Goal: Task Accomplishment & Management: Manage account settings

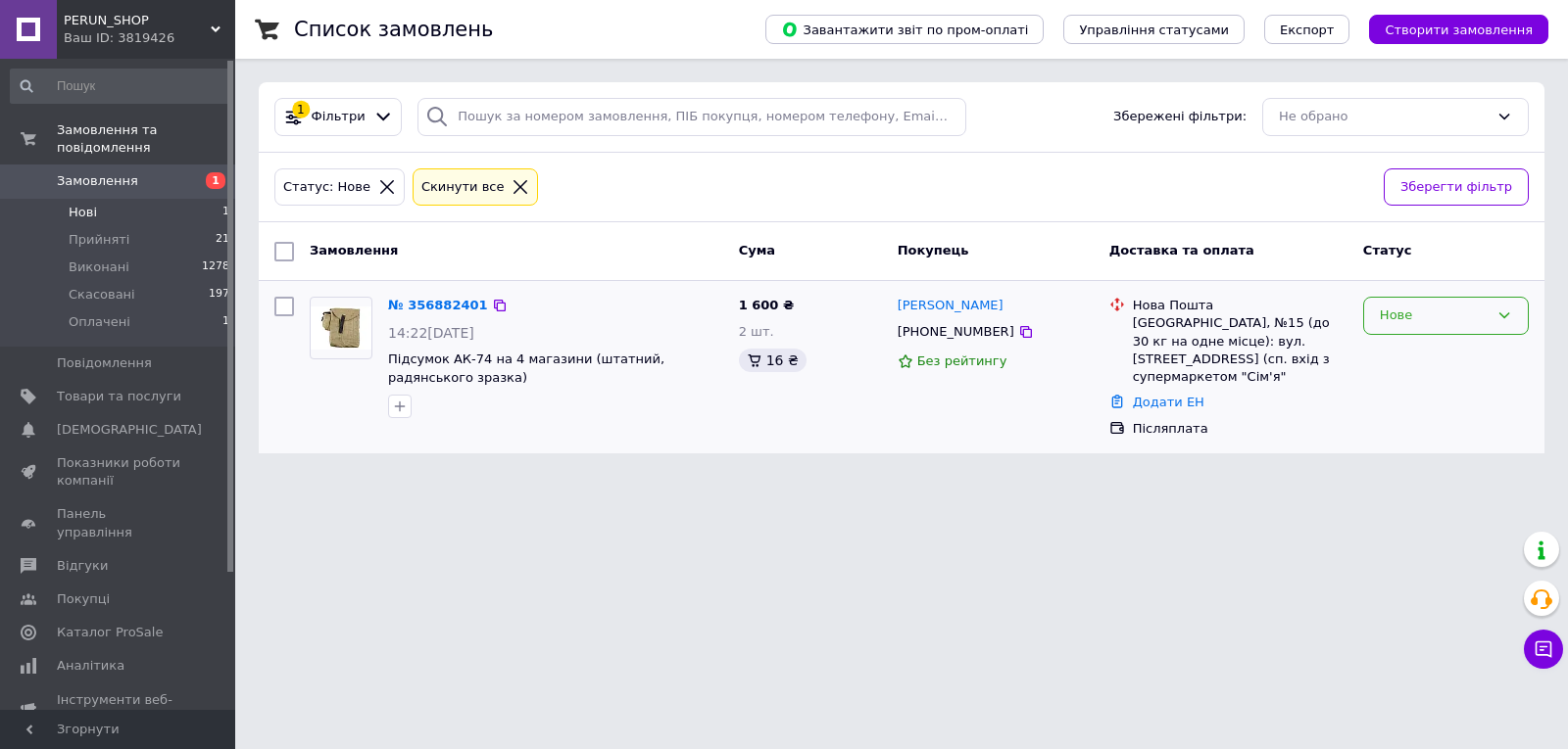
click at [1486, 313] on div "Нове" at bounding box center [1434, 316] width 109 height 21
click at [1450, 346] on li "Прийнято" at bounding box center [1445, 357] width 164 height 36
click at [1018, 332] on icon at bounding box center [1026, 332] width 16 height 16
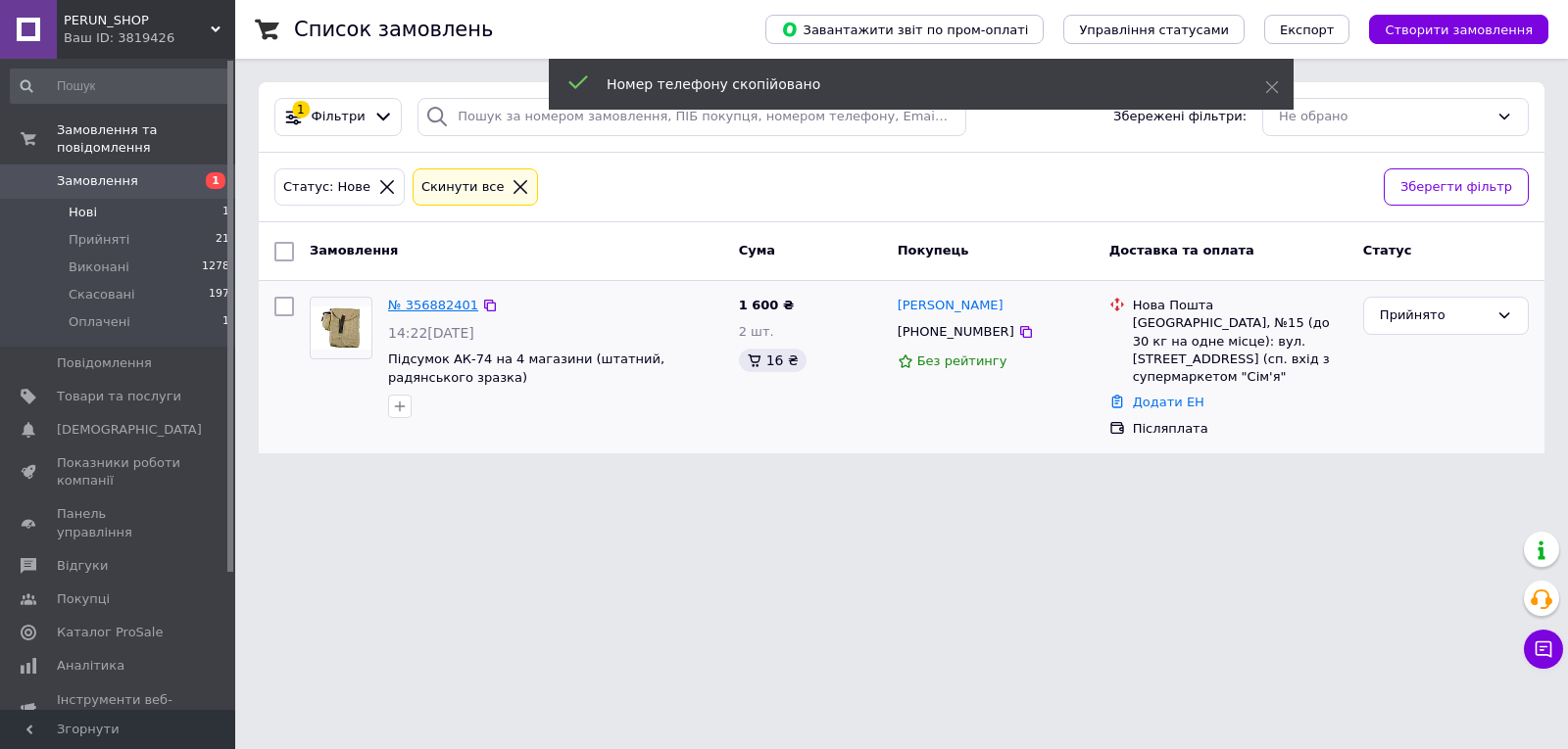
click at [450, 303] on link "№ 356882401" at bounding box center [433, 305] width 90 height 15
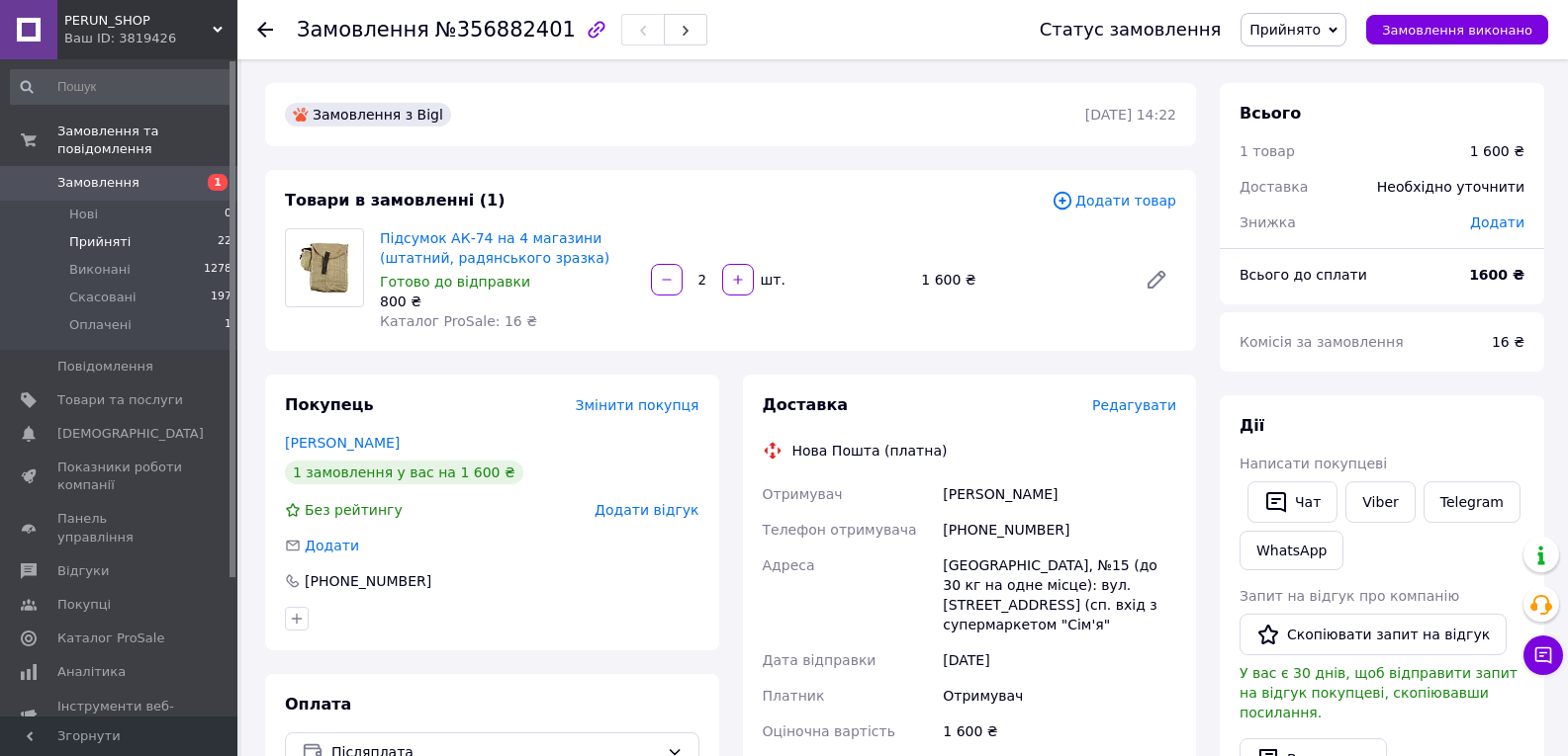
click at [165, 234] on li "Прийняті 22" at bounding box center [122, 242] width 244 height 28
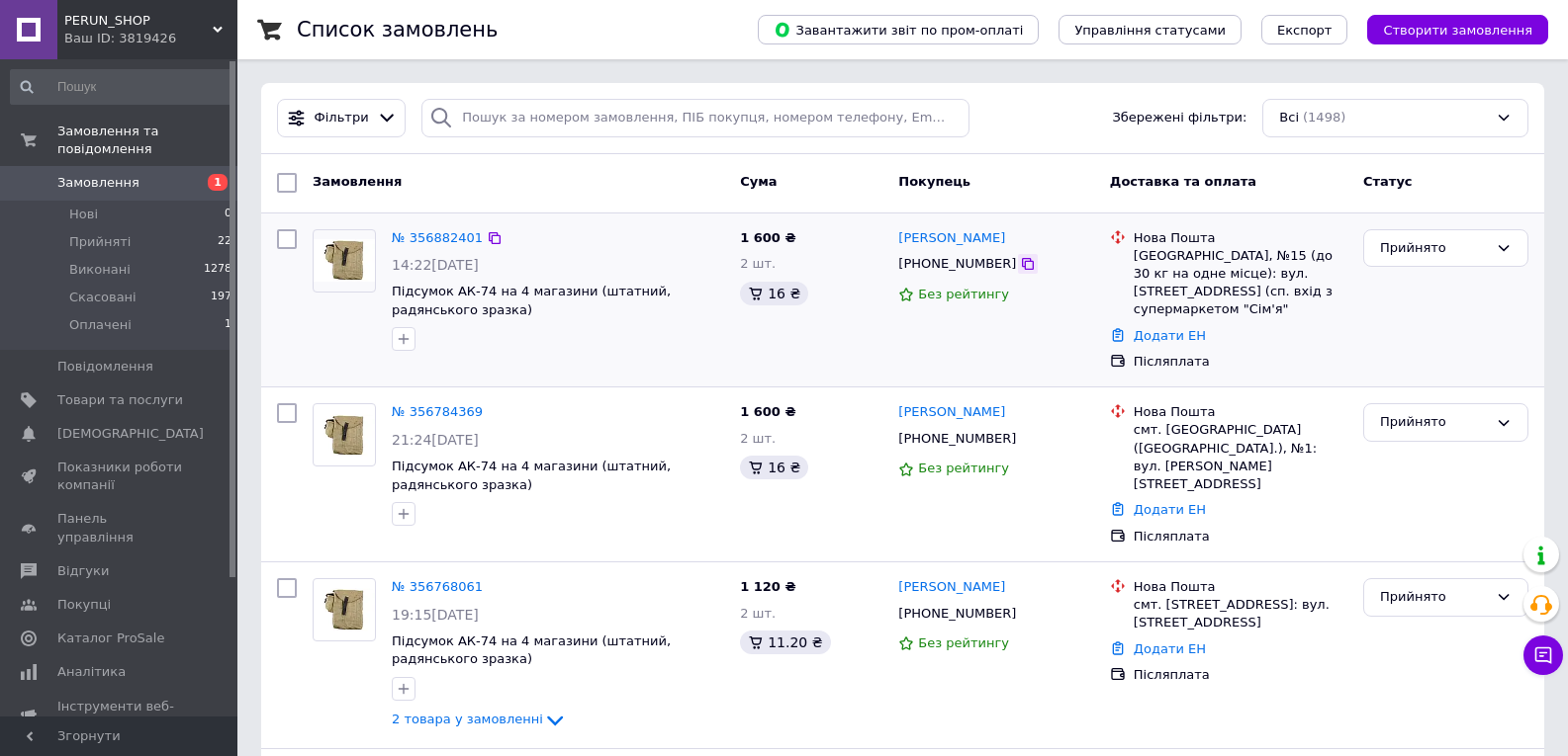
click at [1020, 271] on icon at bounding box center [1028, 264] width 16 height 16
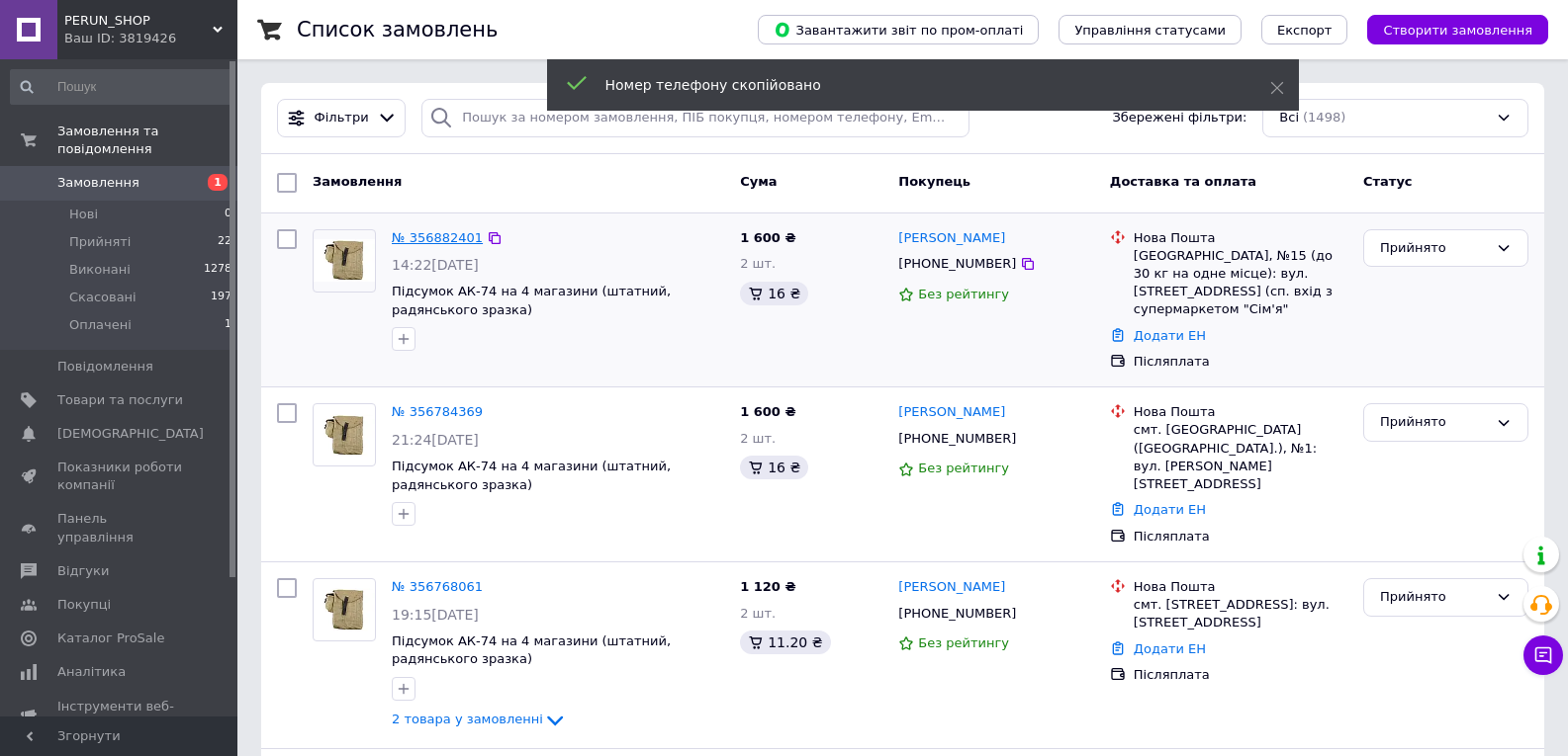
click at [439, 237] on link "№ 356882401" at bounding box center [438, 237] width 91 height 15
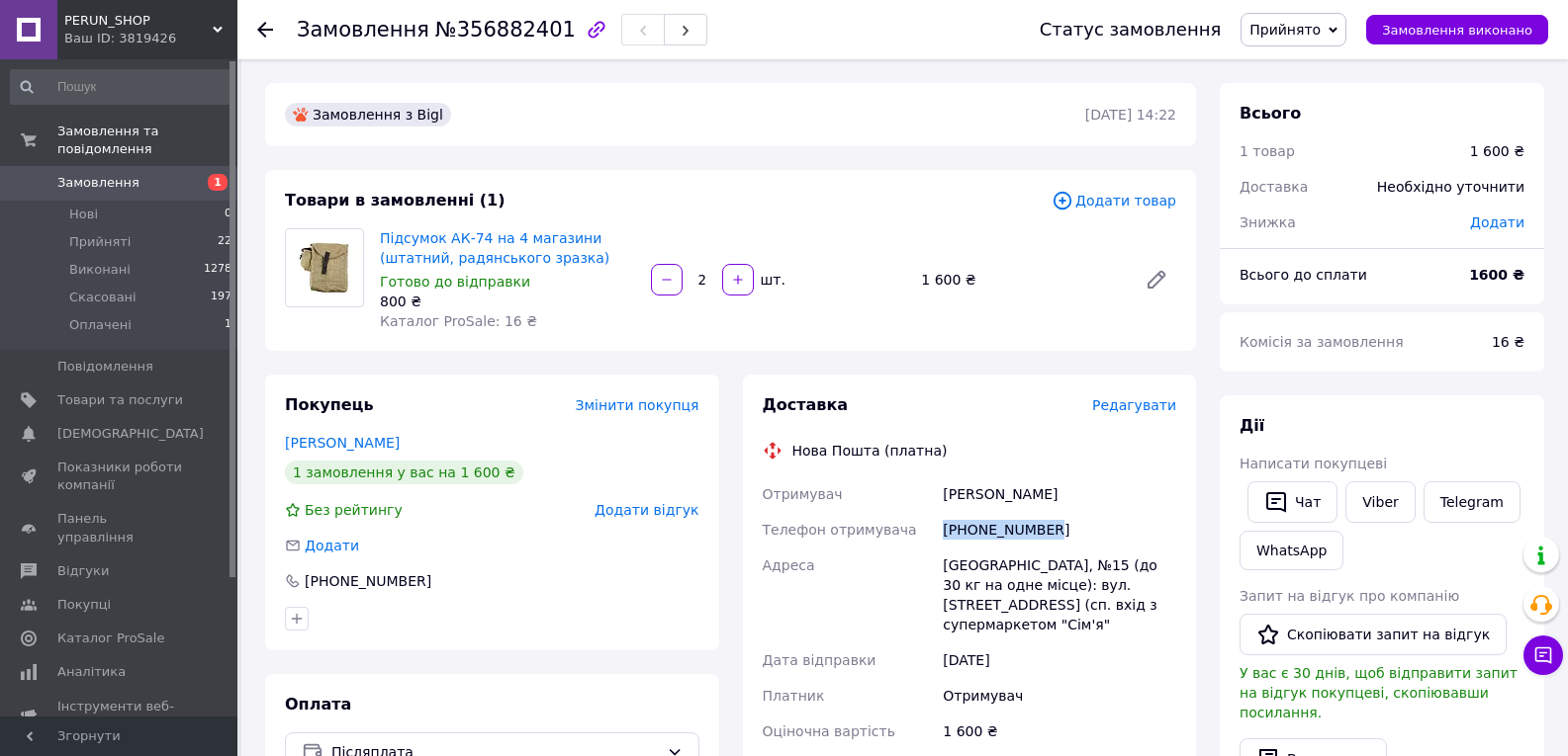
drag, startPoint x: 1042, startPoint y: 528, endPoint x: 946, endPoint y: 530, distance: 96.0
click at [941, 530] on div "[PHONE_NUMBER]" at bounding box center [1059, 530] width 242 height 36
copy div "[PHONE_NUMBER]"
drag, startPoint x: 991, startPoint y: 495, endPoint x: 942, endPoint y: 493, distance: 49.0
click at [942, 493] on div "[PERSON_NAME]" at bounding box center [1059, 495] width 242 height 36
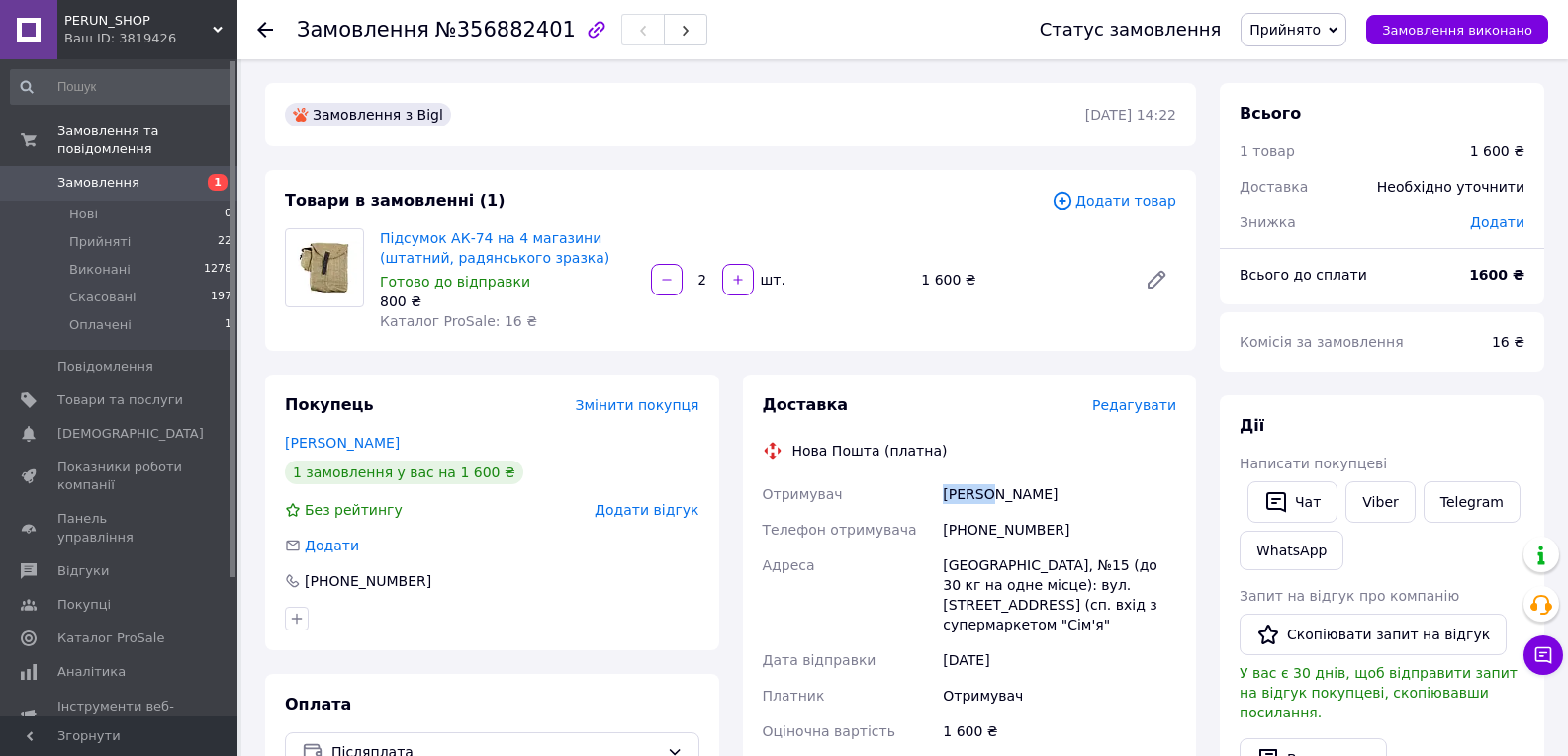
copy div "[PERSON_NAME]"
drag, startPoint x: 1031, startPoint y: 491, endPoint x: 1021, endPoint y: 495, distance: 10.8
click at [1021, 495] on div "[PERSON_NAME]" at bounding box center [1059, 495] width 242 height 36
drag, startPoint x: 1039, startPoint y: 492, endPoint x: 1000, endPoint y: 493, distance: 39.0
click at [1000, 493] on div "[PERSON_NAME]" at bounding box center [1059, 495] width 242 height 36
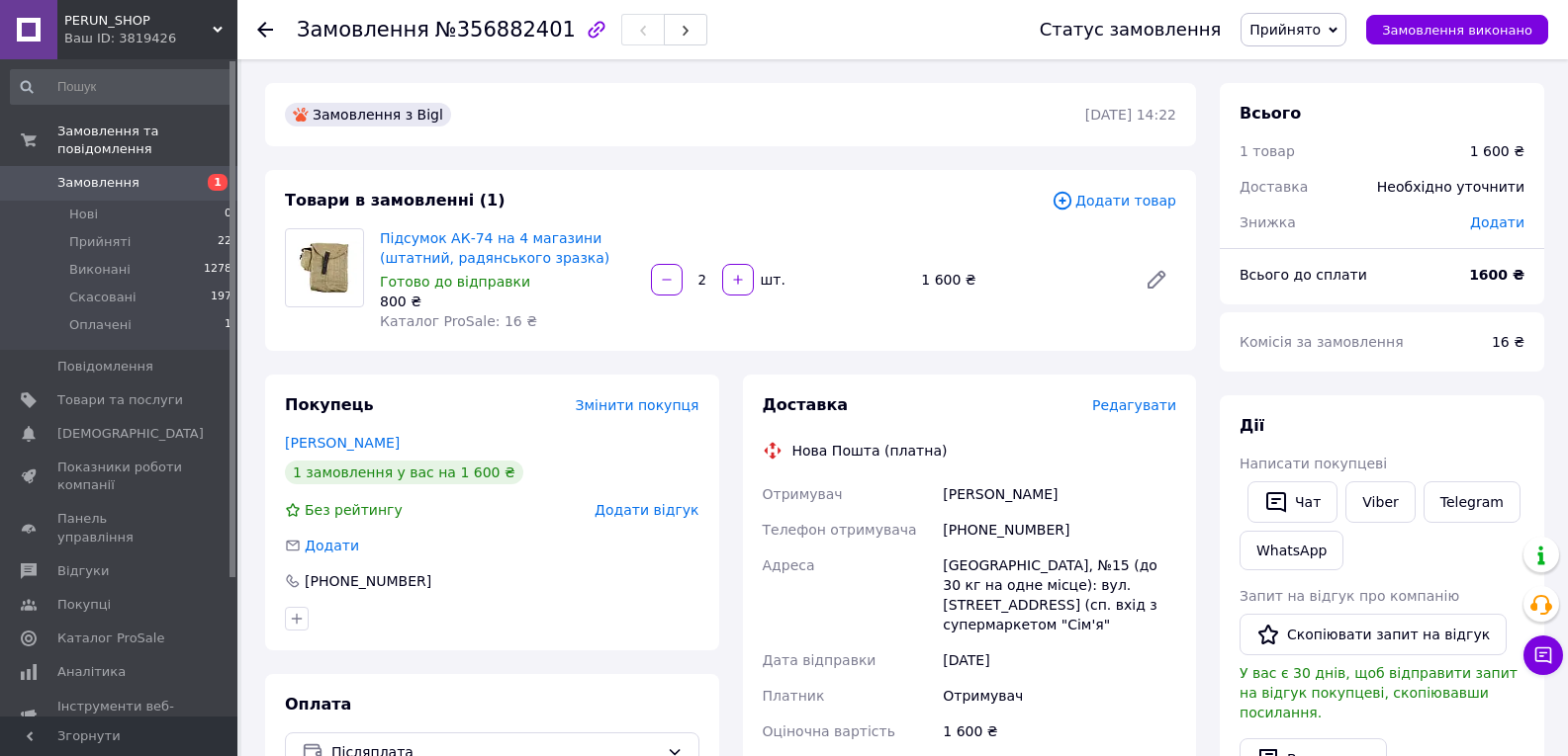
drag, startPoint x: 990, startPoint y: 509, endPoint x: 1021, endPoint y: 505, distance: 31.3
click at [1000, 510] on div "[PERSON_NAME]" at bounding box center [1059, 495] width 242 height 36
drag, startPoint x: 1038, startPoint y: 496, endPoint x: 995, endPoint y: 494, distance: 43.0
click at [995, 494] on div "[PERSON_NAME]" at bounding box center [1059, 495] width 242 height 36
copy div "[PERSON_NAME]"
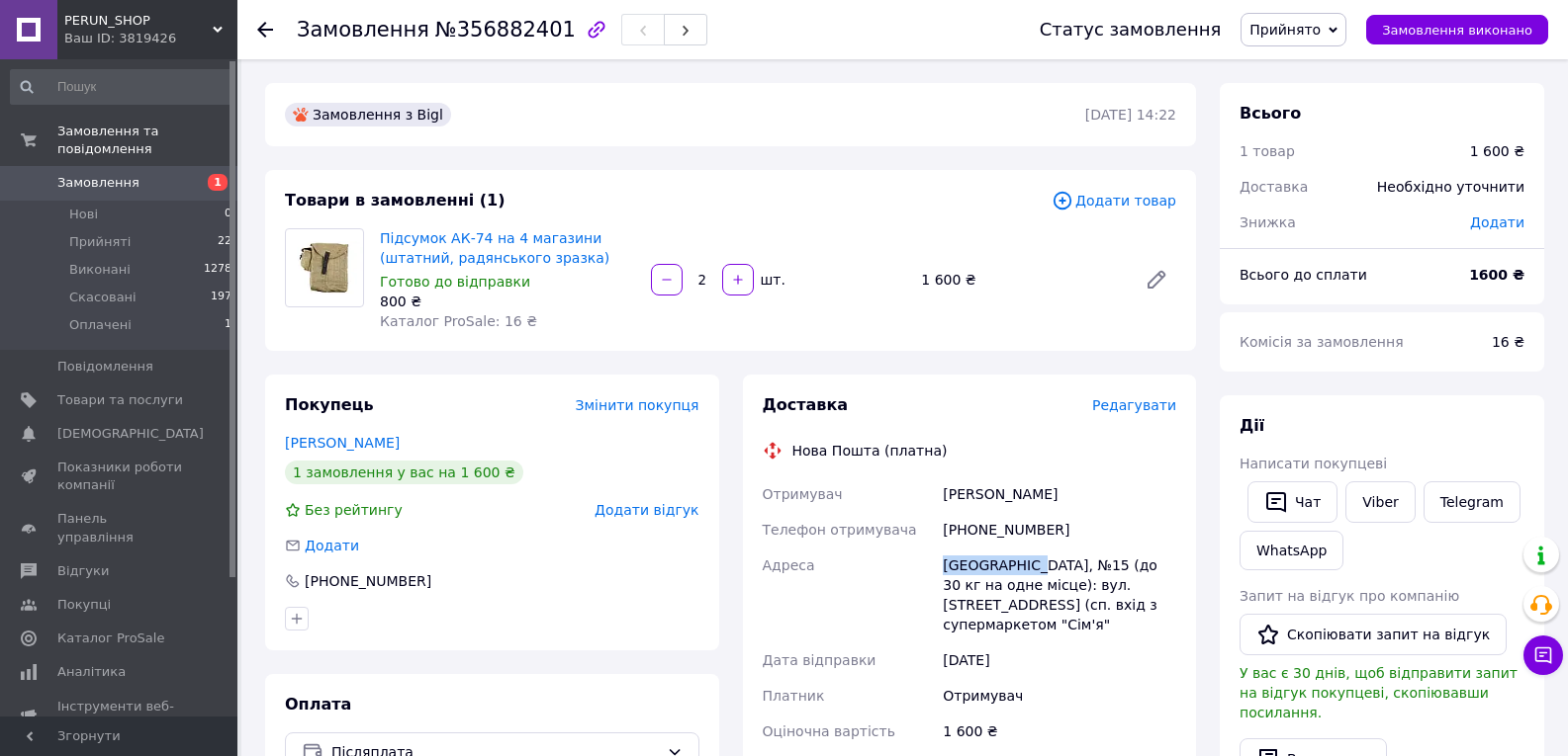
drag, startPoint x: 1027, startPoint y: 563, endPoint x: 942, endPoint y: 568, distance: 85.1
click at [942, 568] on div "[GEOGRAPHIC_DATA], №15 (до 30 кг на одне місце): вул. [STREET_ADDRESS] (сп. вхі…" at bounding box center [1059, 596] width 242 height 95
drag, startPoint x: 949, startPoint y: 567, endPoint x: 959, endPoint y: 570, distance: 10.4
copy div "[GEOGRAPHIC_DATA],"
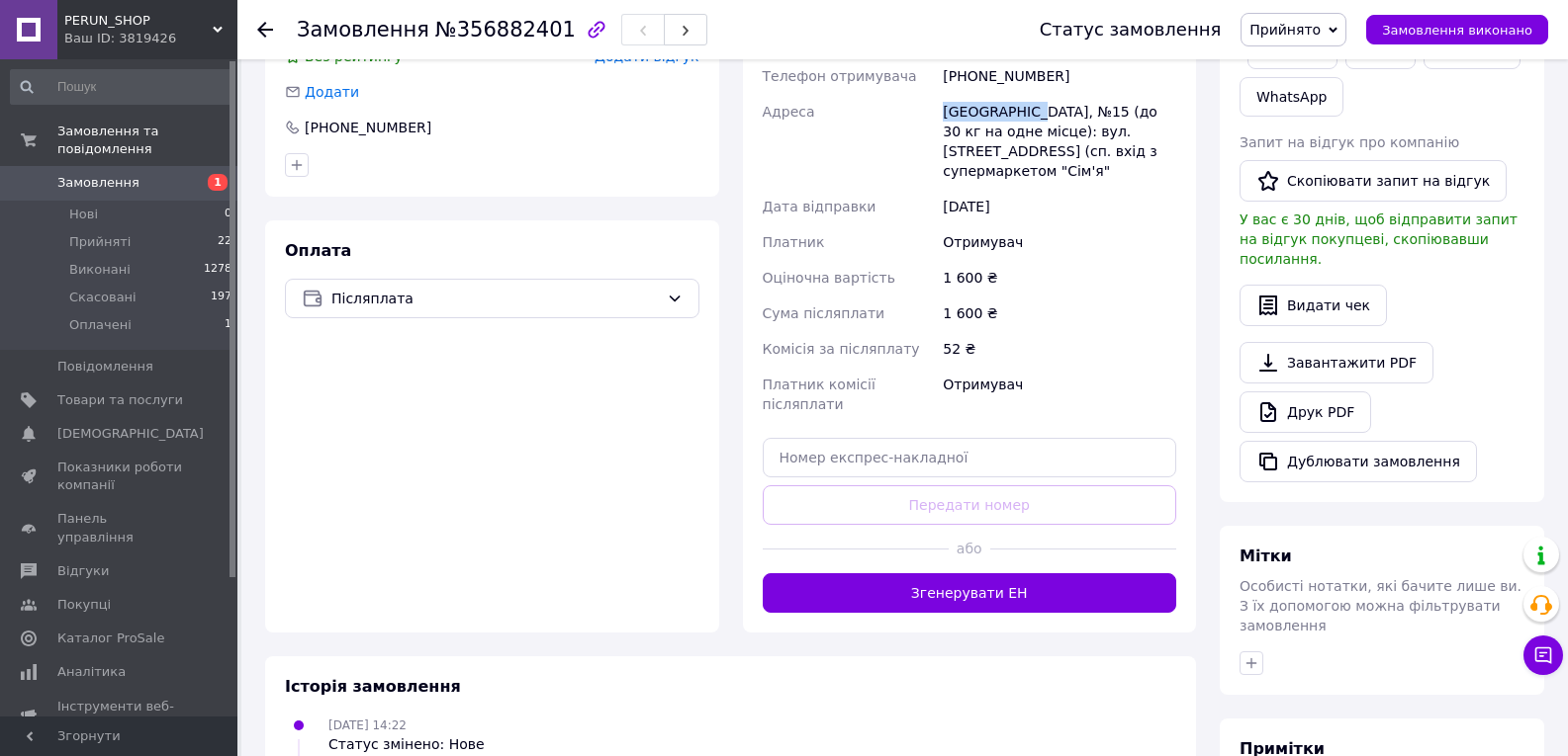
scroll to position [495, 0]
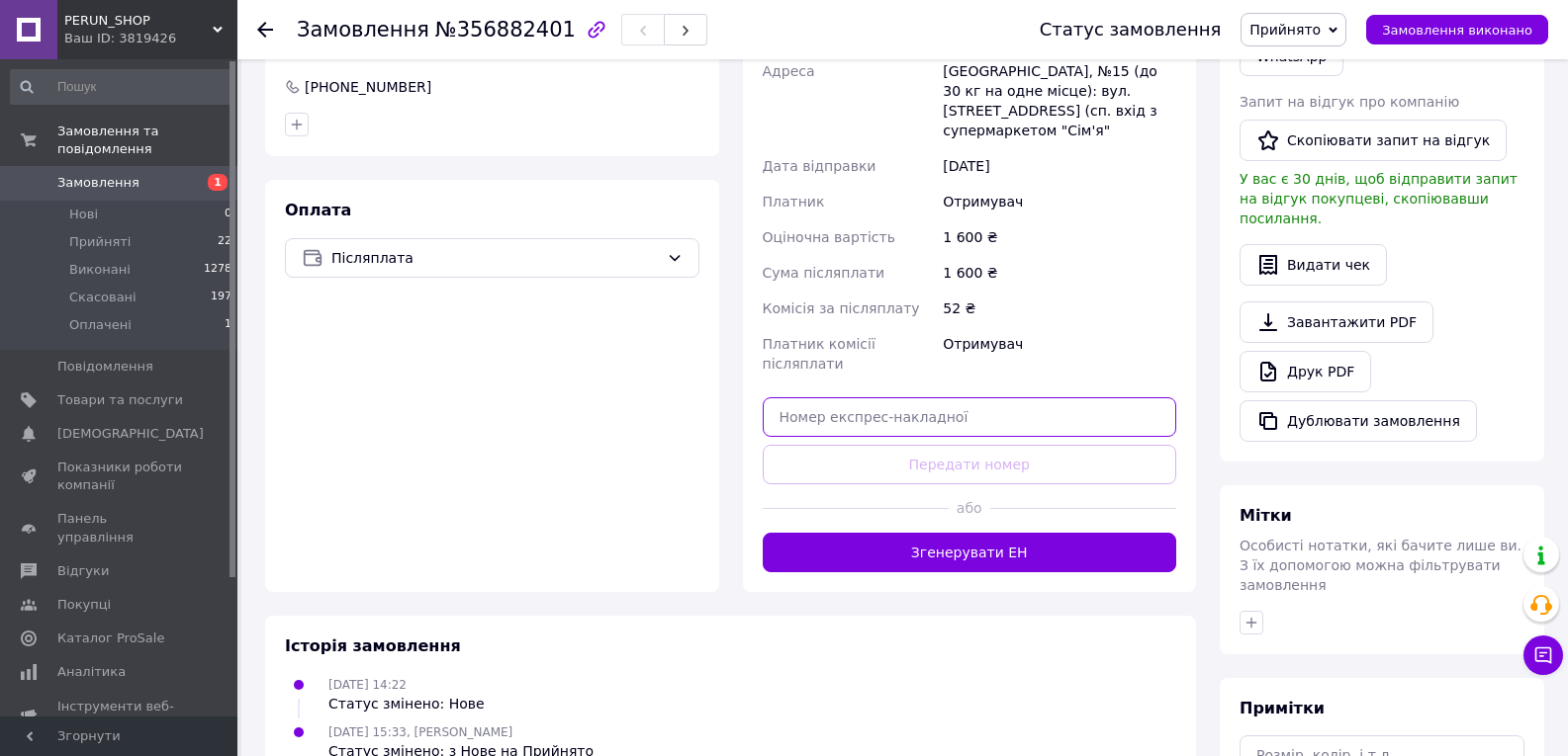
paste input "20451225191222"
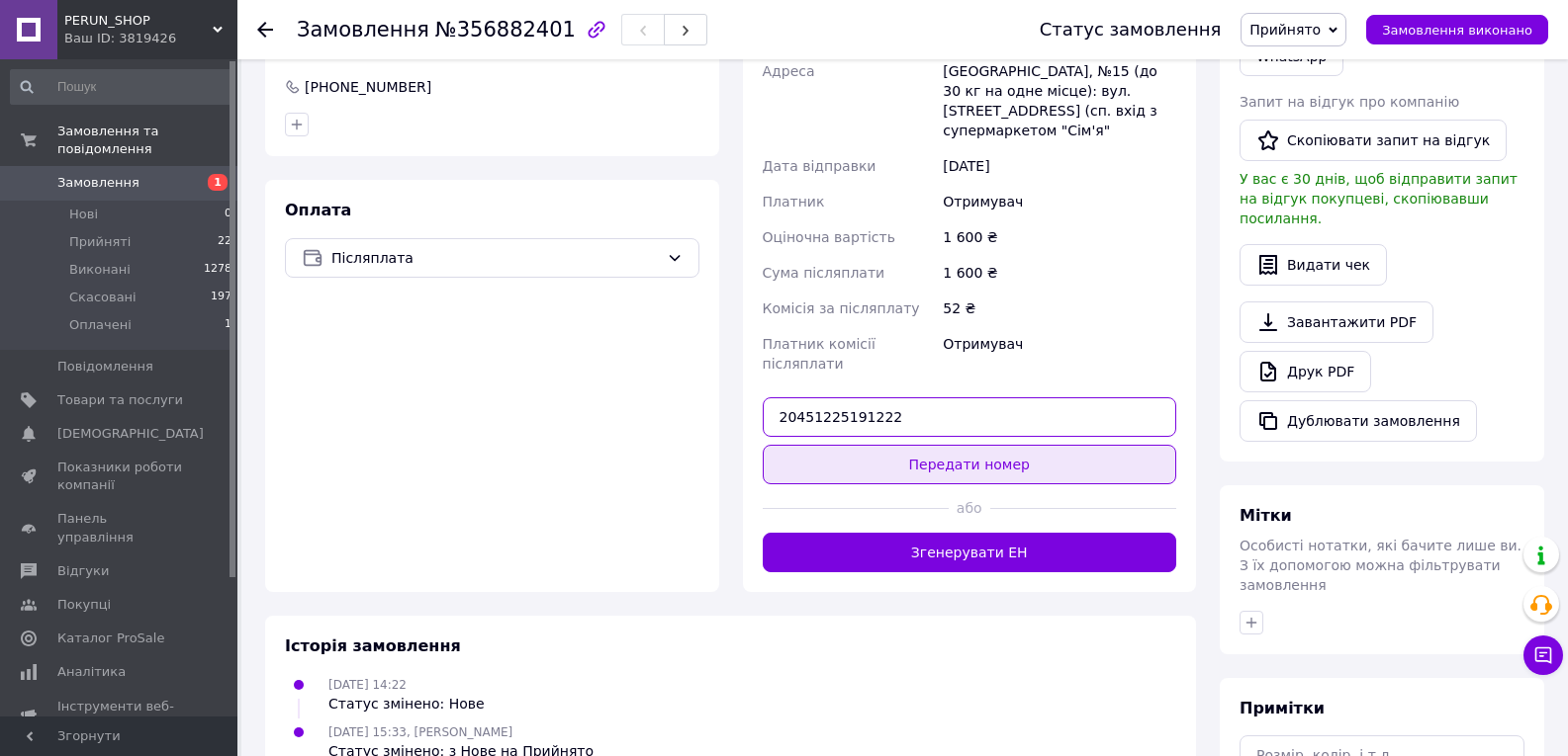
type input "20451225191222"
click at [913, 445] on button "Передати номер" at bounding box center [969, 465] width 415 height 40
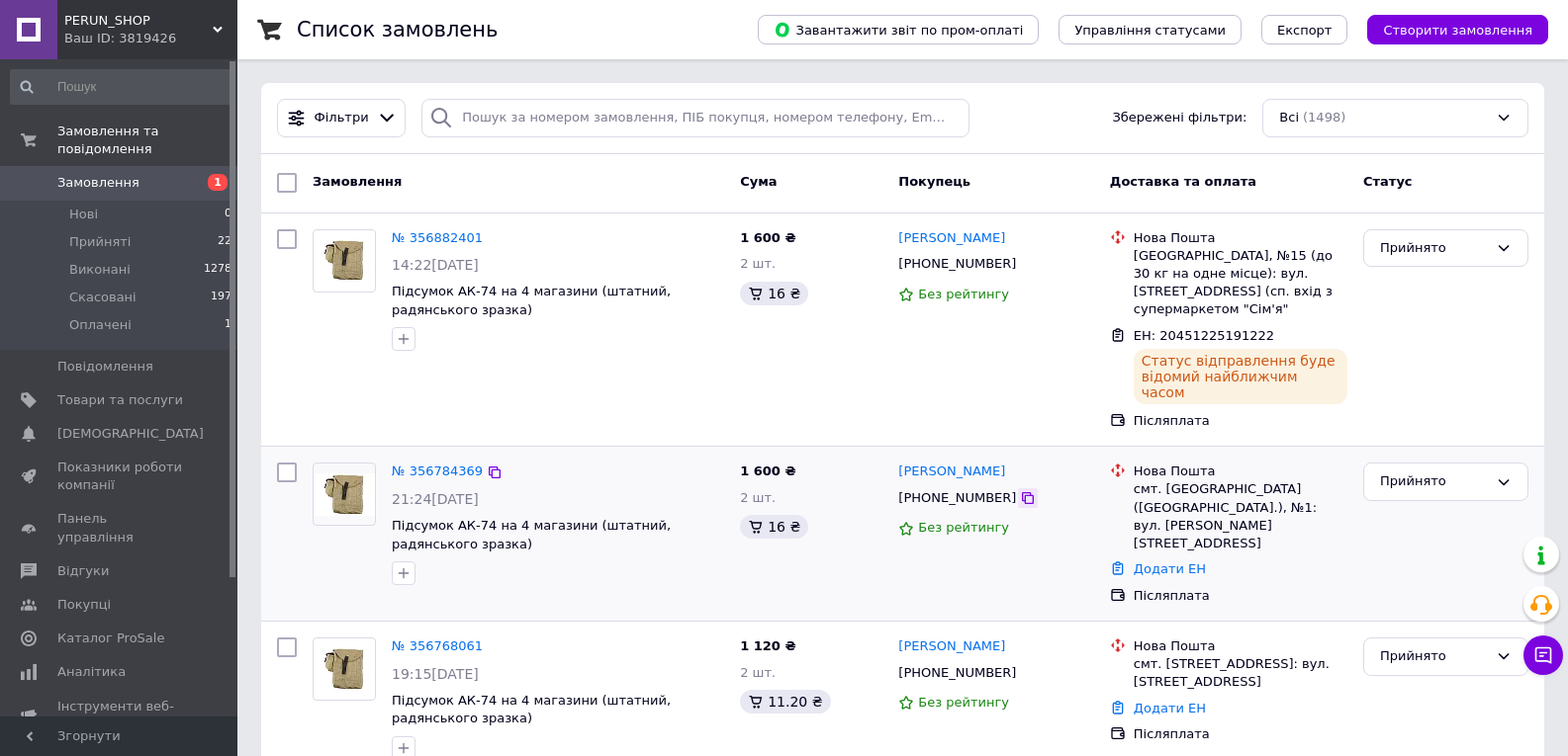
click at [1020, 491] on icon at bounding box center [1028, 499] width 16 height 16
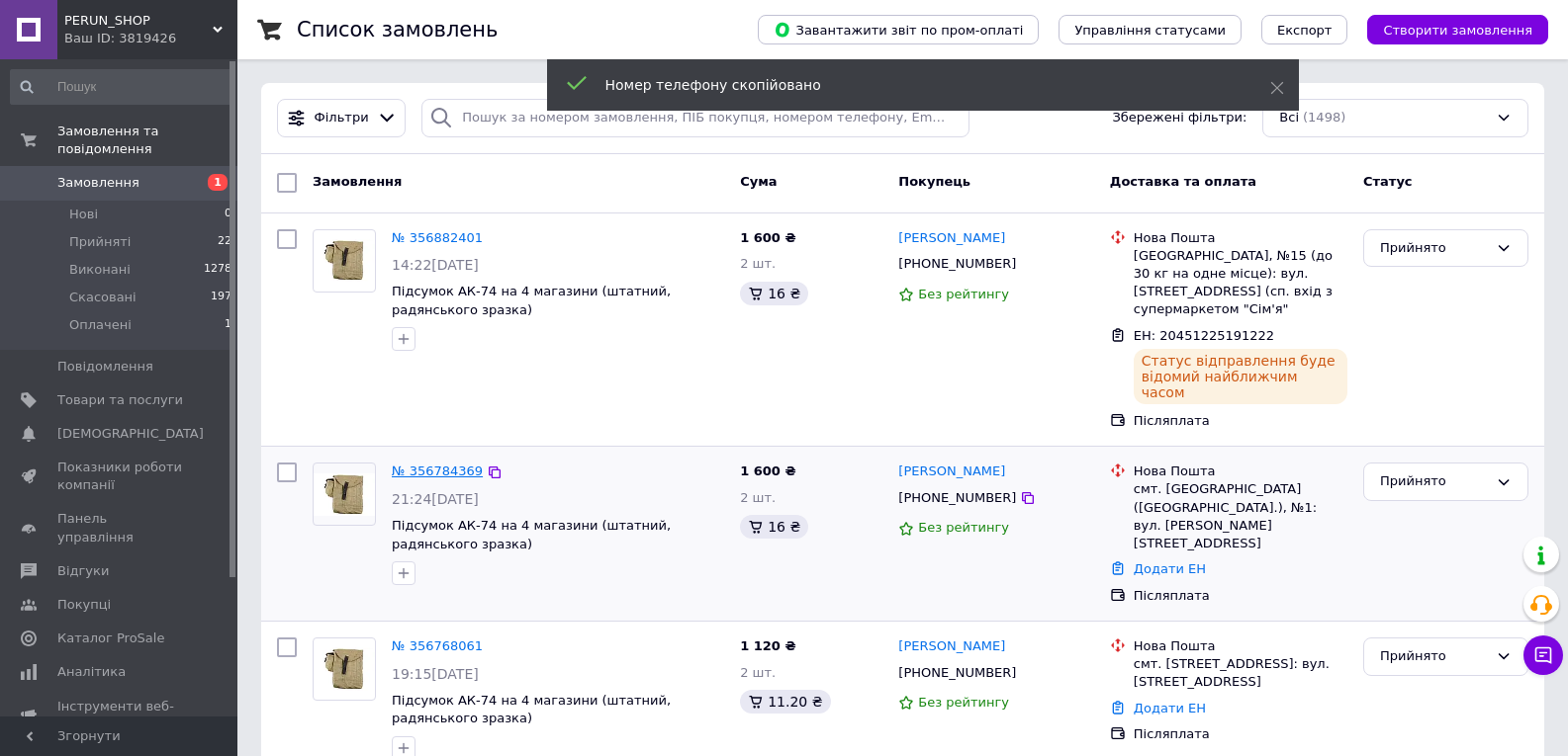
click at [445, 464] on link "№ 356784369" at bounding box center [438, 471] width 91 height 15
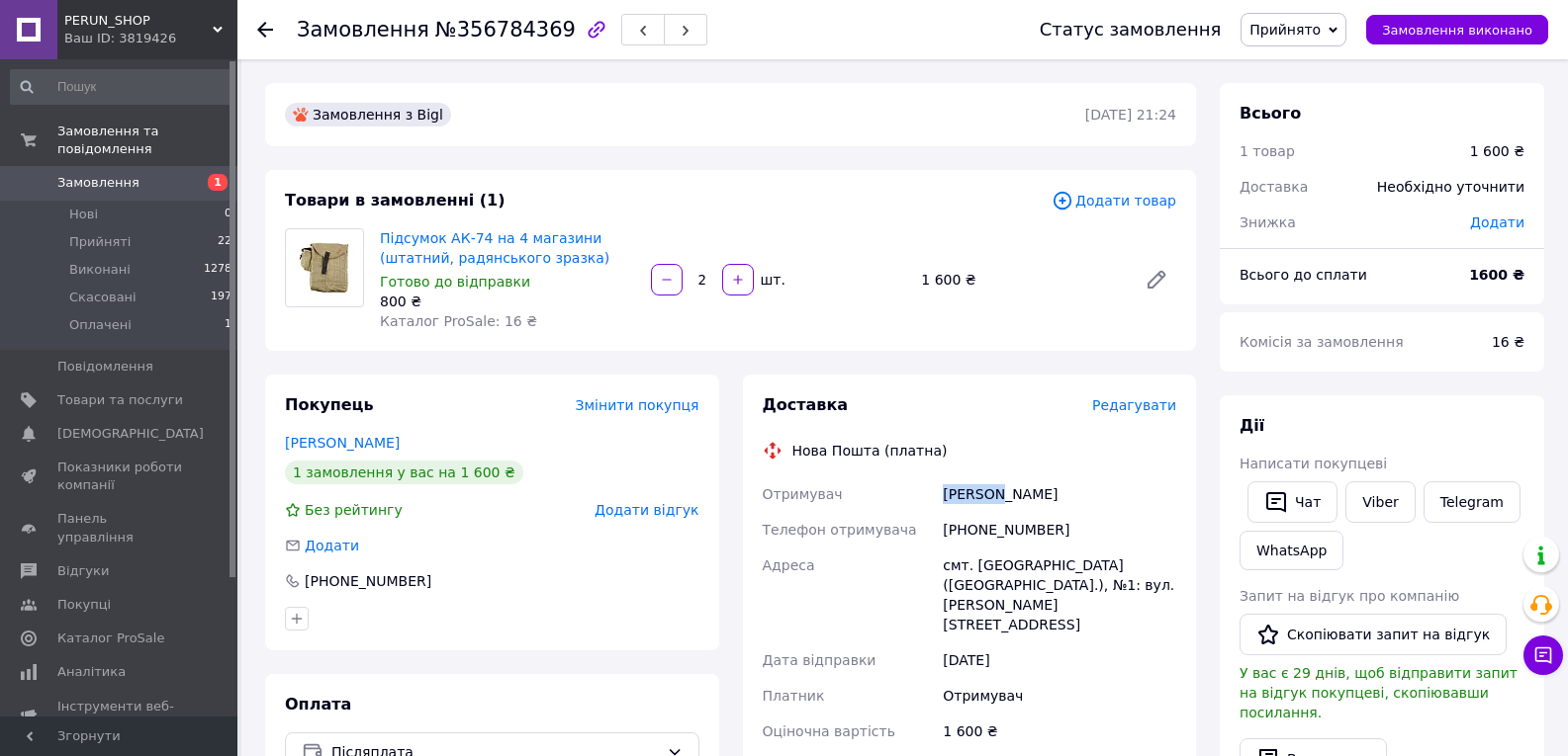
drag, startPoint x: 998, startPoint y: 497, endPoint x: 934, endPoint y: 494, distance: 64.1
click at [933, 495] on div "Отримувач [PERSON_NAME] Телефон отримувача [PHONE_NUMBER] [GEOGRAPHIC_DATA] смт…" at bounding box center [969, 677] width 423 height 400
copy div "Отримувач [PERSON_NAME]"
drag, startPoint x: 1049, startPoint y: 497, endPoint x: 999, endPoint y: 495, distance: 50.0
click at [999, 496] on div "[PERSON_NAME]" at bounding box center [1059, 495] width 242 height 36
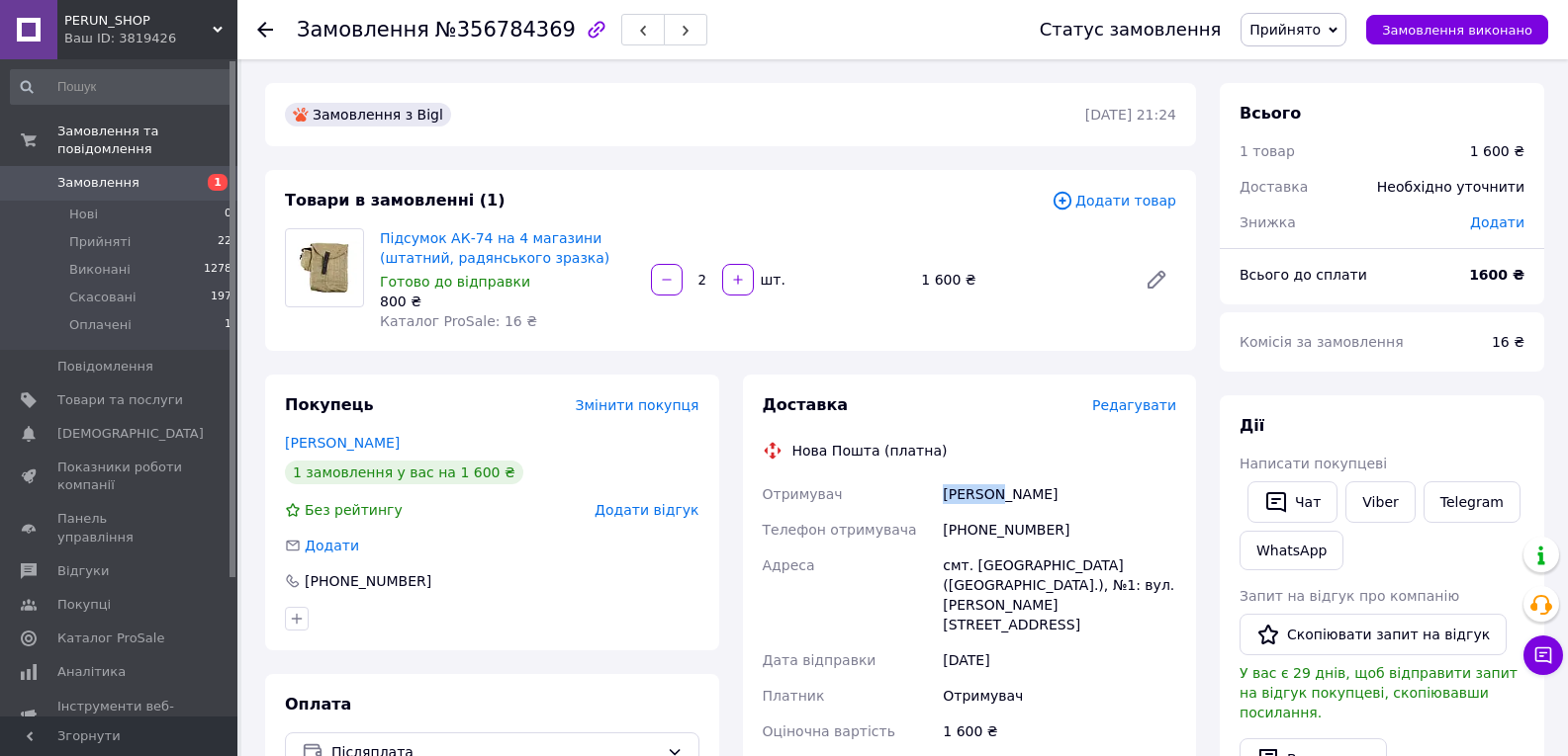
copy div "[PERSON_NAME]"
drag, startPoint x: 1068, startPoint y: 564, endPoint x: 929, endPoint y: 559, distance: 139.1
click at [929, 559] on div "Отримувач [PERSON_NAME] Телефон отримувача [PHONE_NUMBER] [GEOGRAPHIC_DATA] смт…" at bounding box center [969, 677] width 423 height 400
copy div "[GEOGRAPHIC_DATA] смт. Чорний Острів"
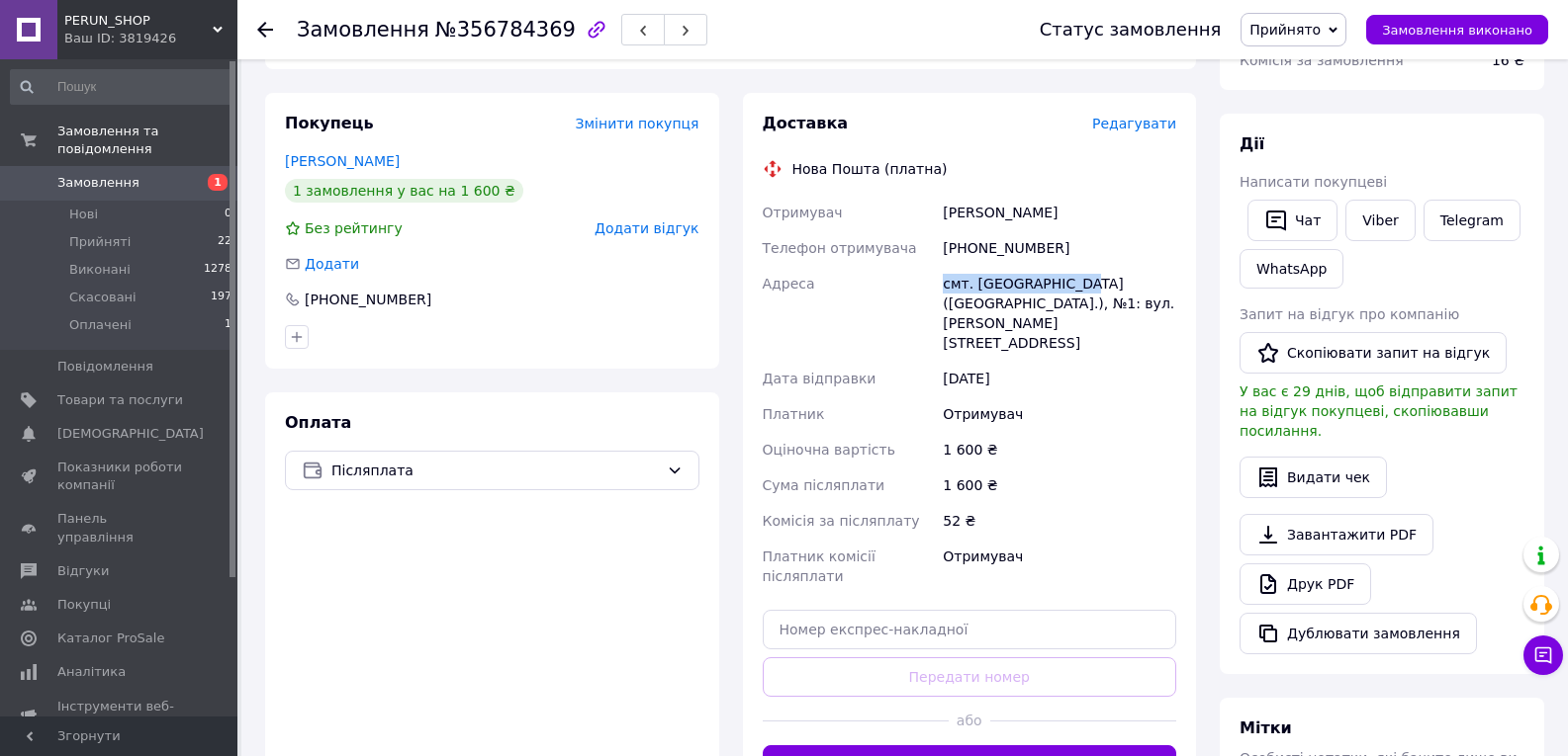
scroll to position [297, 0]
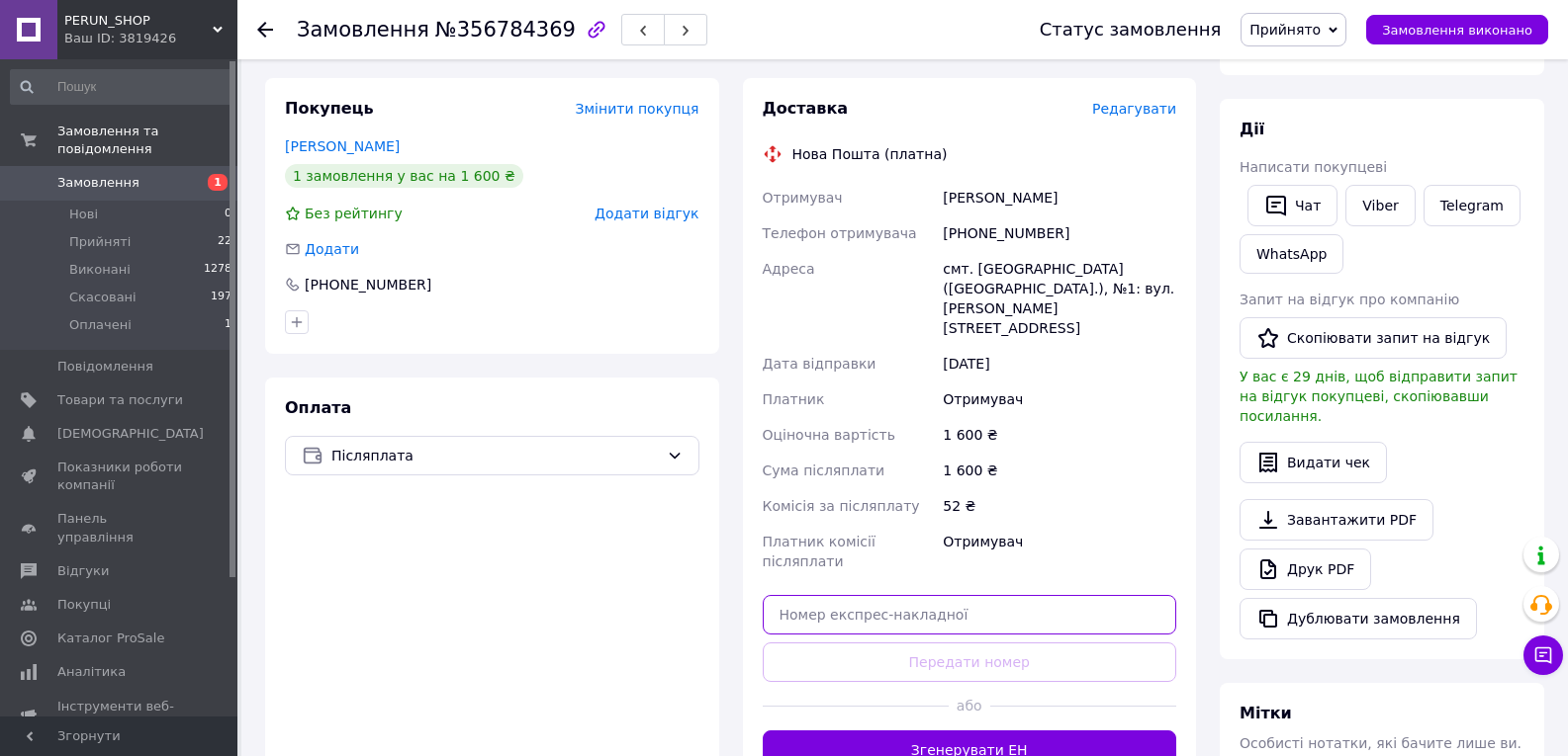
paste input "20451225194936"
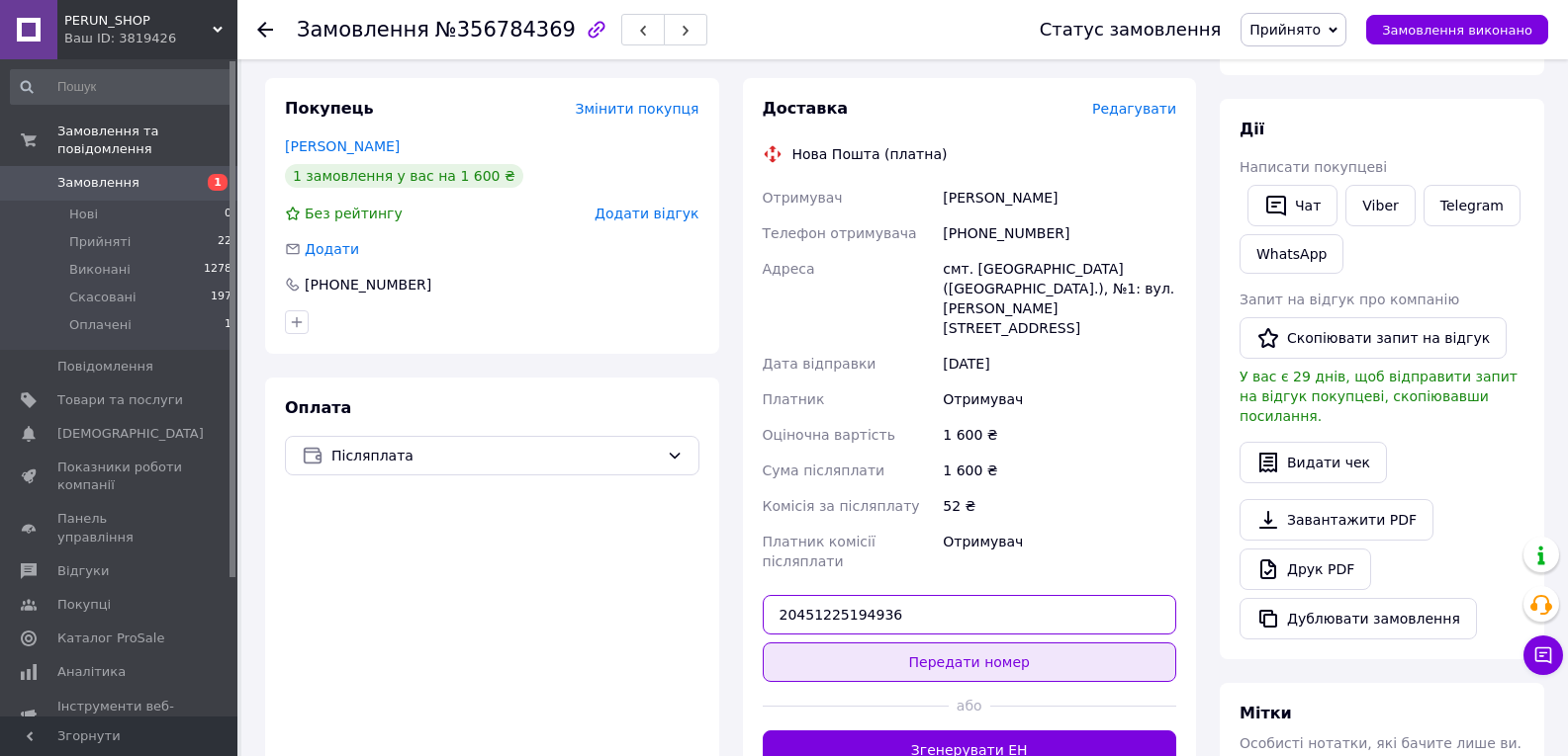
type input "20451225194936"
click at [946, 643] on button "Передати номер" at bounding box center [969, 663] width 415 height 40
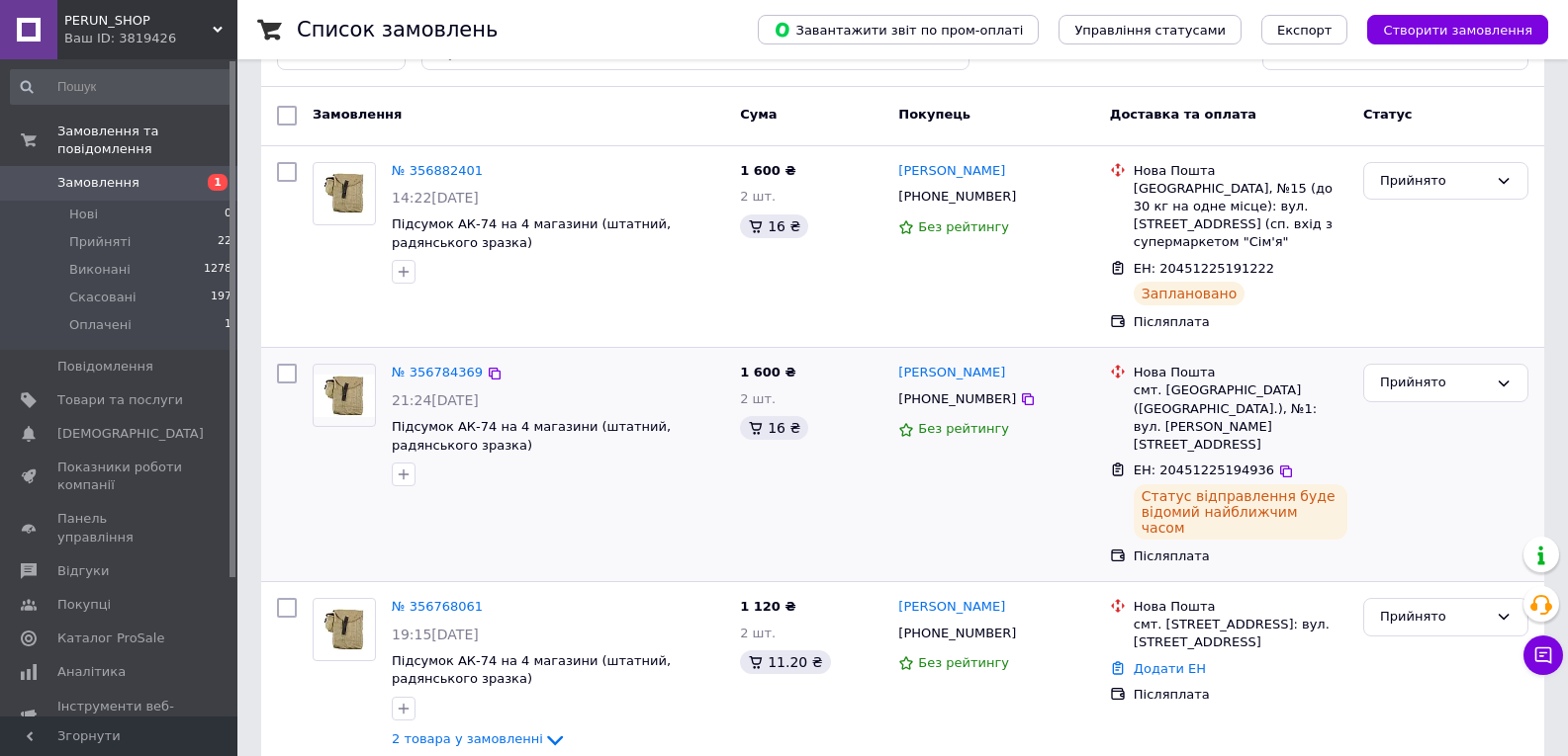
scroll to position [99, 0]
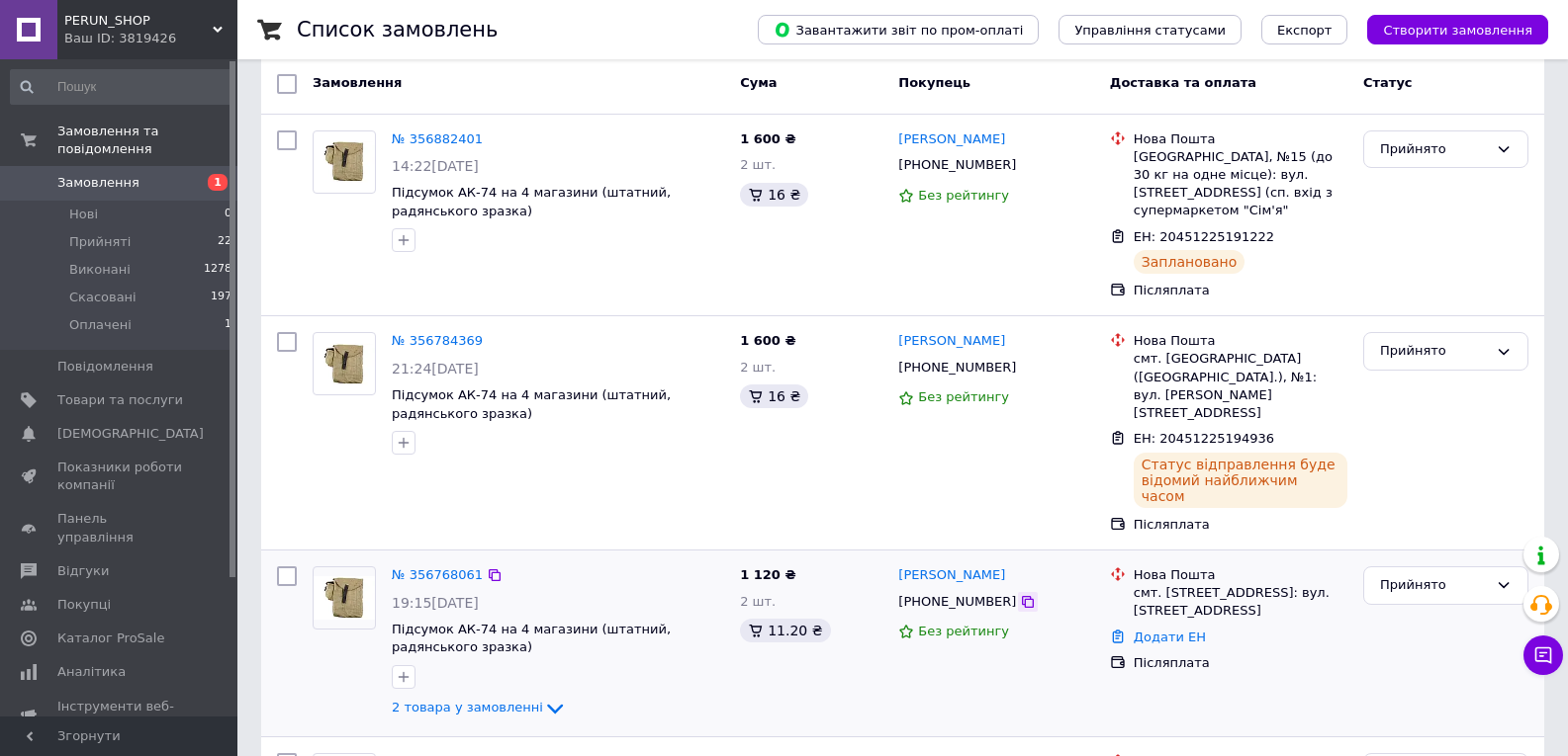
click at [1022, 597] on icon at bounding box center [1028, 603] width 12 height 12
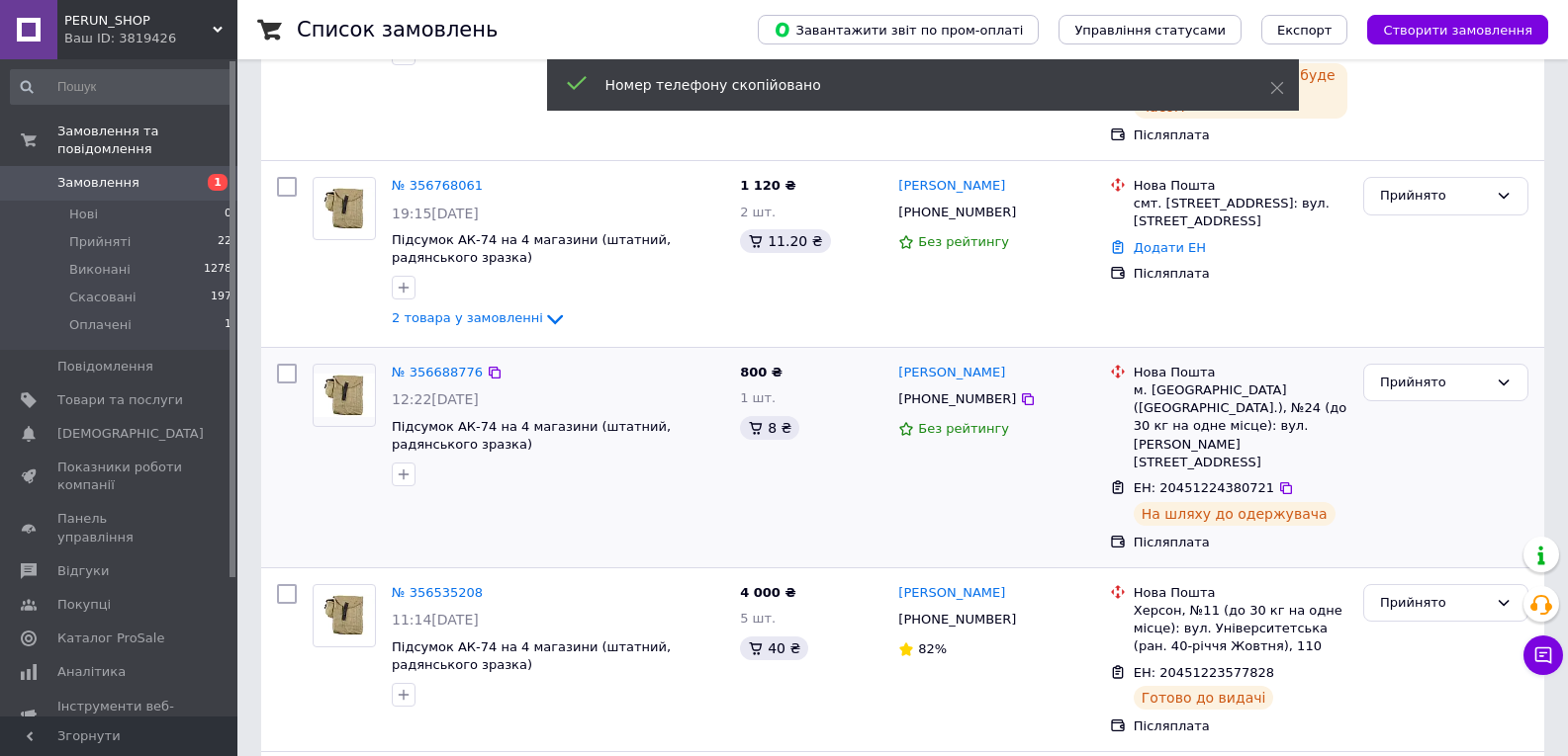
scroll to position [495, 0]
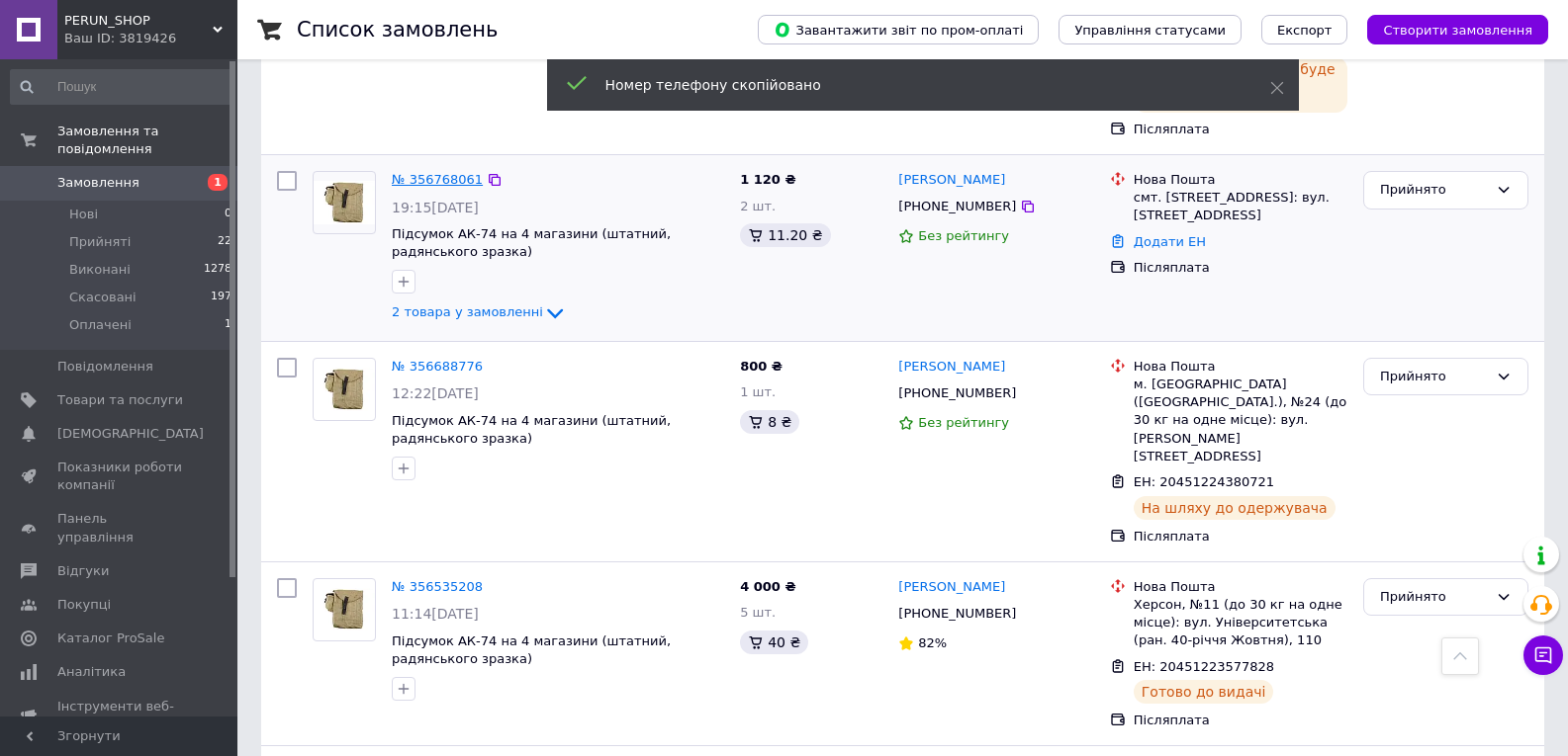
click at [429, 172] on link "№ 356768061" at bounding box center [438, 179] width 91 height 15
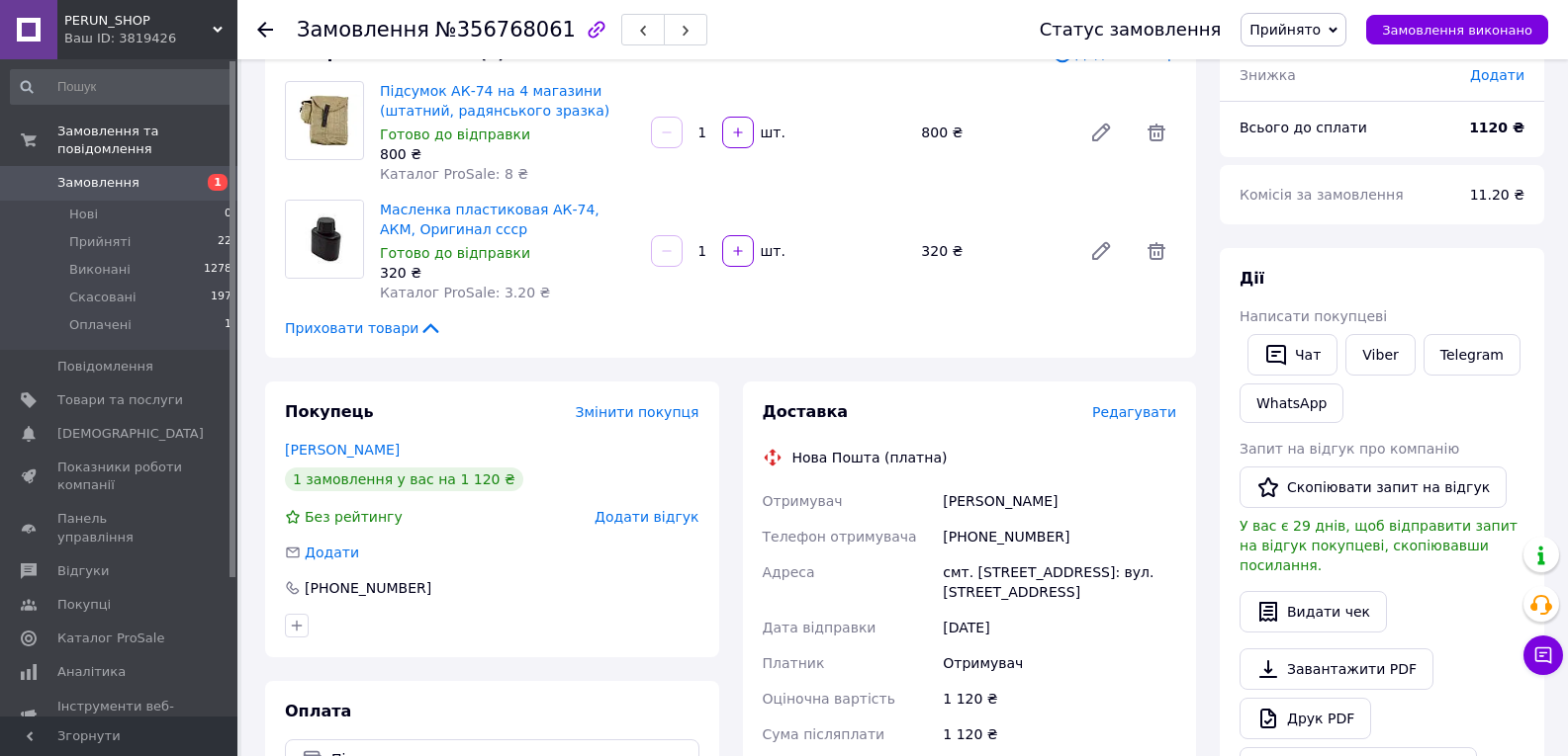
scroll to position [495, 0]
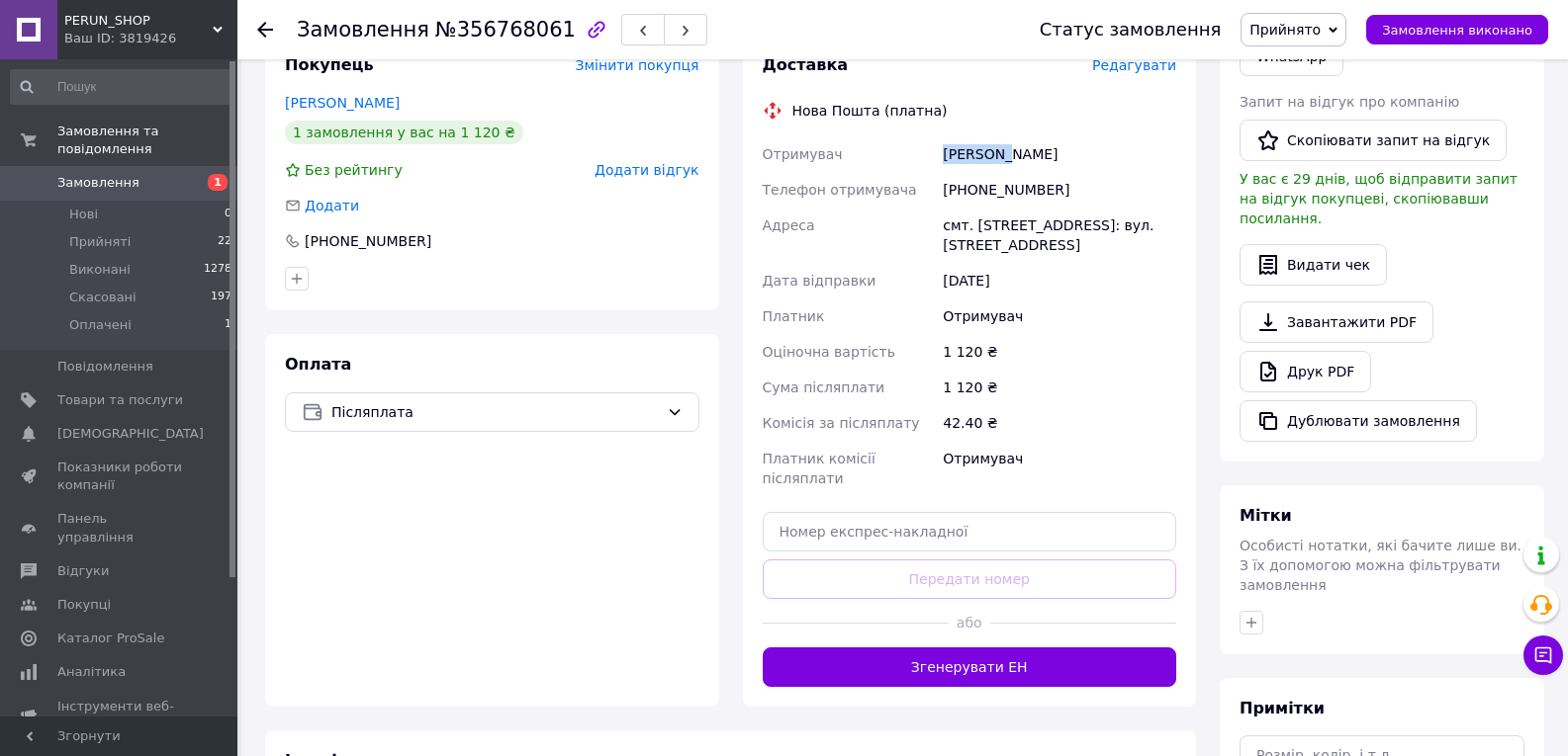
drag, startPoint x: 1007, startPoint y: 154, endPoint x: 932, endPoint y: 155, distance: 75.0
click at [932, 155] on div "Отримувач [PERSON_NAME] отримувача [PHONE_NUMBER] [GEOGRAPHIC_DATA] смт. [STREE…" at bounding box center [969, 317] width 423 height 360
copy div "Отримувач [PERSON_NAME]"
drag, startPoint x: 1062, startPoint y: 156, endPoint x: 1010, endPoint y: 147, distance: 52.8
click at [1010, 147] on div "[PERSON_NAME]" at bounding box center [1059, 154] width 242 height 36
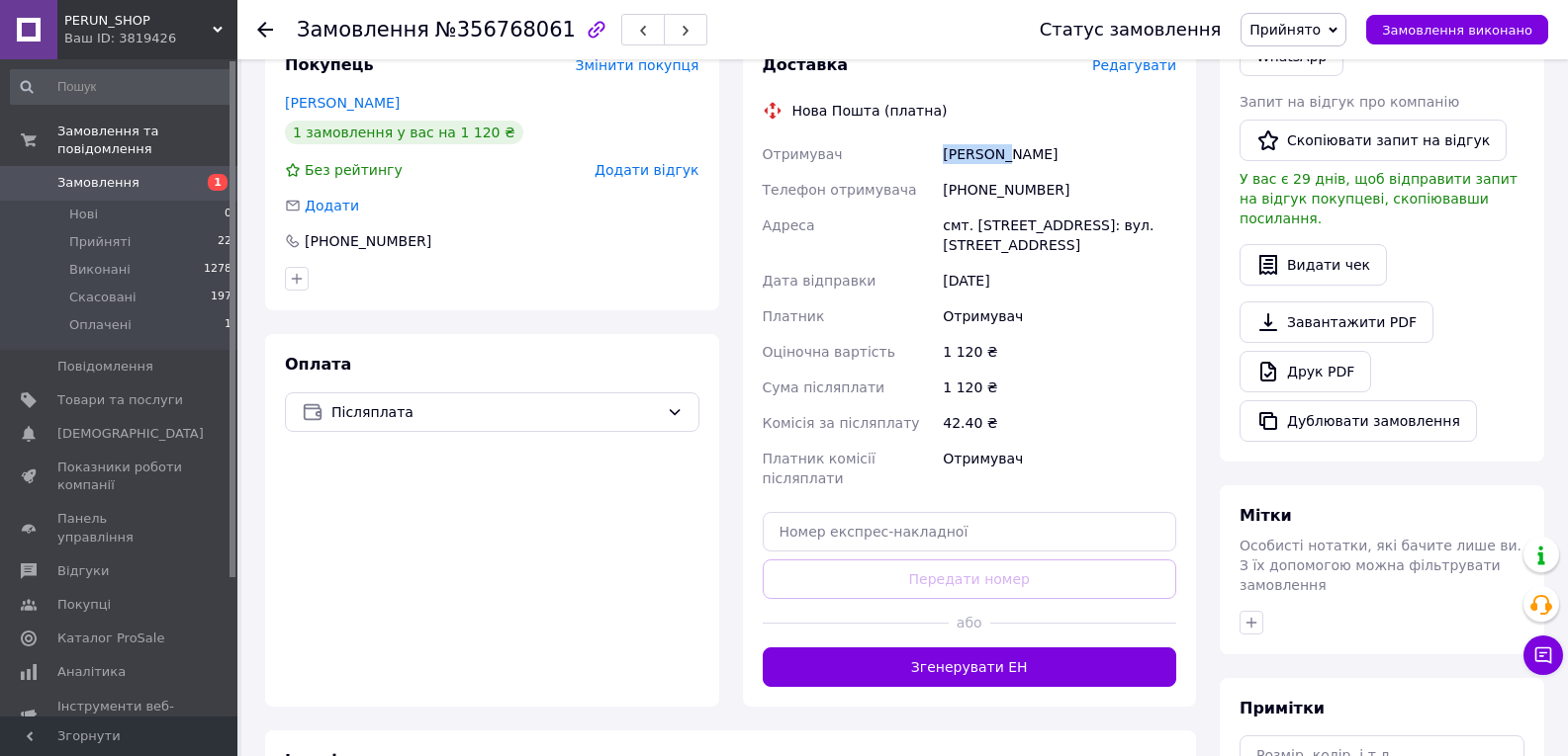
copy div "[PERSON_NAME]"
drag, startPoint x: 1071, startPoint y: 224, endPoint x: 941, endPoint y: 217, distance: 130.2
click at [941, 217] on div "смт. [STREET_ADDRESS]: вул. [STREET_ADDRESS]" at bounding box center [1059, 236] width 242 height 55
copy div "смт. [GEOGRAPHIC_DATA]"
paste input "20451225196755"
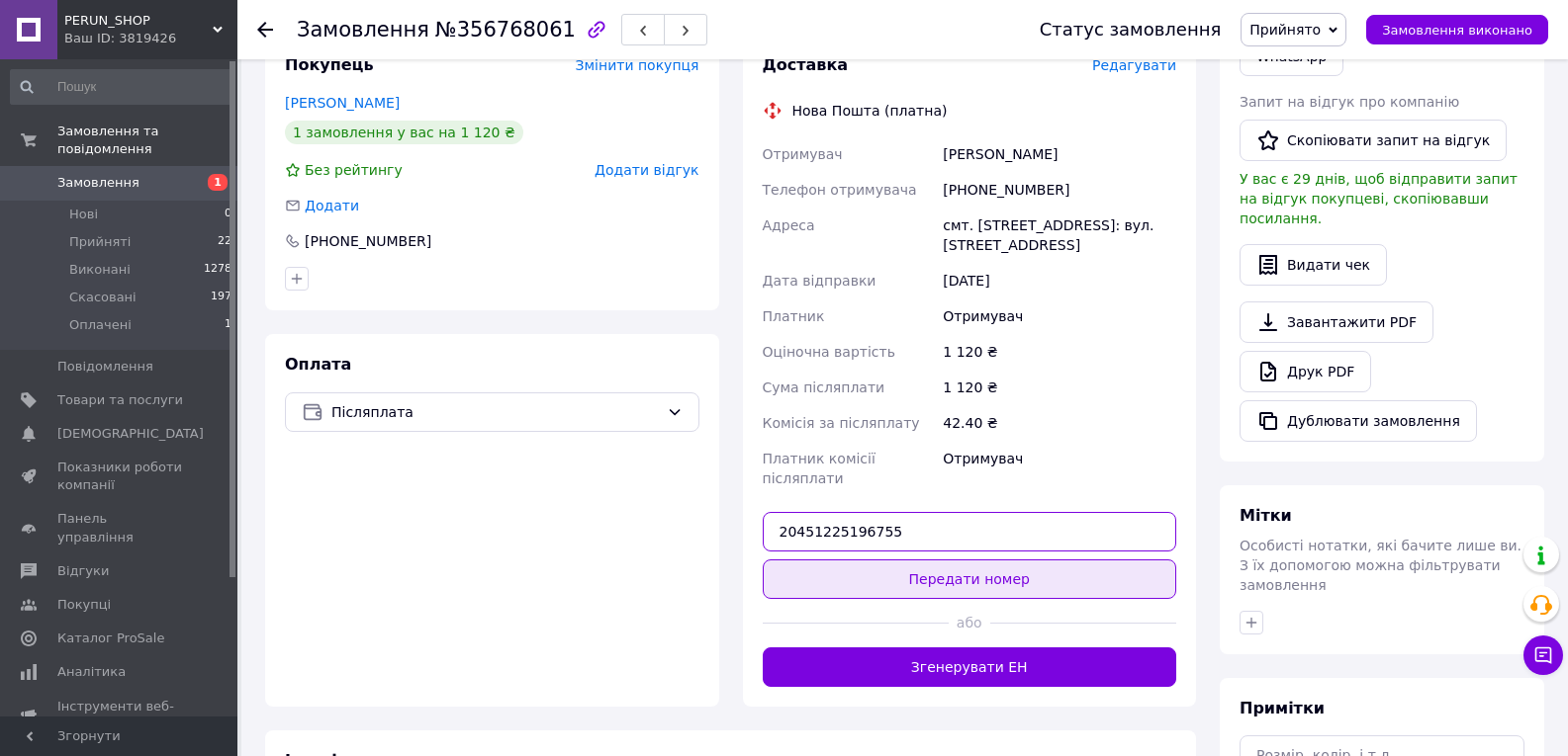
type input "20451225196755"
click at [986, 560] on button "Передати номер" at bounding box center [969, 580] width 415 height 40
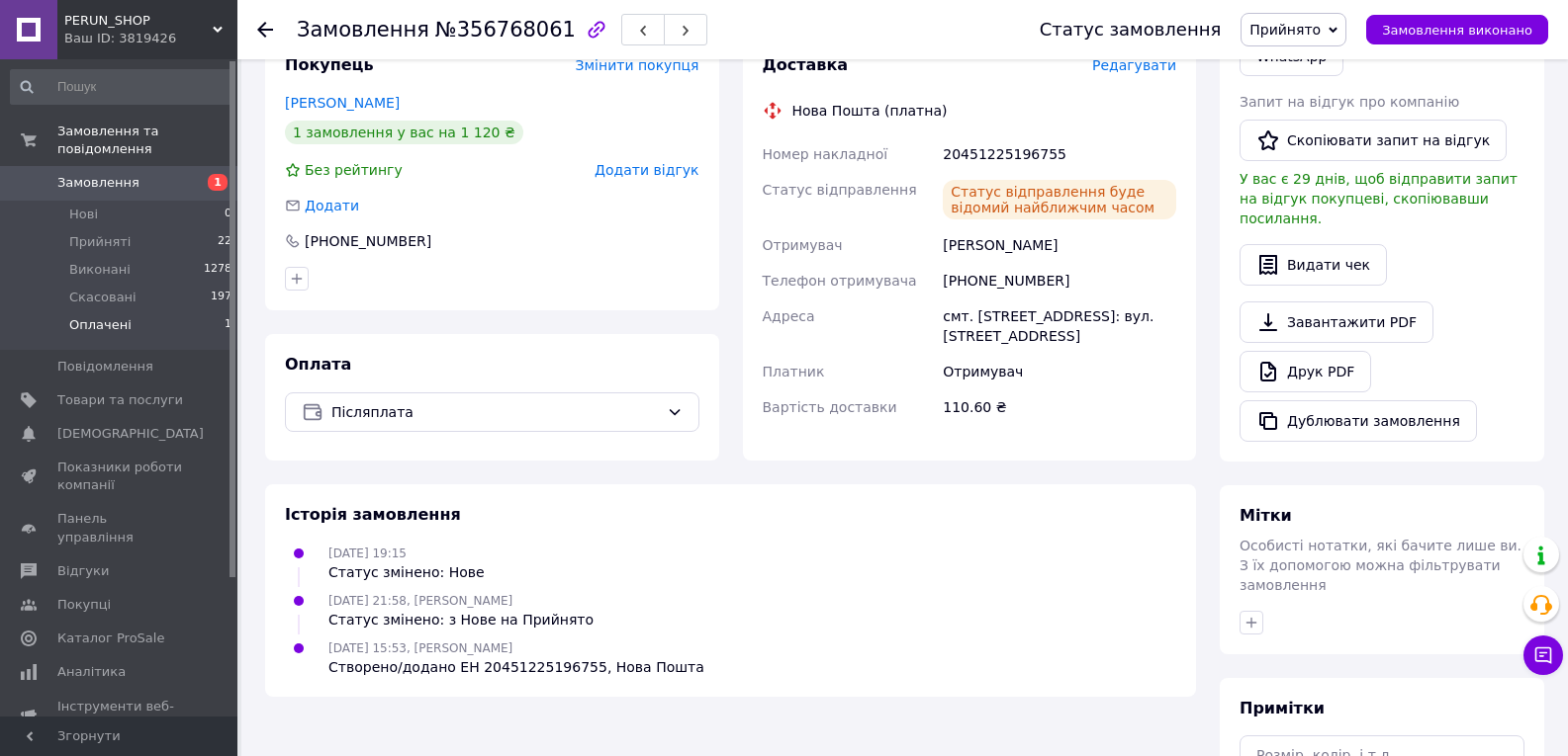
click at [188, 316] on li "Оплачені 1" at bounding box center [122, 331] width 244 height 38
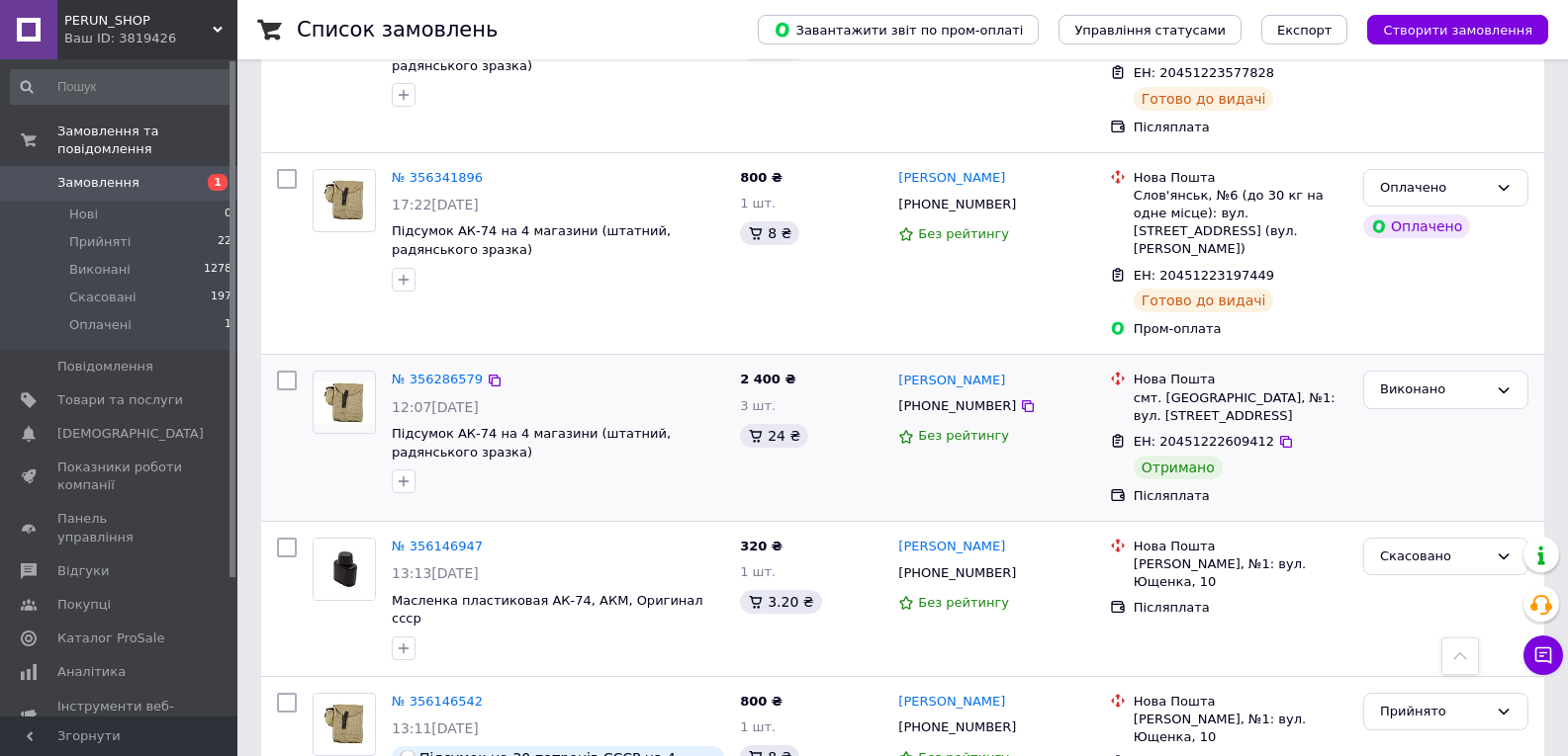
scroll to position [1087, 0]
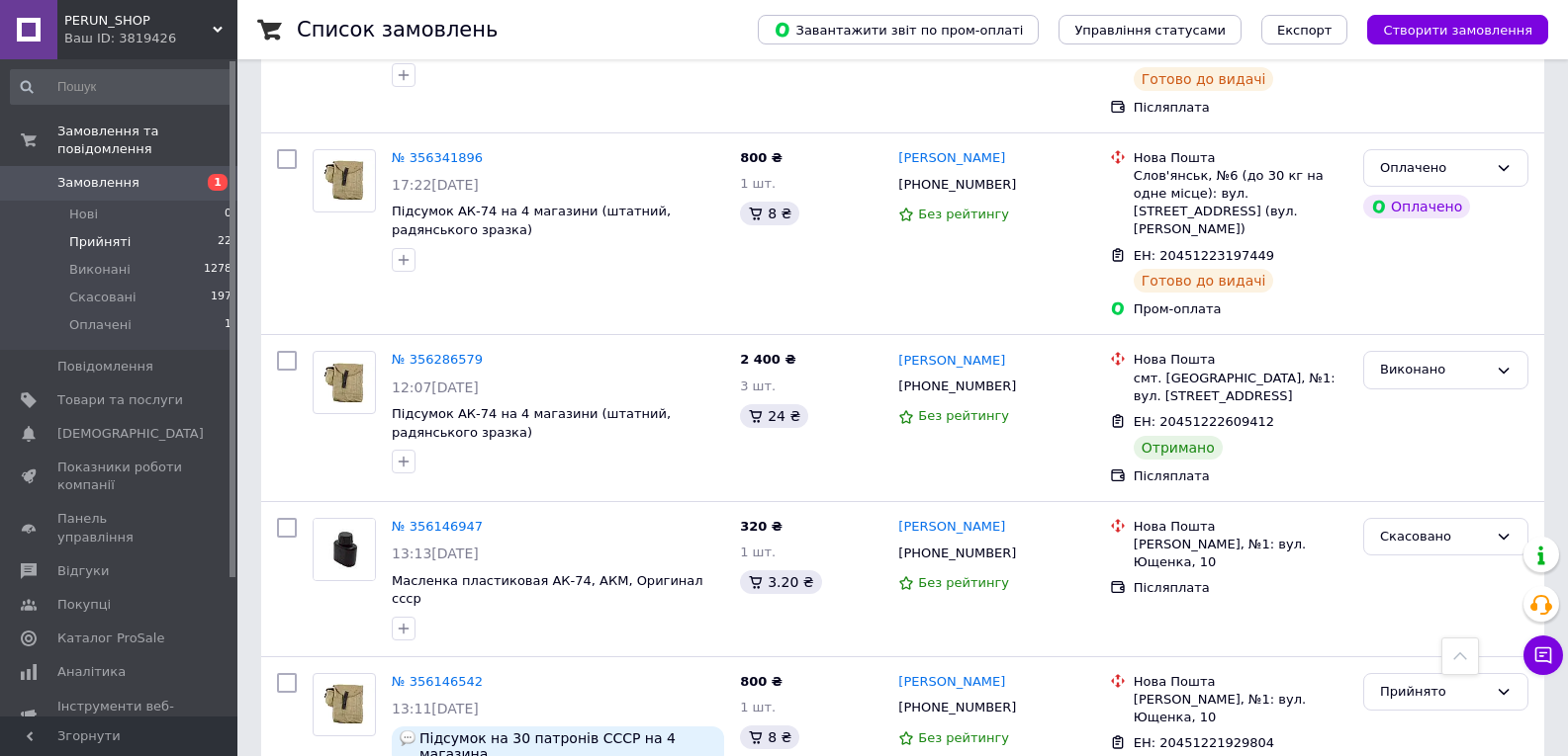
click at [147, 229] on li "Прийняті 22" at bounding box center [122, 242] width 244 height 28
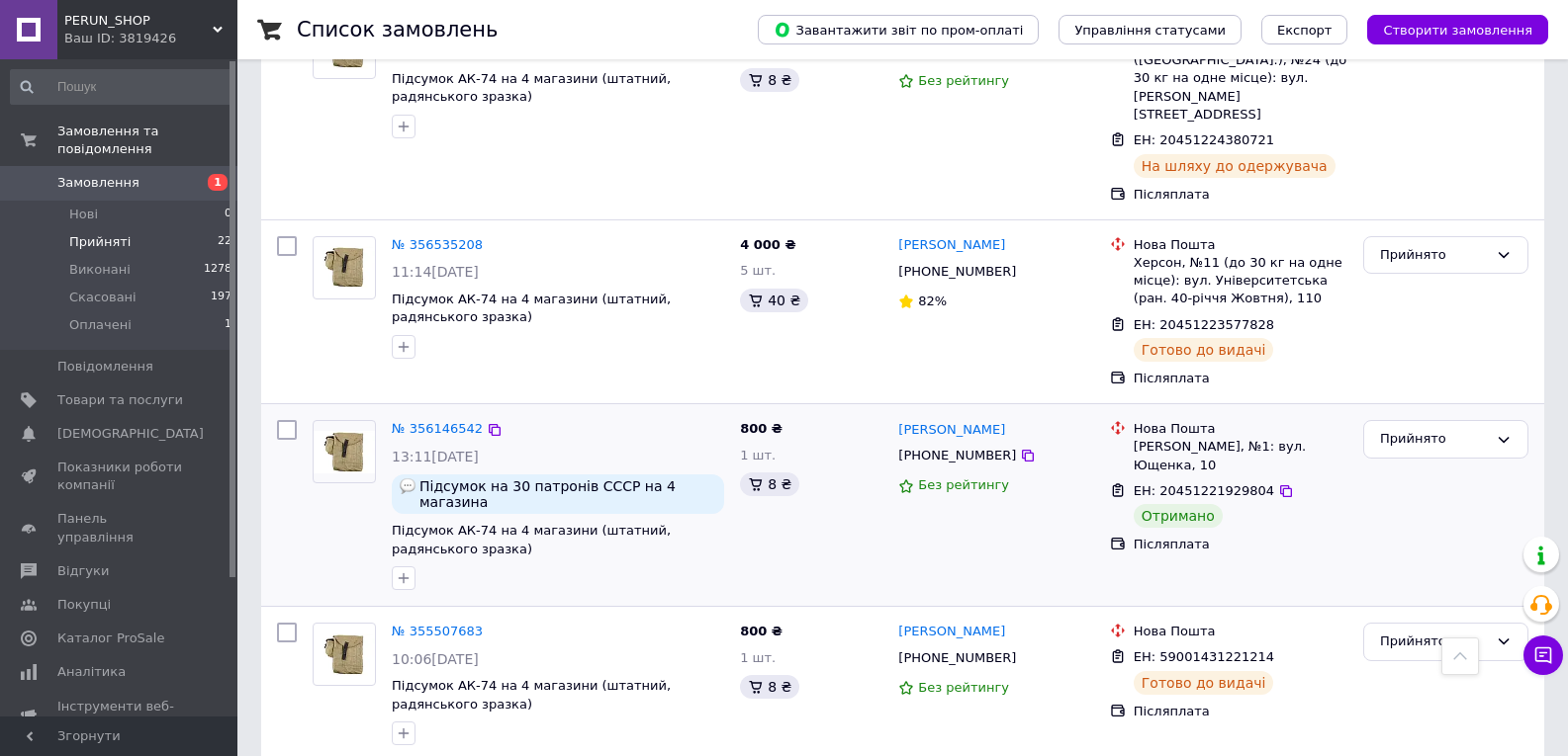
scroll to position [890, 0]
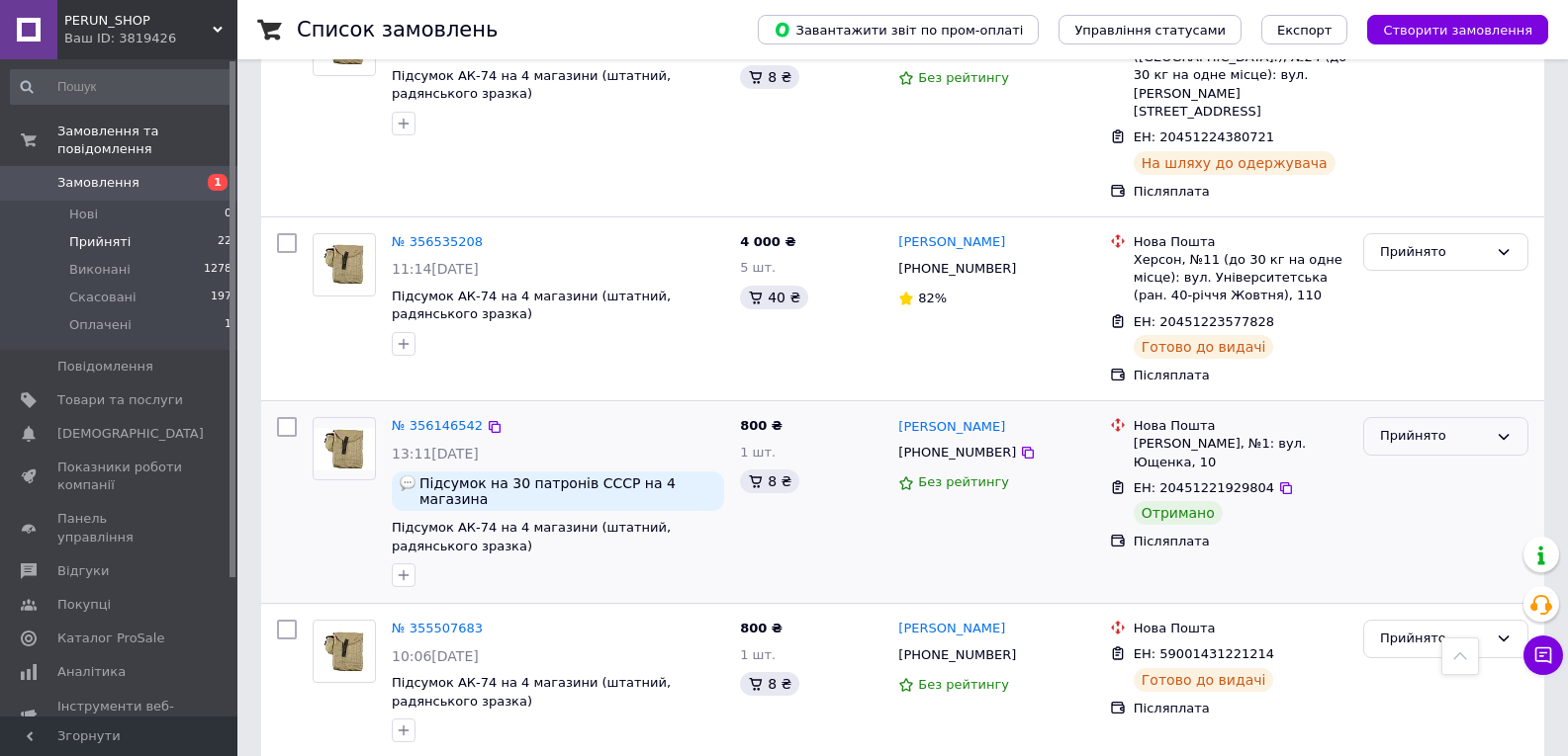
click at [1418, 418] on div "Прийнято" at bounding box center [1445, 436] width 165 height 39
click at [1417, 460] on li "Виконано" at bounding box center [1445, 478] width 163 height 37
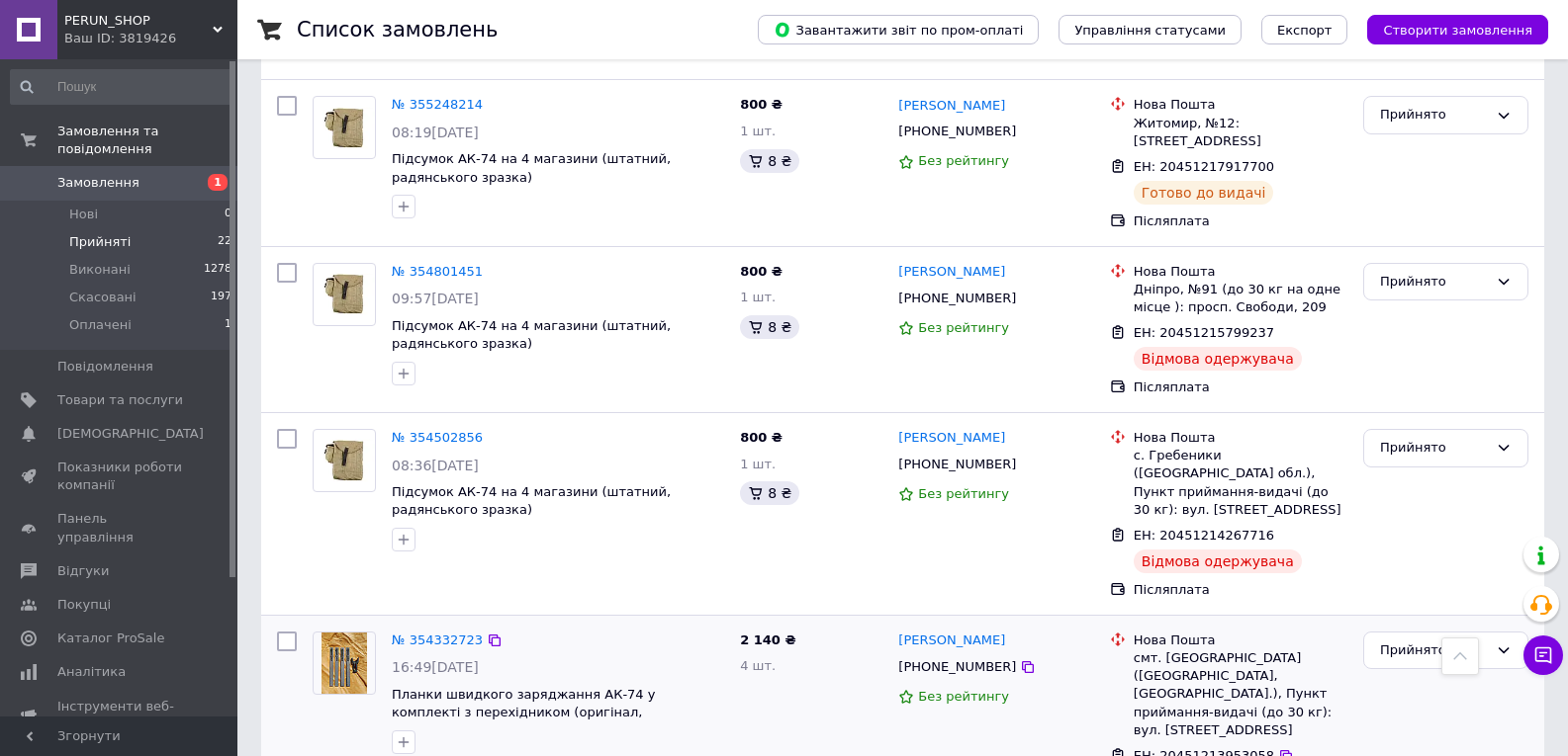
scroll to position [1681, 0]
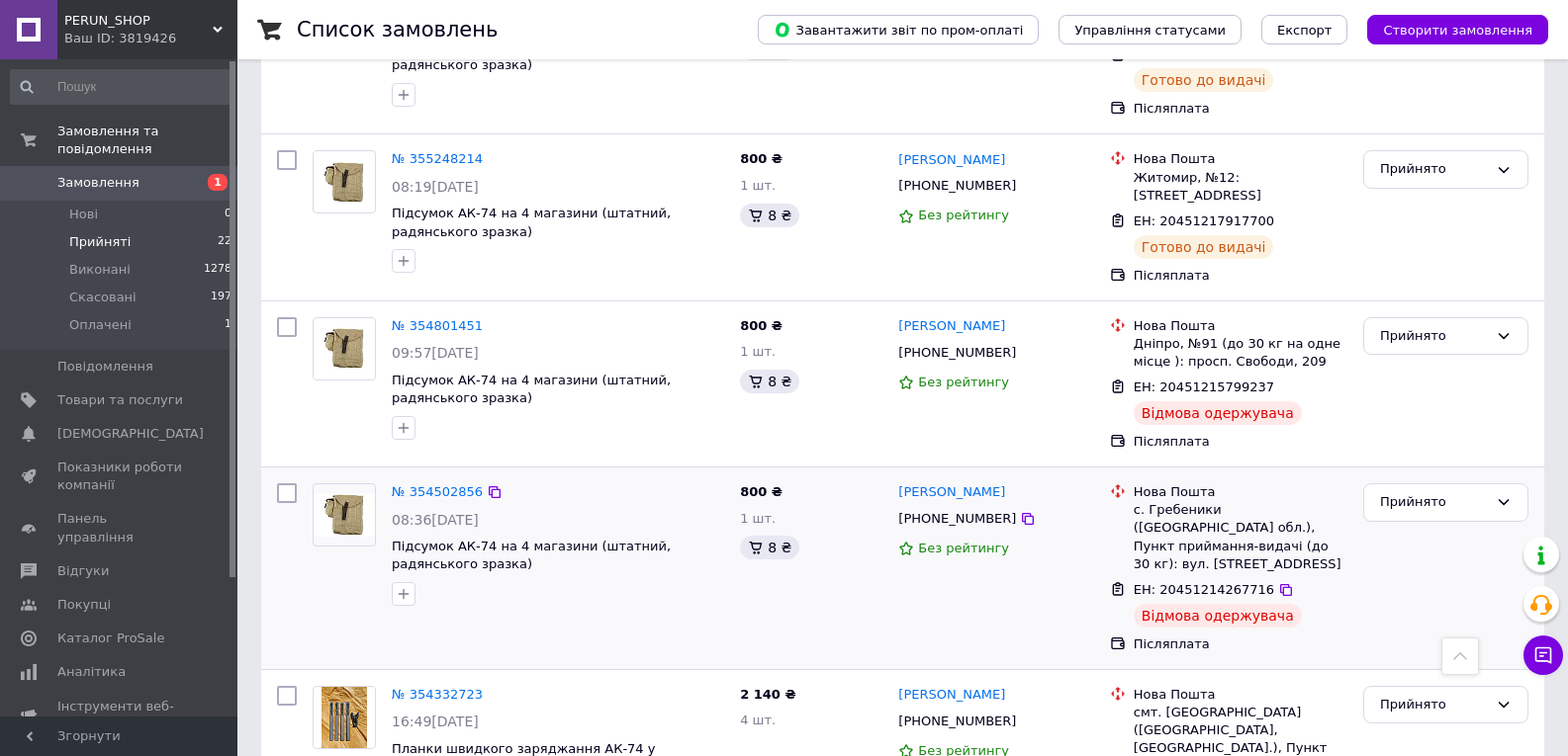
click at [644, 538] on span "Підсумок АК-74 на 4 магазини (штатний, радянського зразка)" at bounding box center [558, 556] width 333 height 37
click at [452, 485] on link "№ 354502856" at bounding box center [438, 492] width 91 height 15
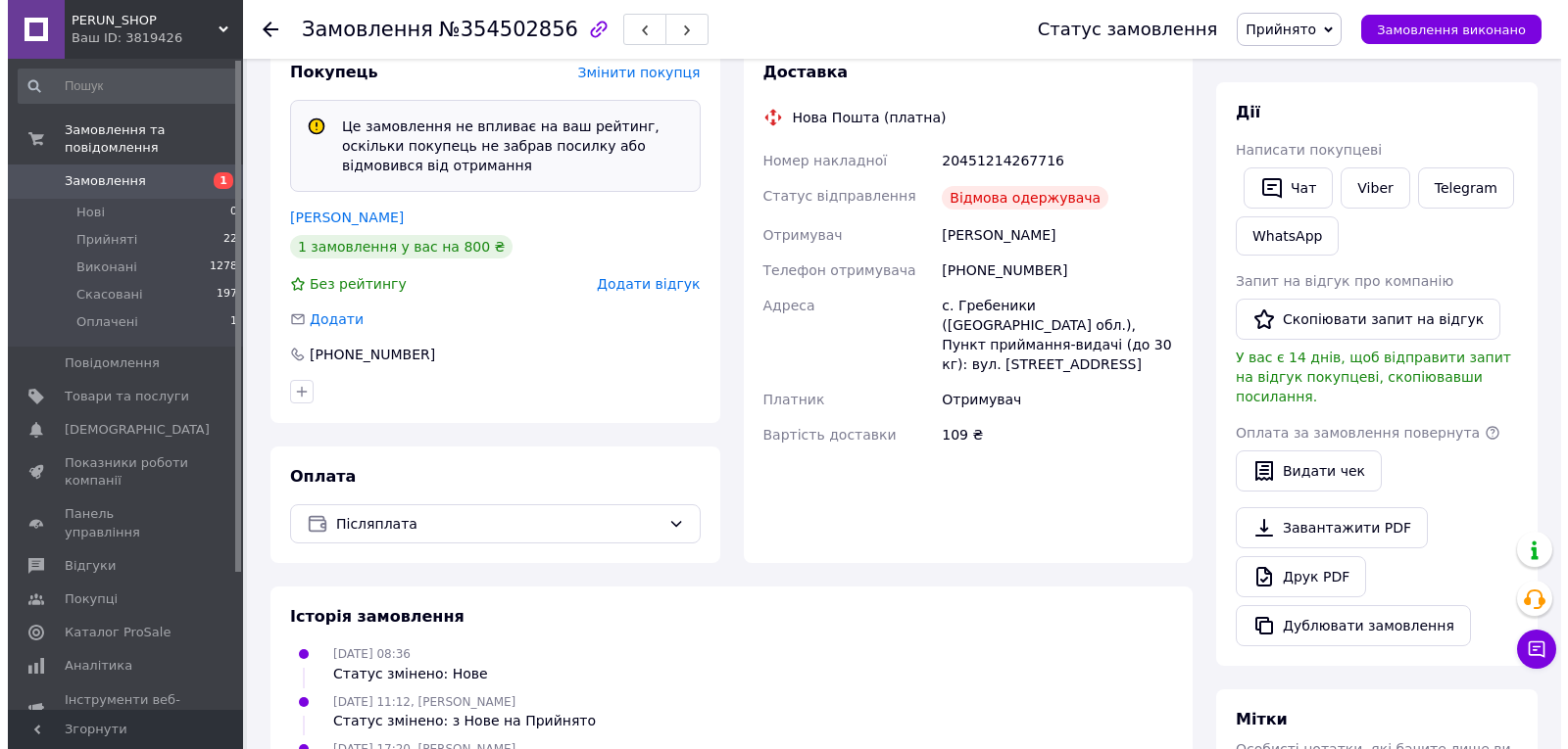
scroll to position [336, 0]
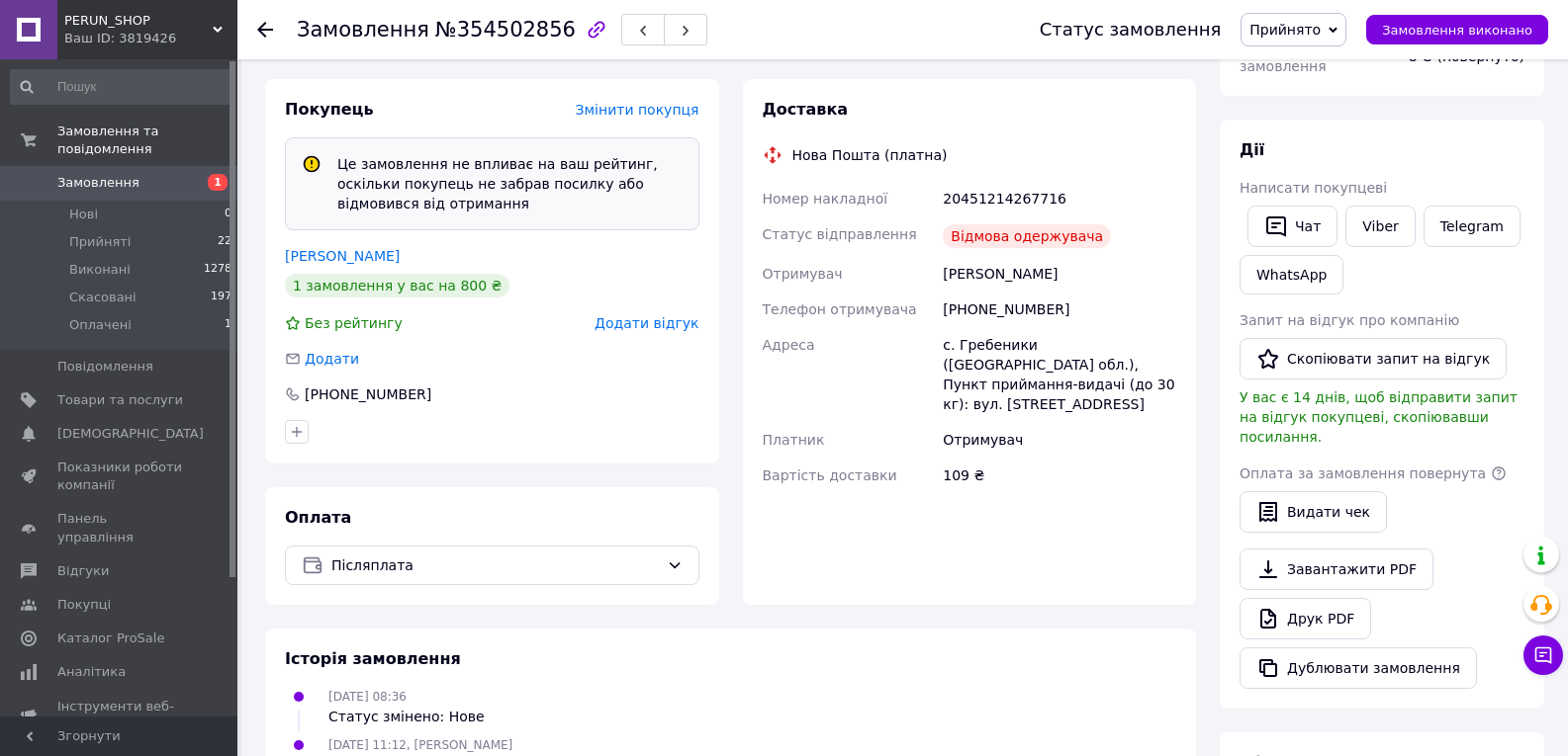
click at [677, 324] on span "Додати відгук" at bounding box center [646, 324] width 104 height 16
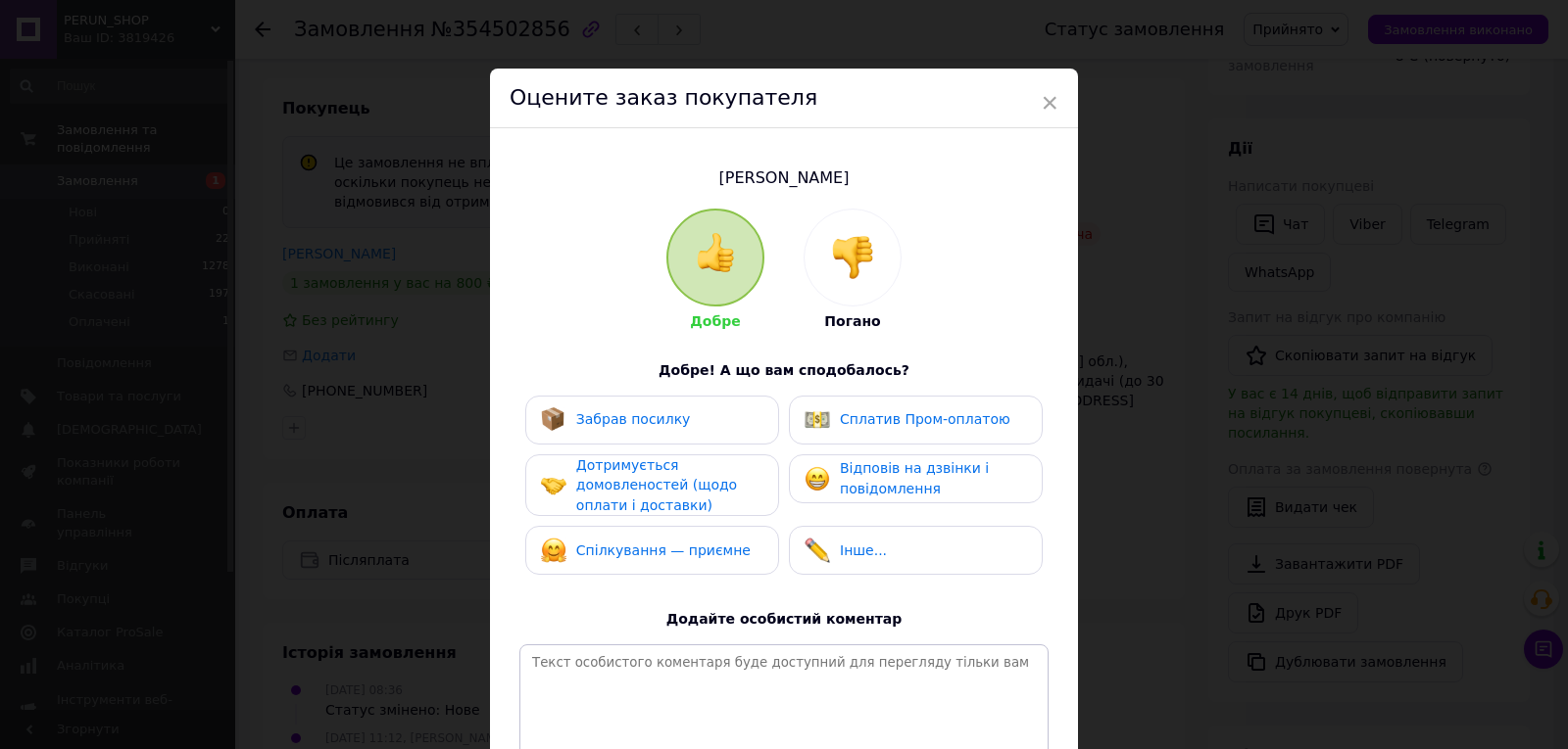
click at [835, 285] on div at bounding box center [852, 258] width 96 height 96
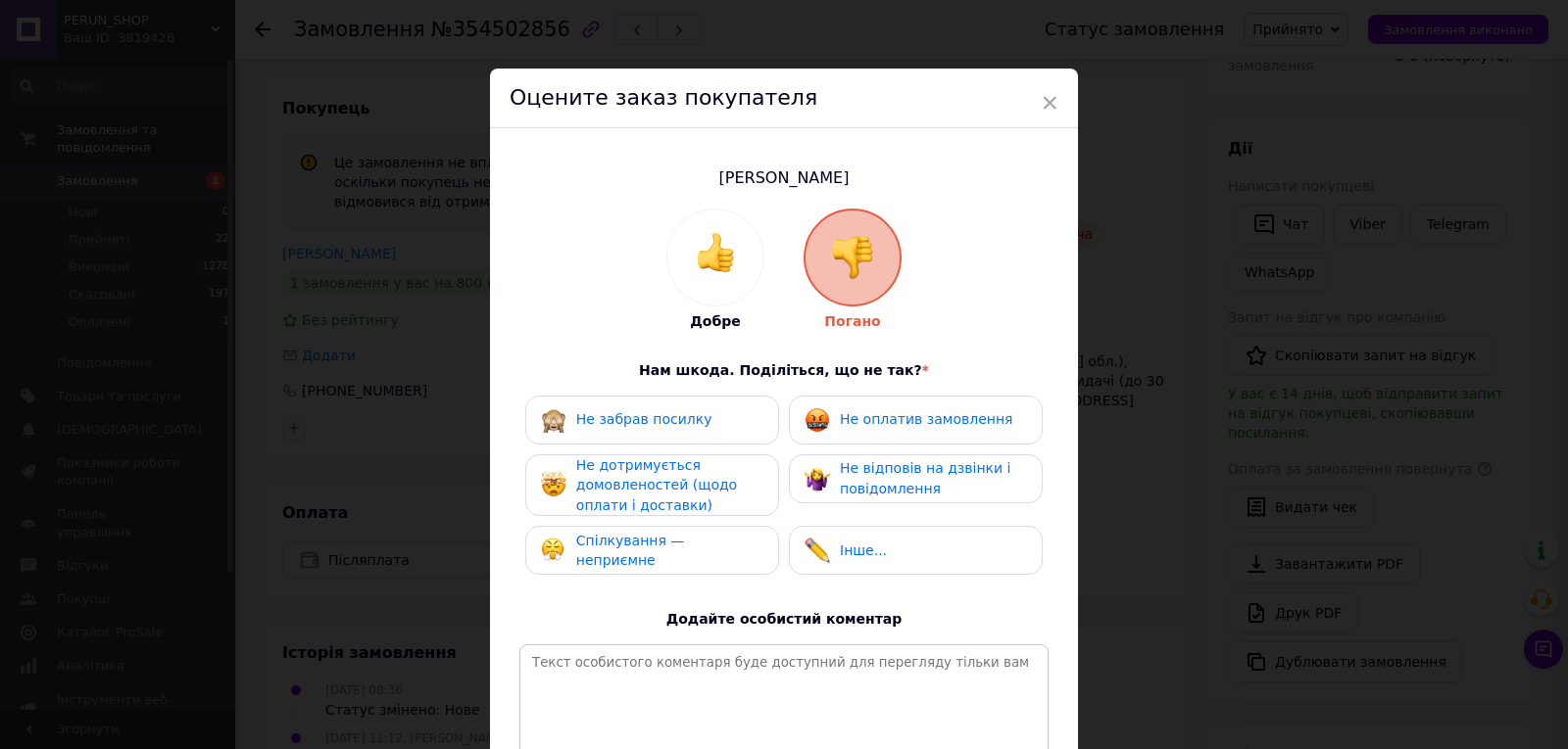
click at [690, 412] on span "Не забрав посилку" at bounding box center [644, 420] width 136 height 16
drag, startPoint x: 709, startPoint y: 470, endPoint x: 706, endPoint y: 516, distance: 46.1
click at [710, 475] on div "Не дотримується домовленостей (щодо оплати і доставки)" at bounding box center [670, 486] width 186 height 61
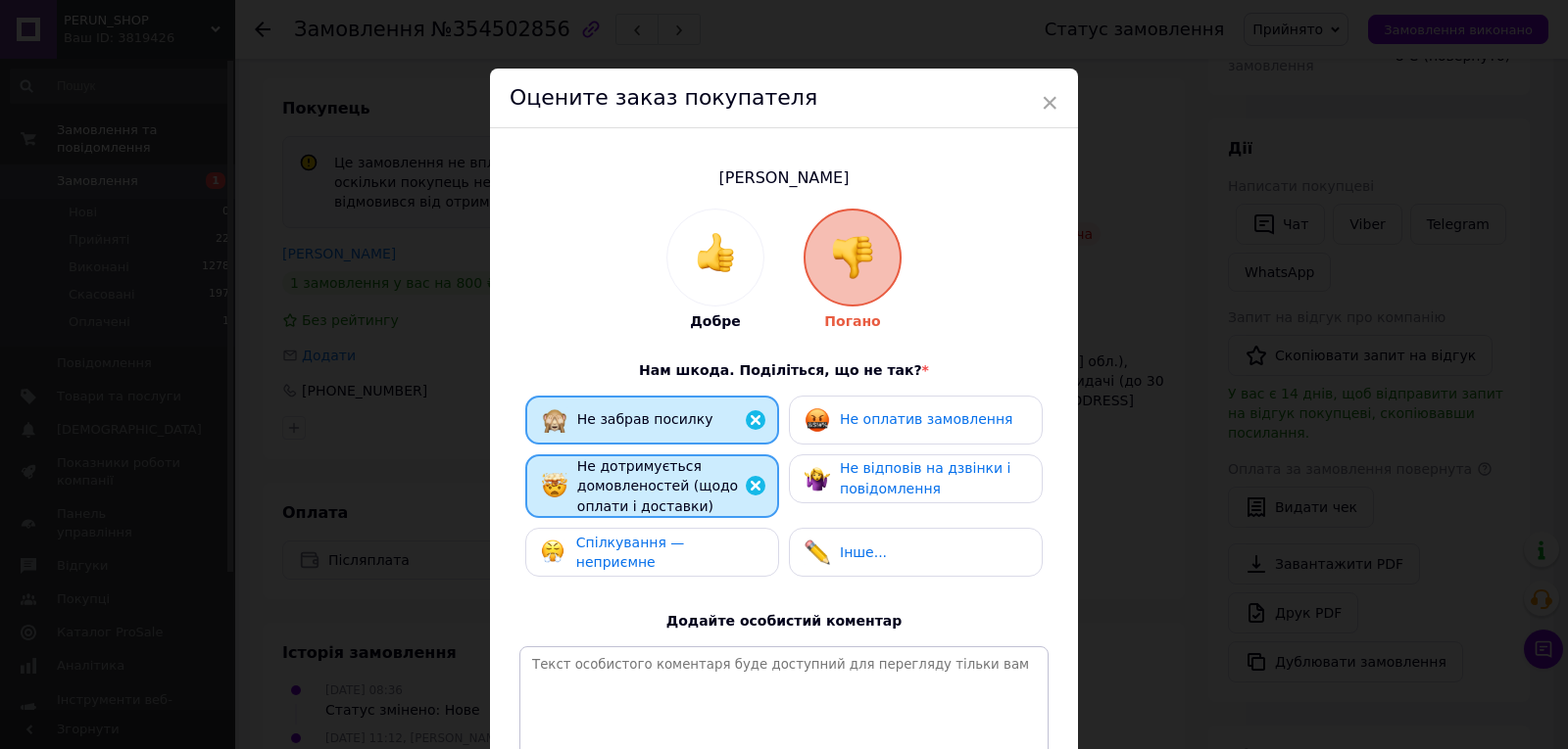
drag, startPoint x: 706, startPoint y: 536, endPoint x: 733, endPoint y: 533, distance: 27.2
click at [713, 541] on div "Спілкування — неприємне" at bounding box center [652, 553] width 254 height 49
drag, startPoint x: 851, startPoint y: 483, endPoint x: 839, endPoint y: 455, distance: 30.5
click at [850, 480] on span "Не відповів на дзвінки і повідомлення" at bounding box center [925, 478] width 171 height 36
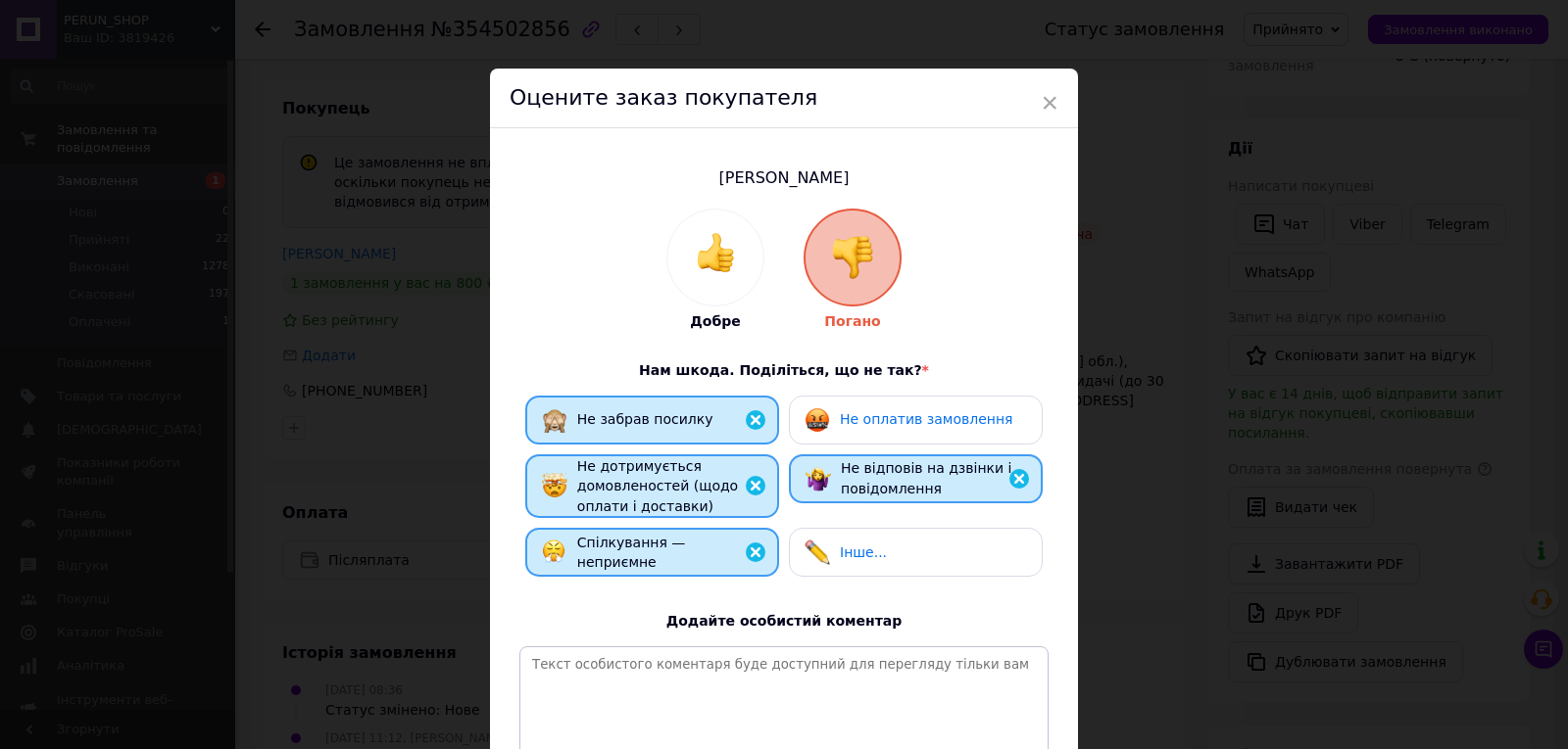
click at [827, 427] on div "Не оплатив замовлення" at bounding box center [908, 421] width 208 height 25
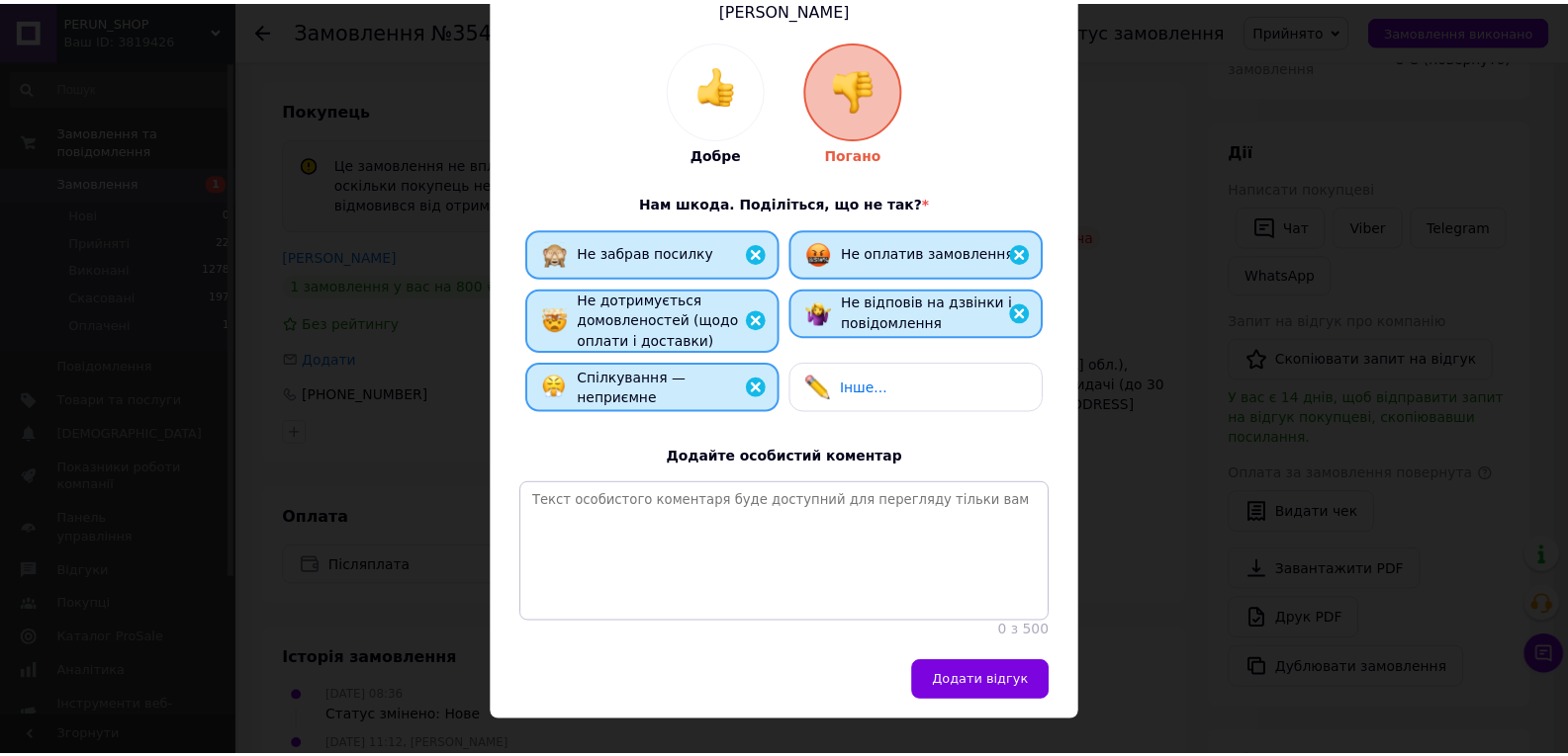
scroll to position [218, 0]
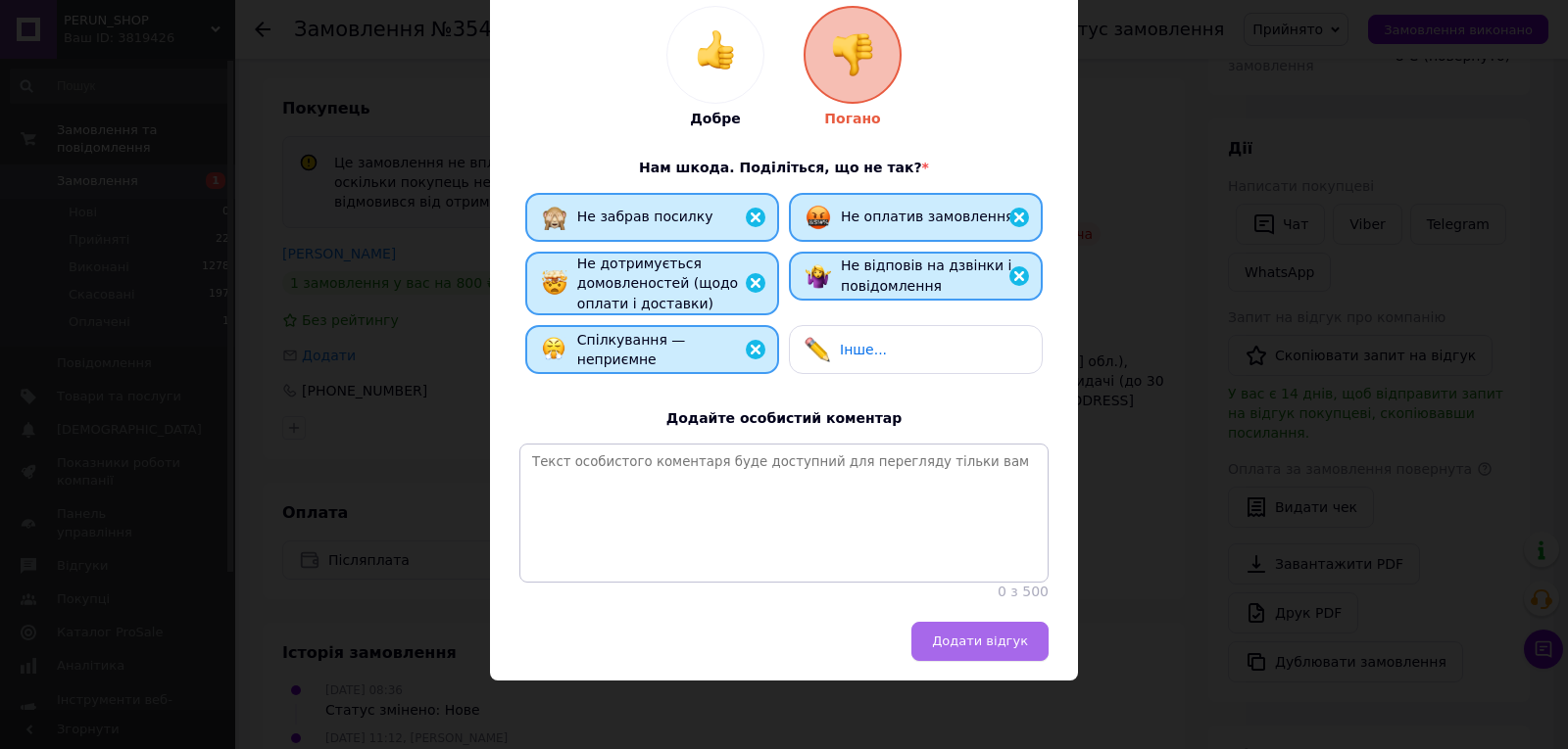
click at [985, 639] on span "Додати відгук" at bounding box center [980, 641] width 96 height 15
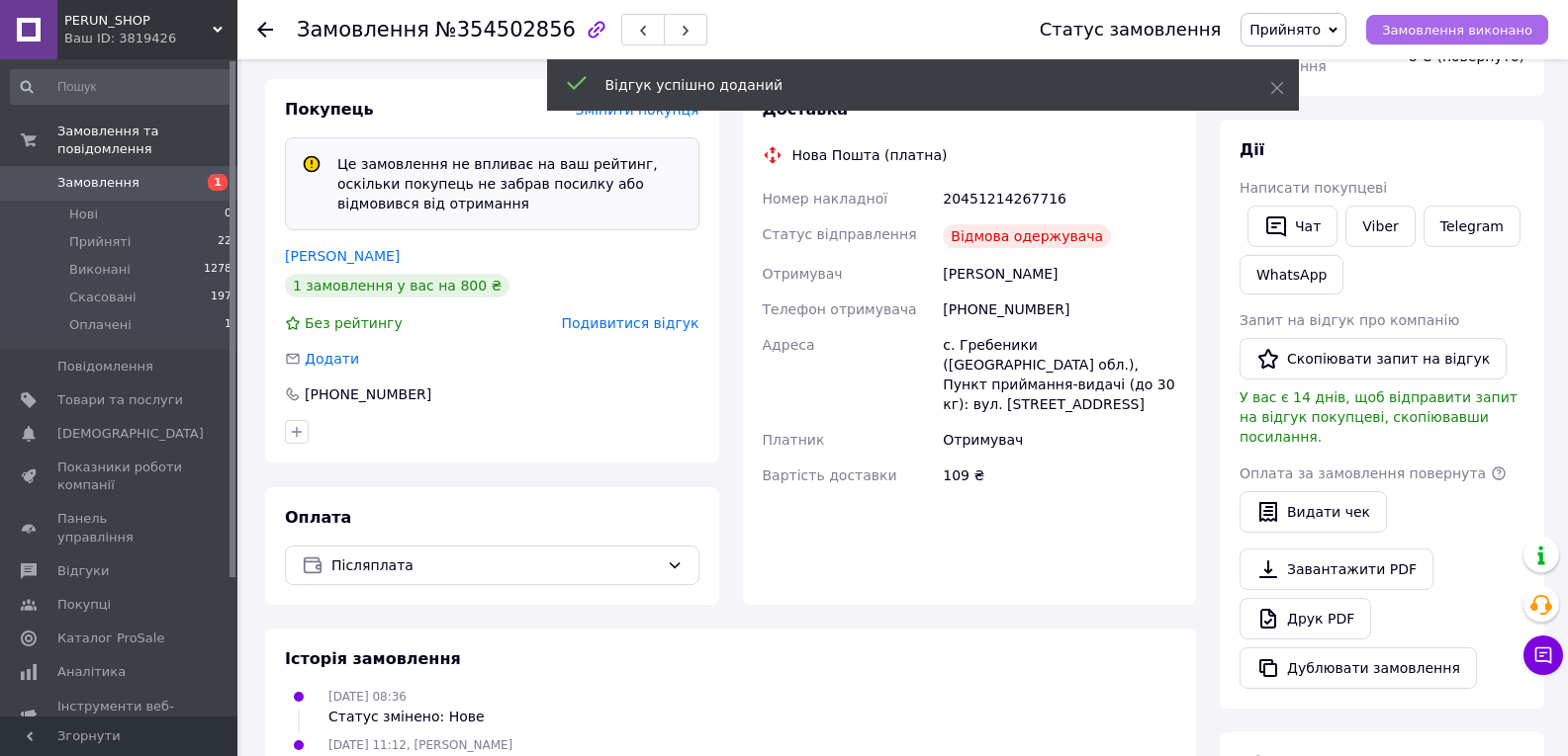
click at [1402, 44] on button "Замовлення виконано" at bounding box center [1457, 30] width 182 height 30
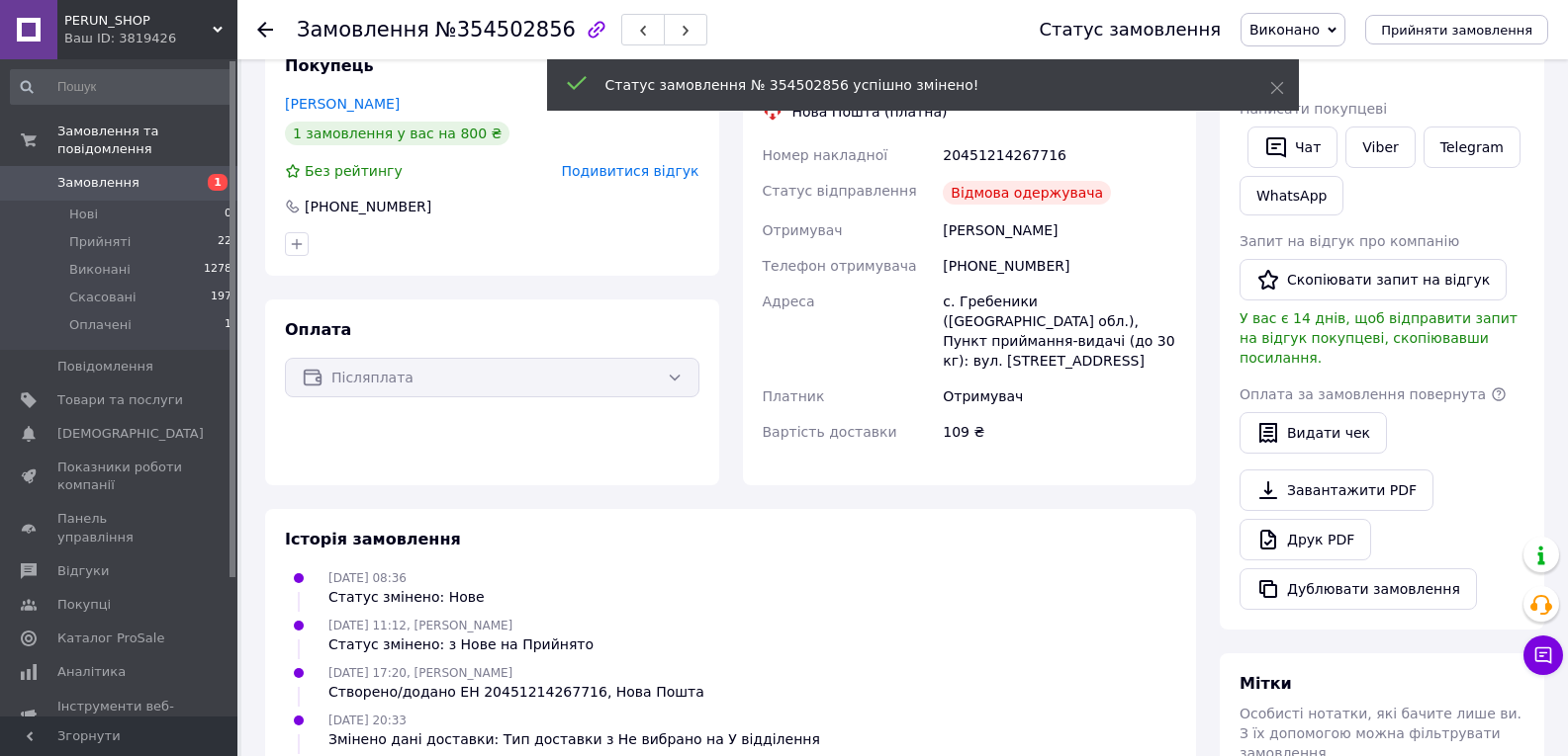
scroll to position [296, 0]
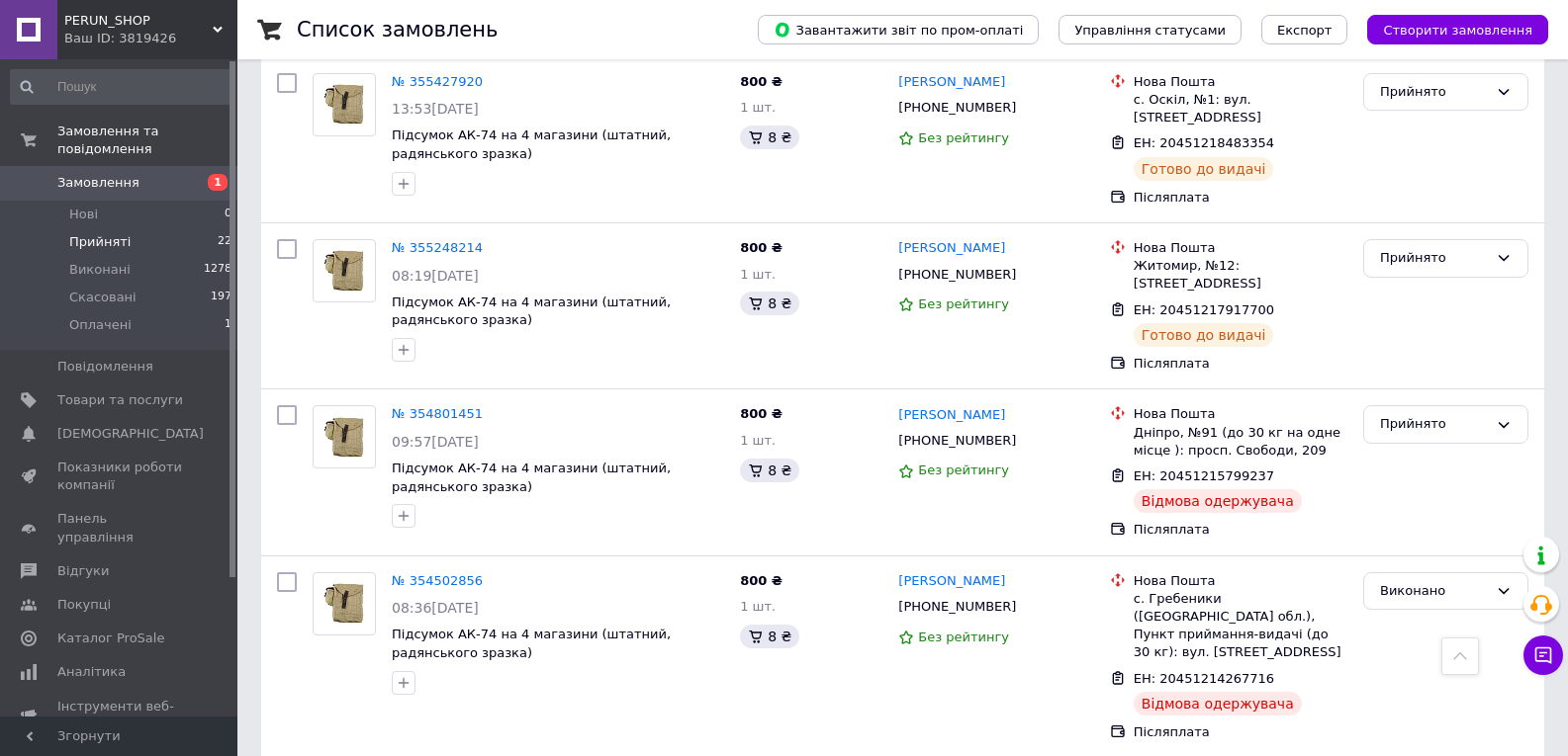
scroll to position [1582, 0]
click at [439, 406] on link "№ 354801451" at bounding box center [438, 413] width 91 height 15
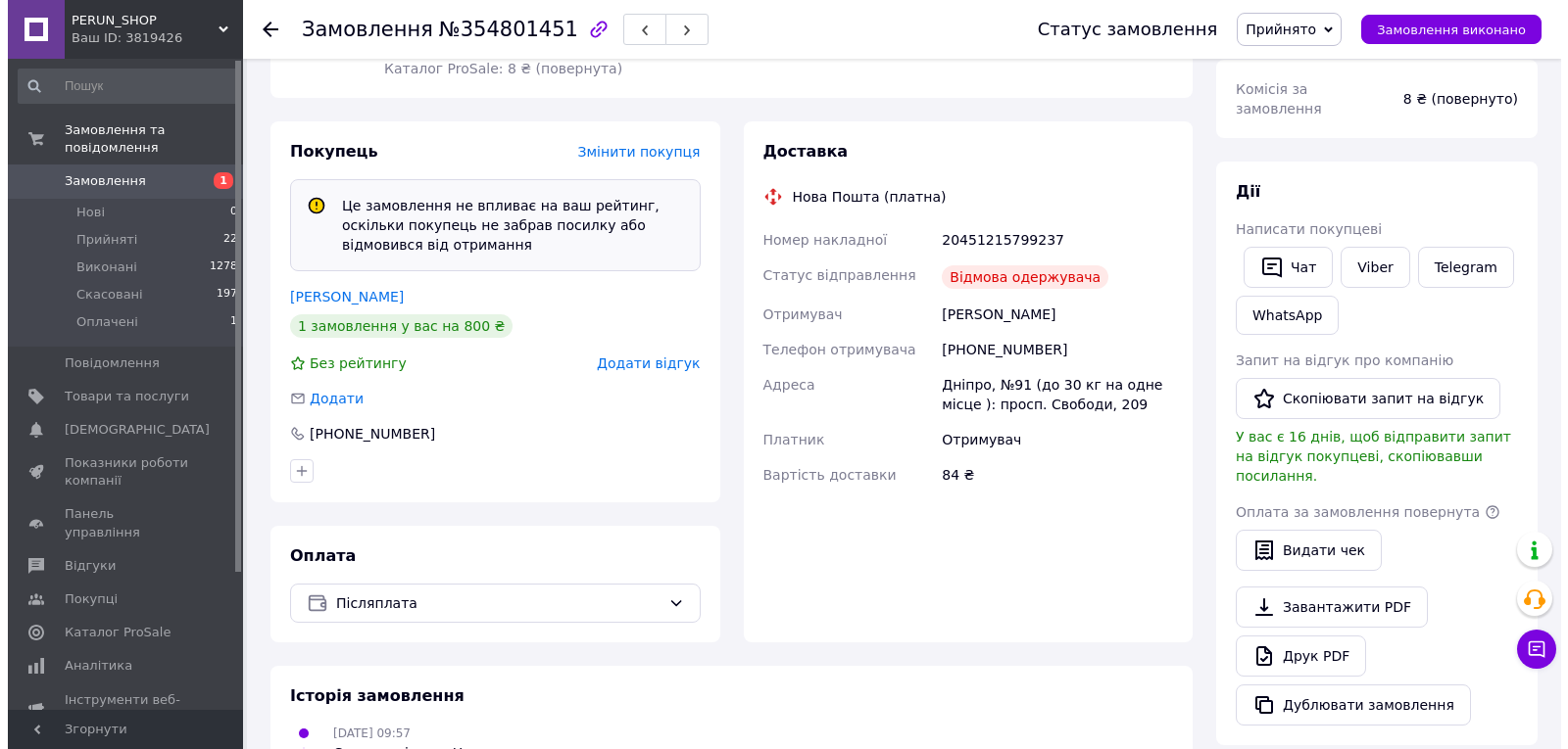
scroll to position [238, 0]
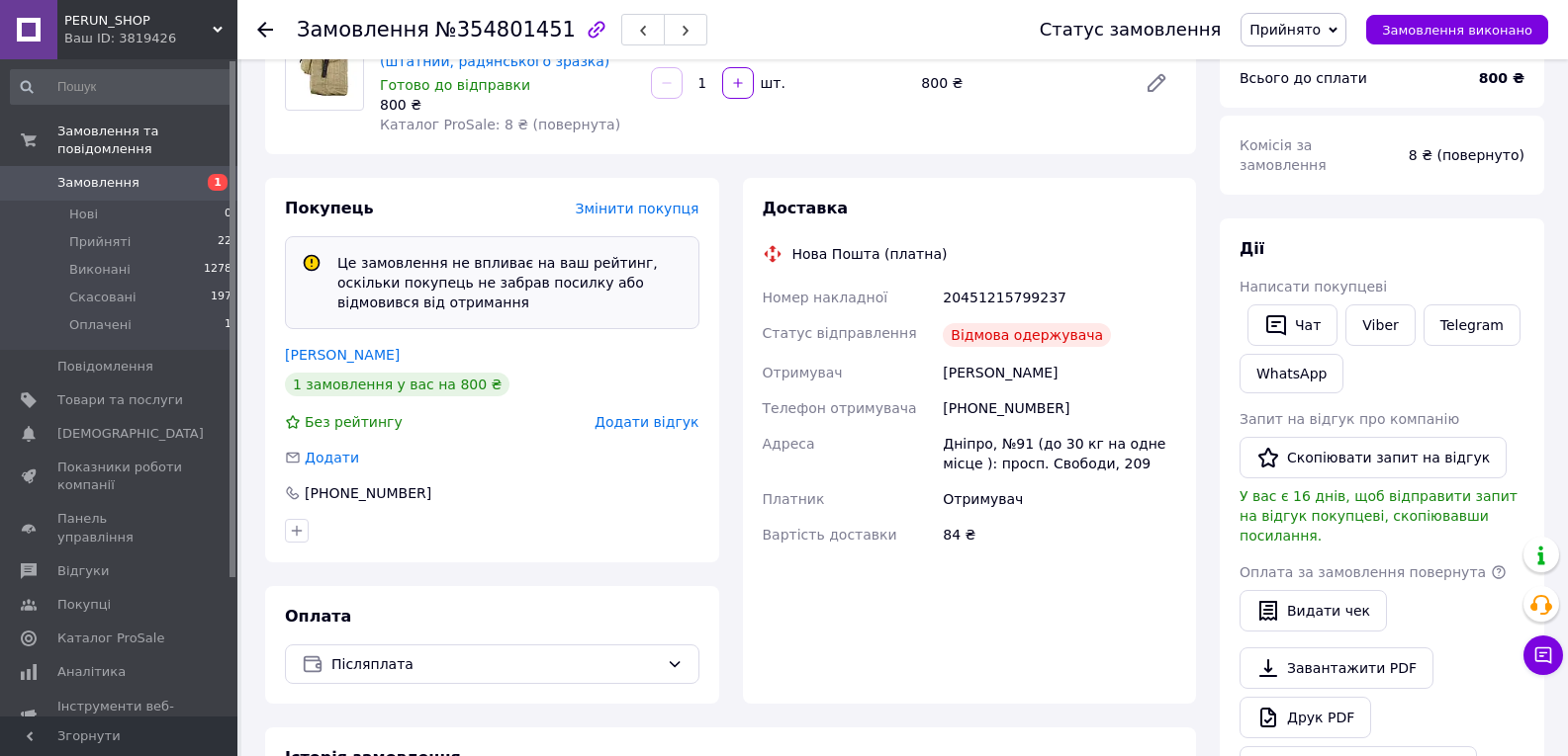
click at [625, 415] on span "Додати відгук" at bounding box center [646, 423] width 104 height 16
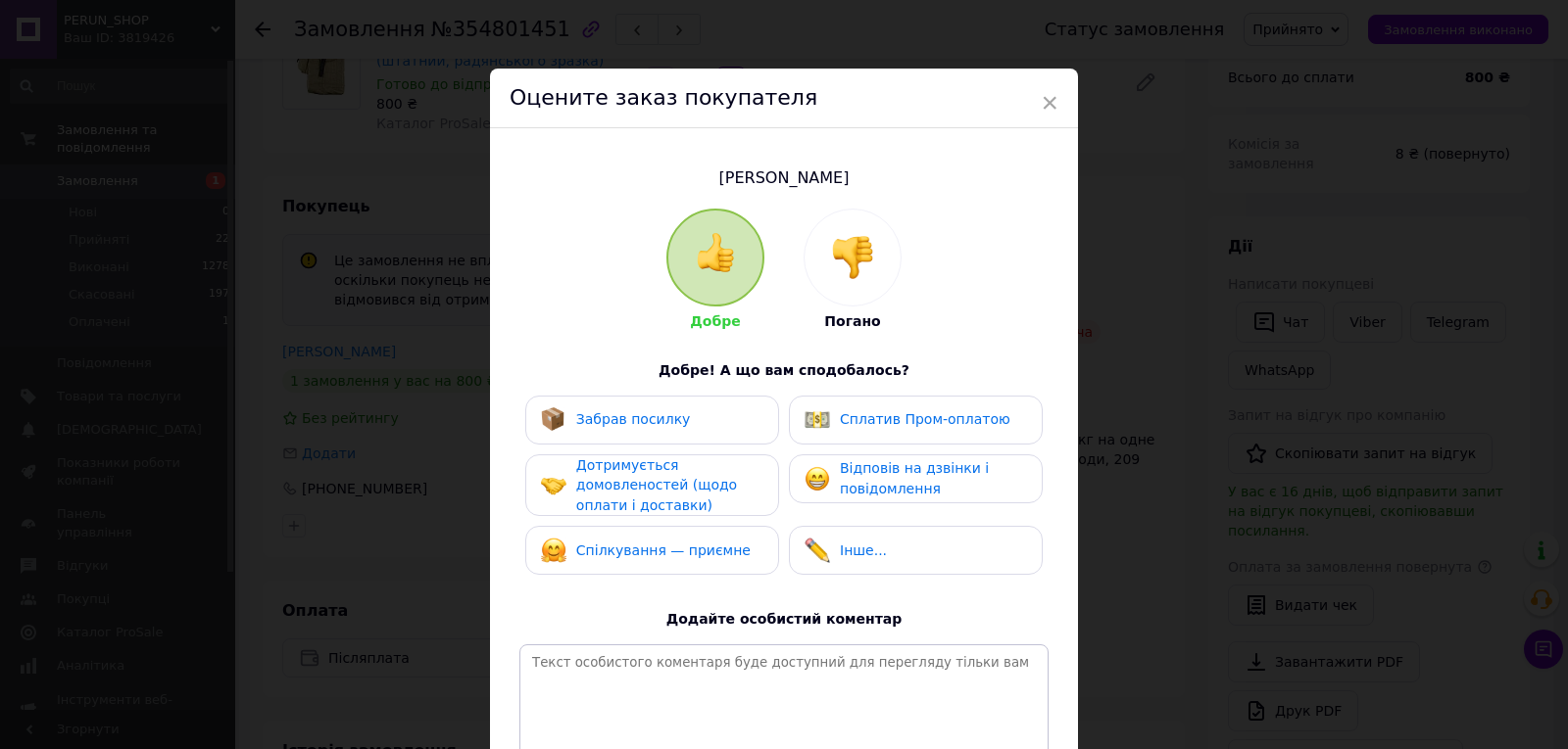
click at [825, 269] on div at bounding box center [852, 258] width 96 height 96
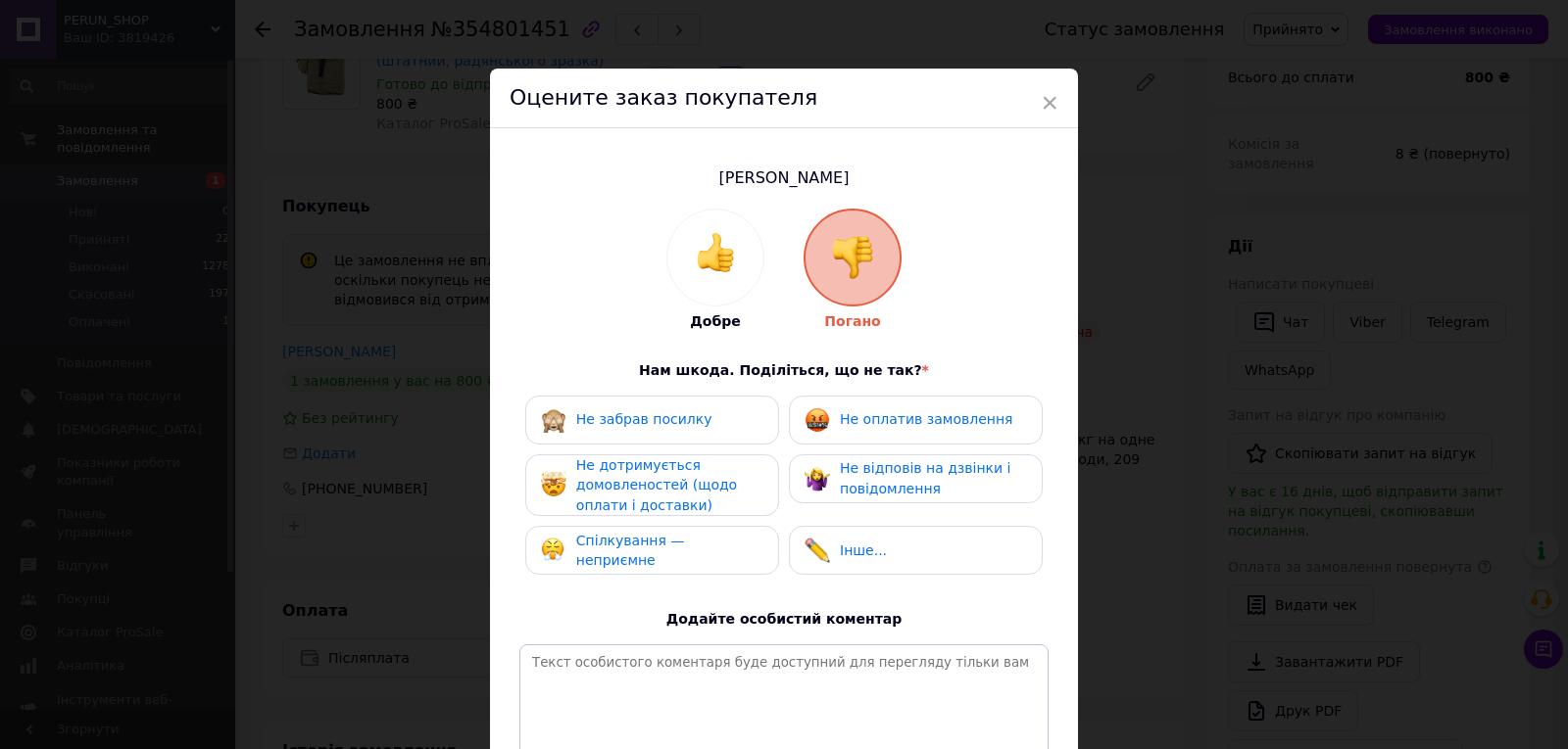
click at [703, 420] on div "Не забрав посилку" at bounding box center [652, 421] width 223 height 25
click at [697, 495] on div "Не дотримується домовленостей (щодо оплати і доставки)" at bounding box center [670, 486] width 186 height 61
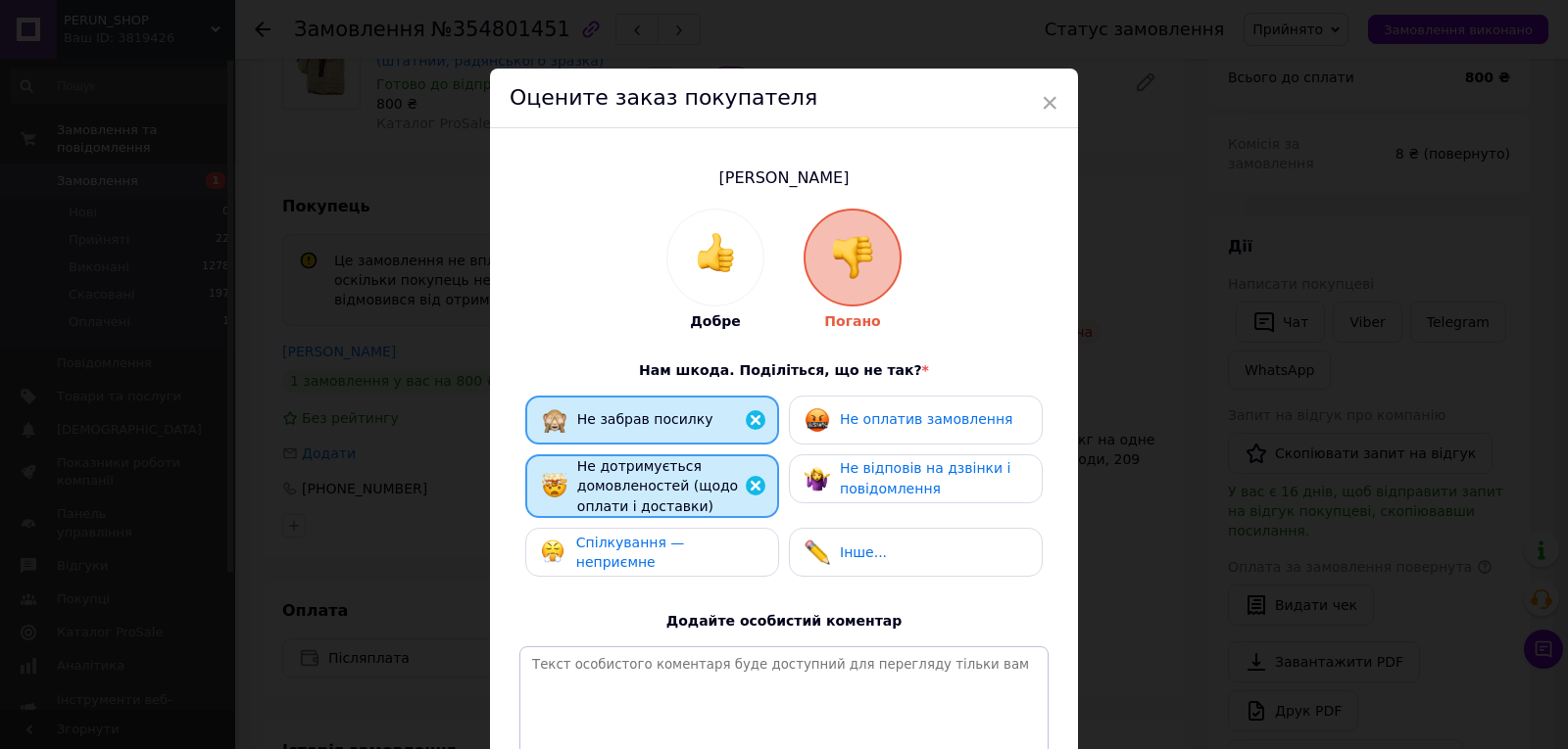
drag, startPoint x: 707, startPoint y: 553, endPoint x: 816, endPoint y: 490, distance: 125.9
click at [684, 547] on span "Спілкування — неприємне" at bounding box center [631, 553] width 109 height 36
click at [823, 478] on img at bounding box center [817, 479] width 25 height 25
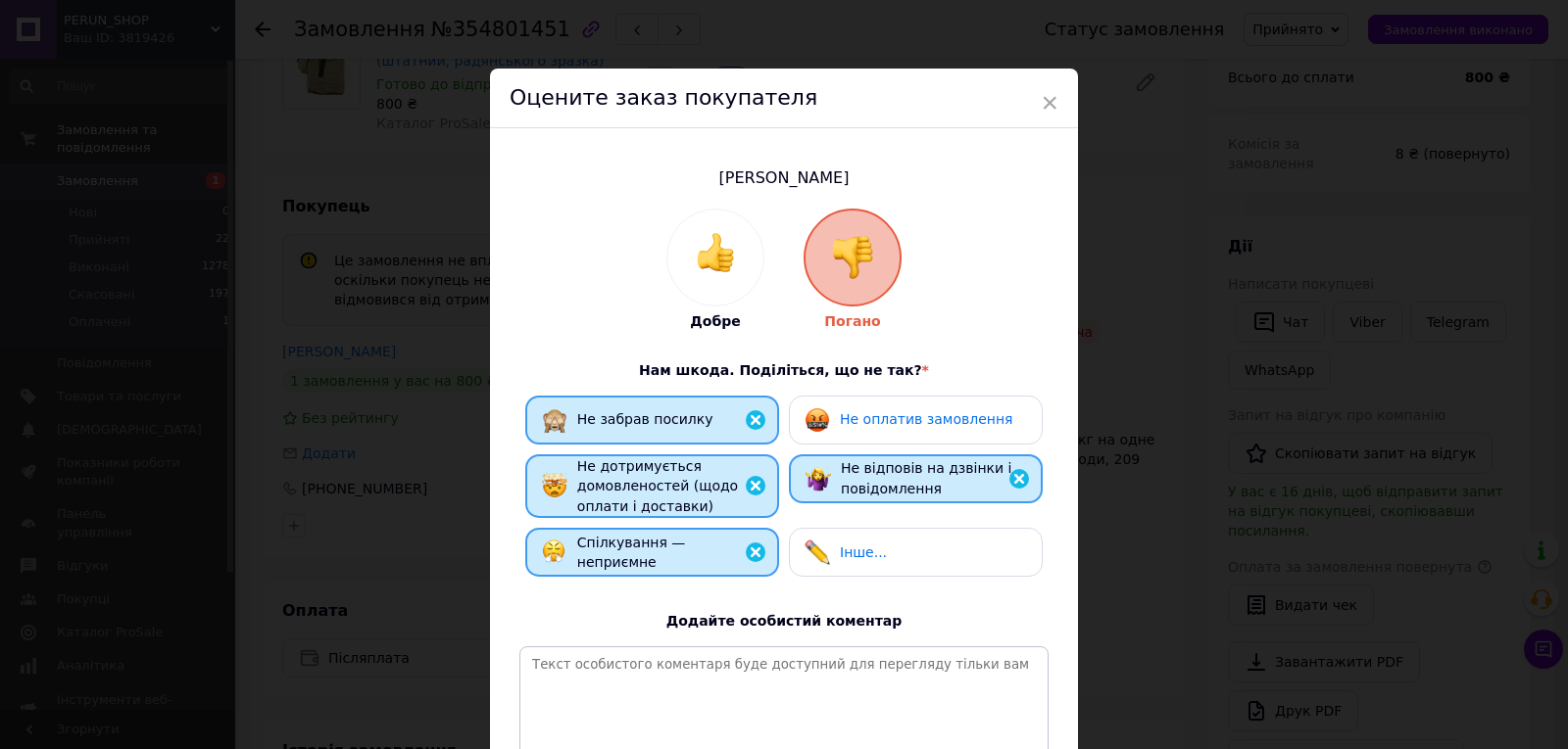
click at [817, 416] on img at bounding box center [817, 421] width 25 height 25
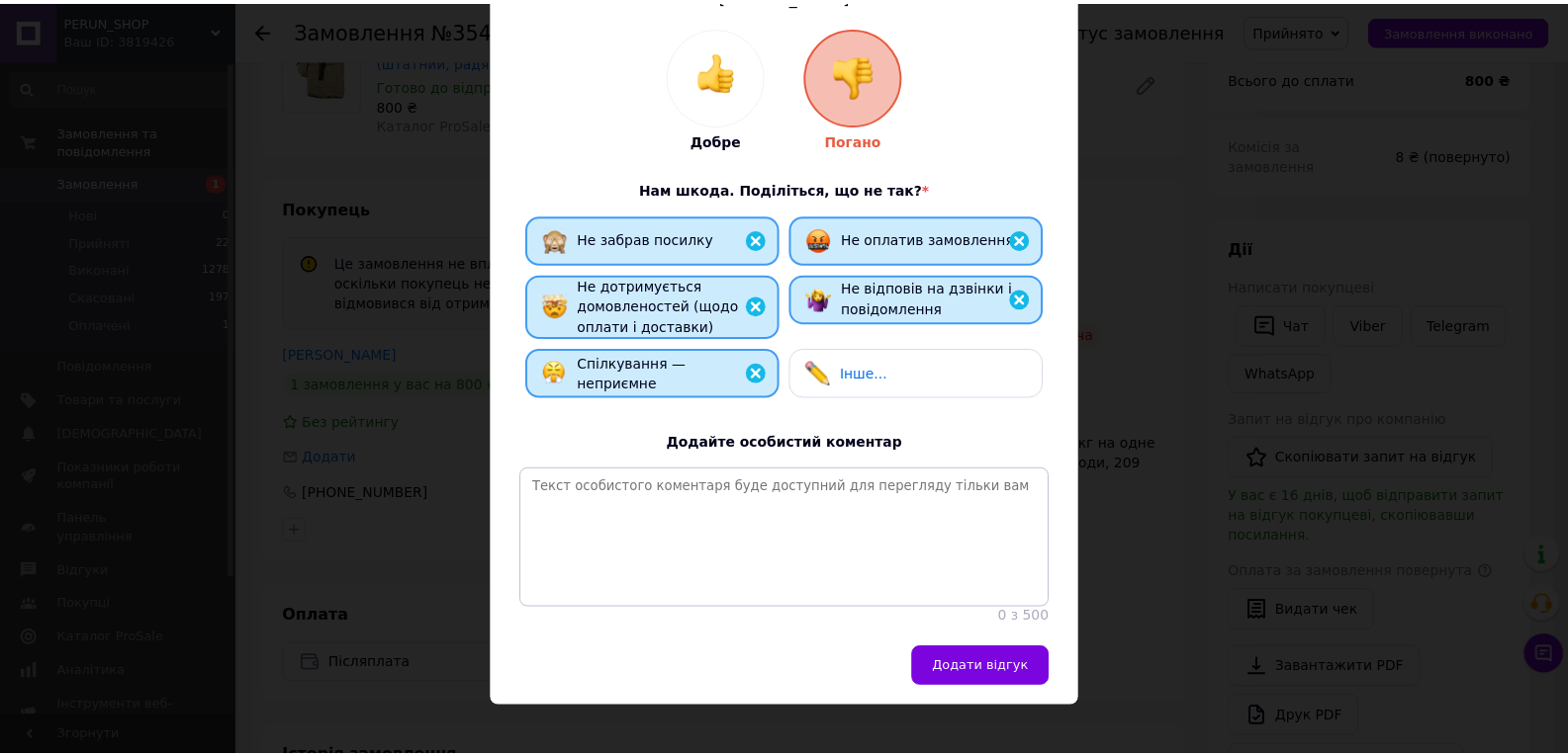
scroll to position [218, 0]
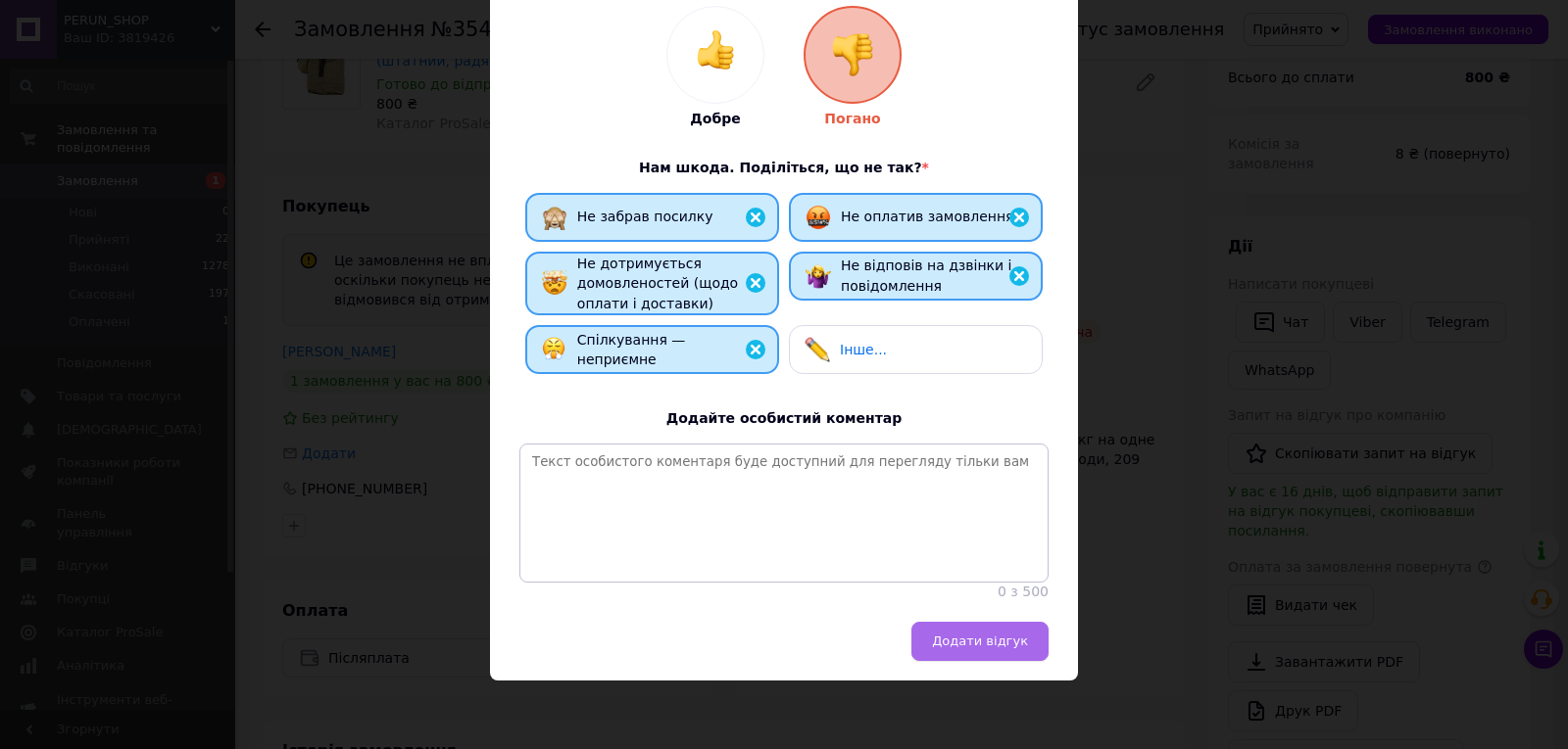
click at [1014, 632] on button "Додати відгук" at bounding box center [980, 642] width 137 height 39
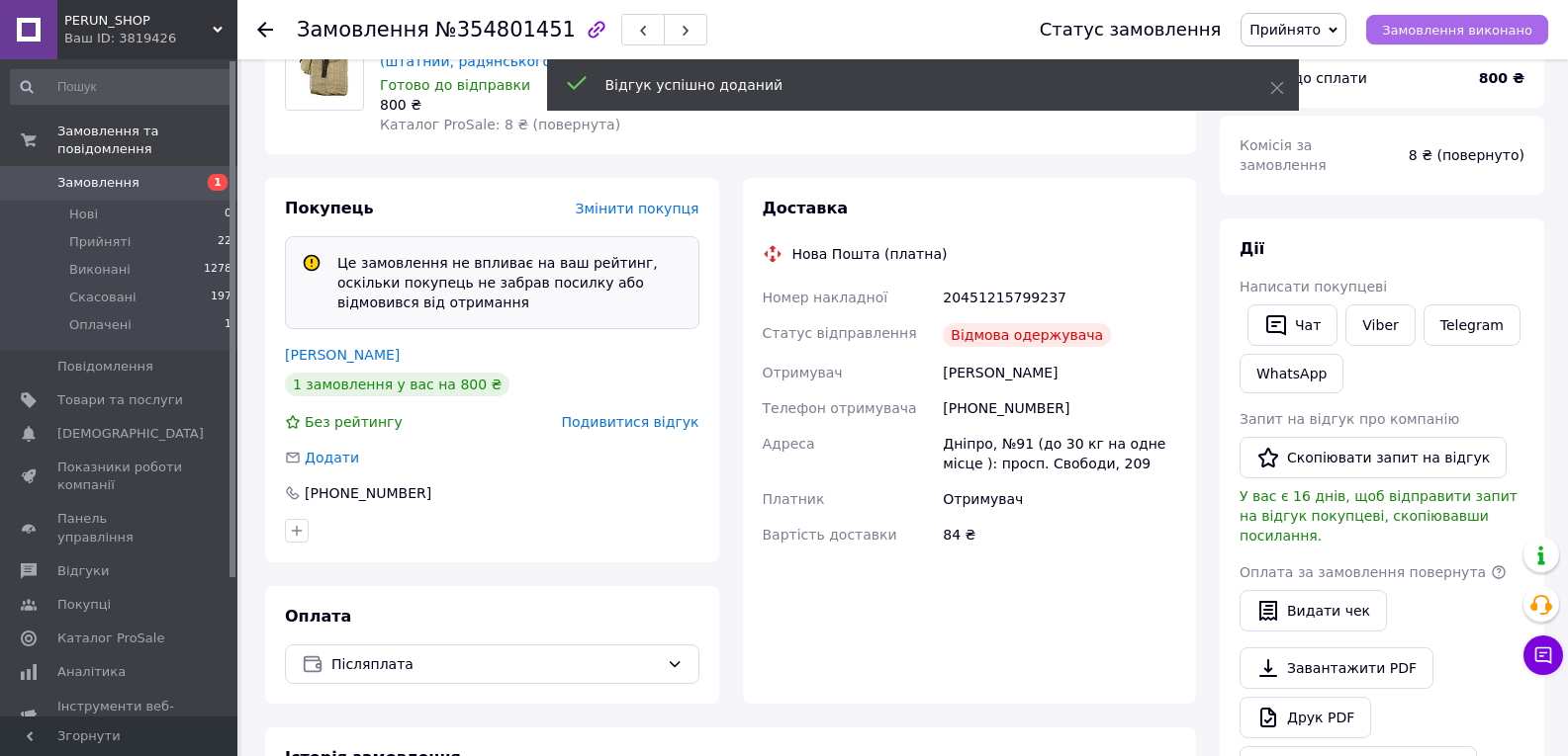
click at [1419, 32] on span "Замовлення виконано" at bounding box center [1457, 30] width 150 height 15
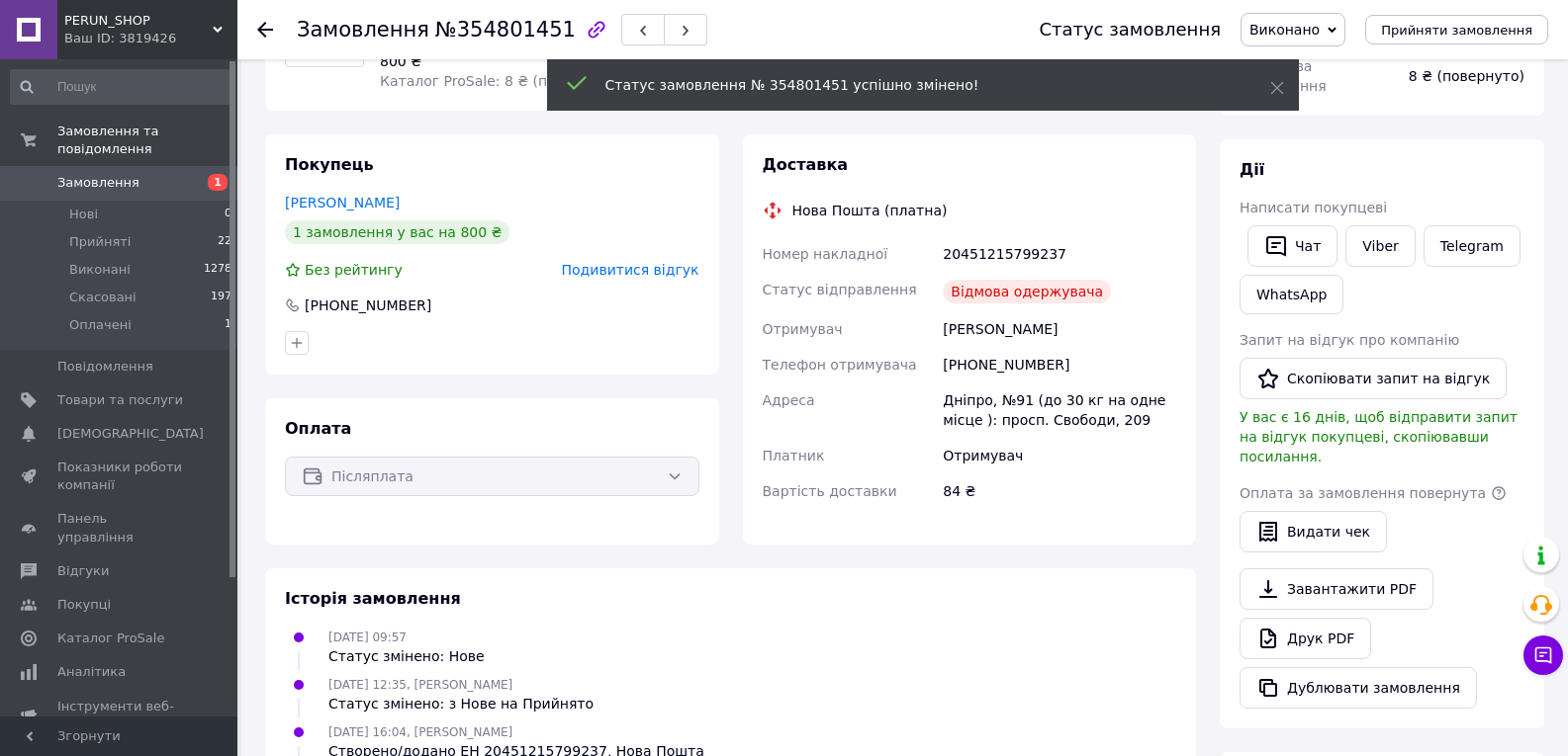
scroll to position [197, 0]
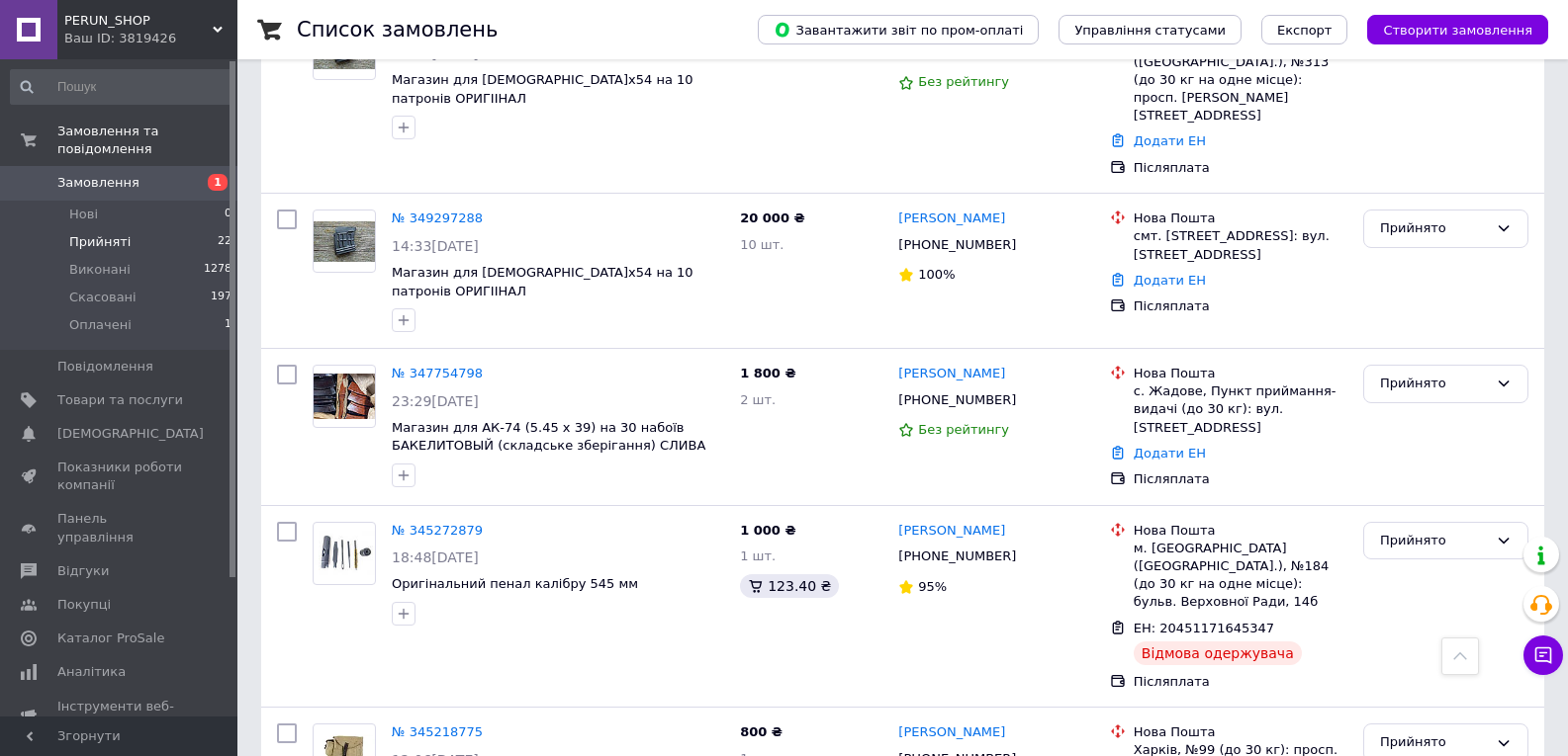
scroll to position [2769, 0]
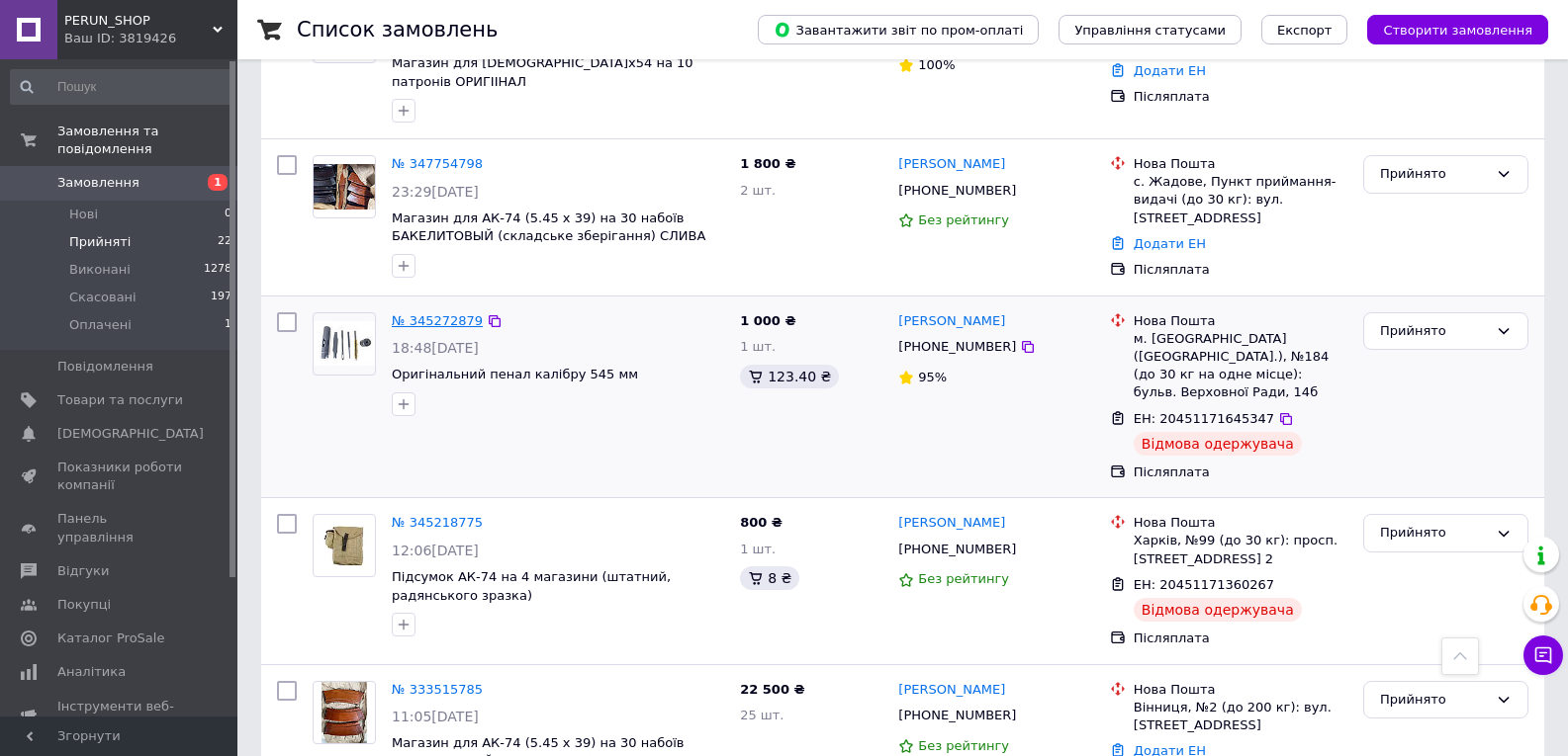
click at [455, 314] on link "№ 345272879" at bounding box center [438, 321] width 91 height 15
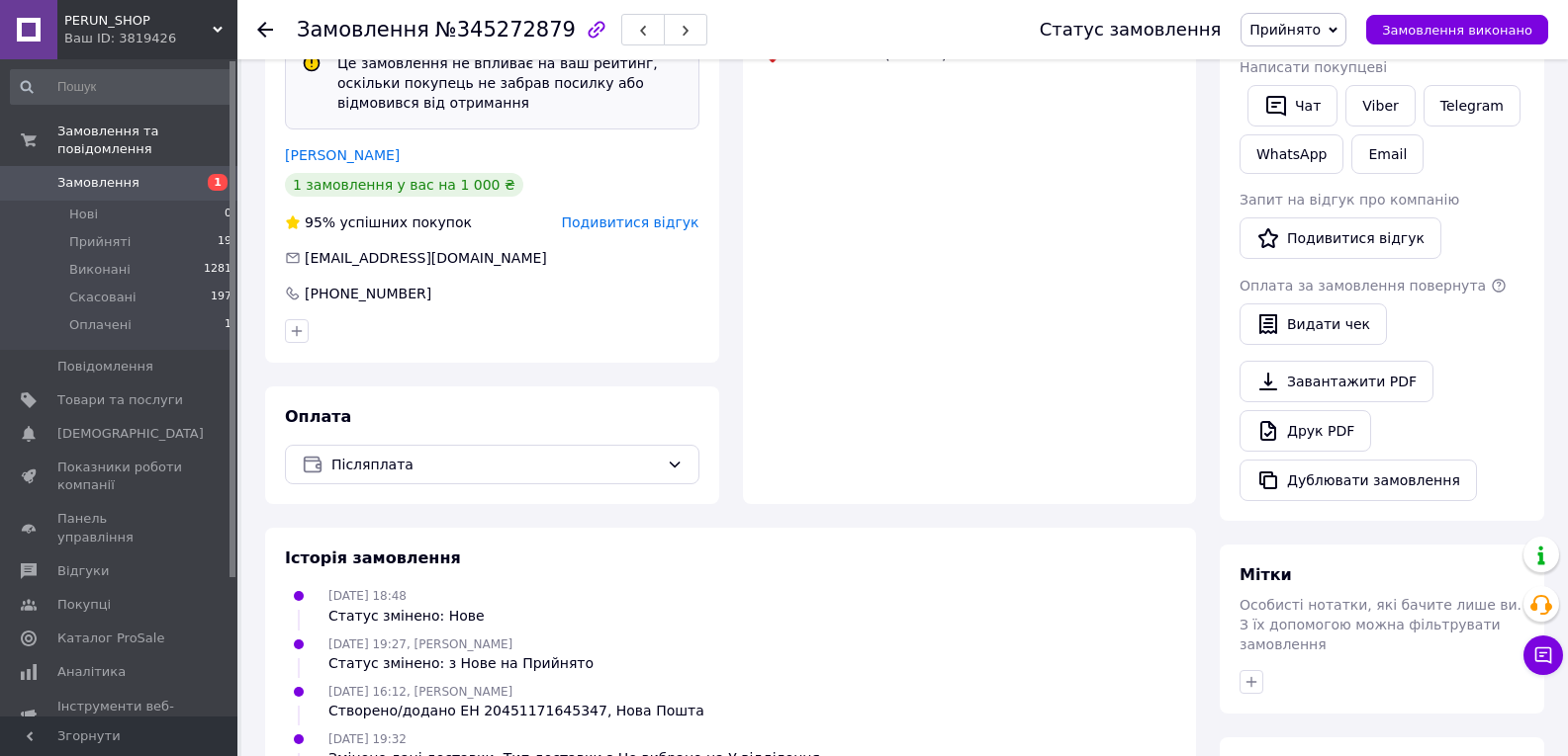
scroll to position [707, 0]
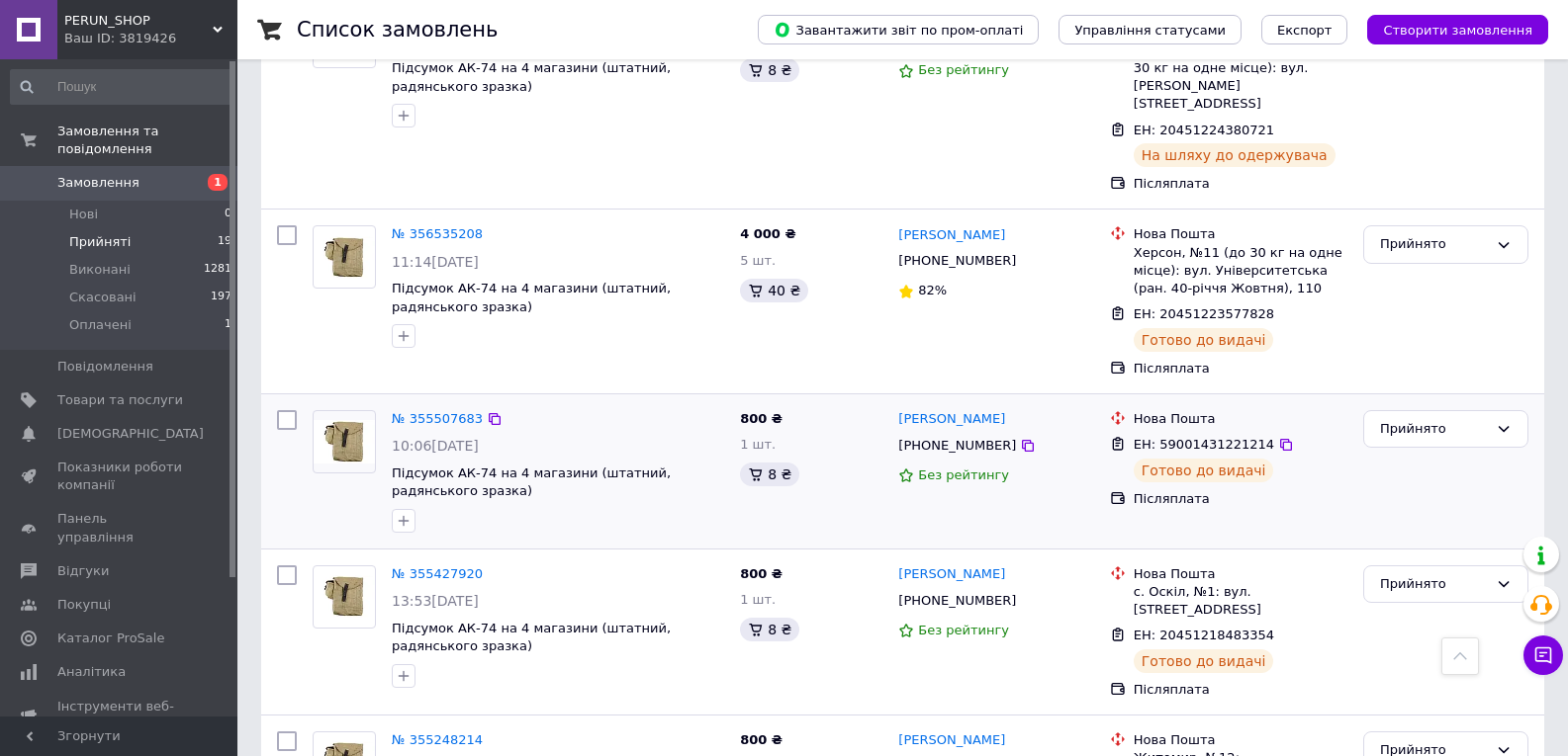
scroll to position [890, 0]
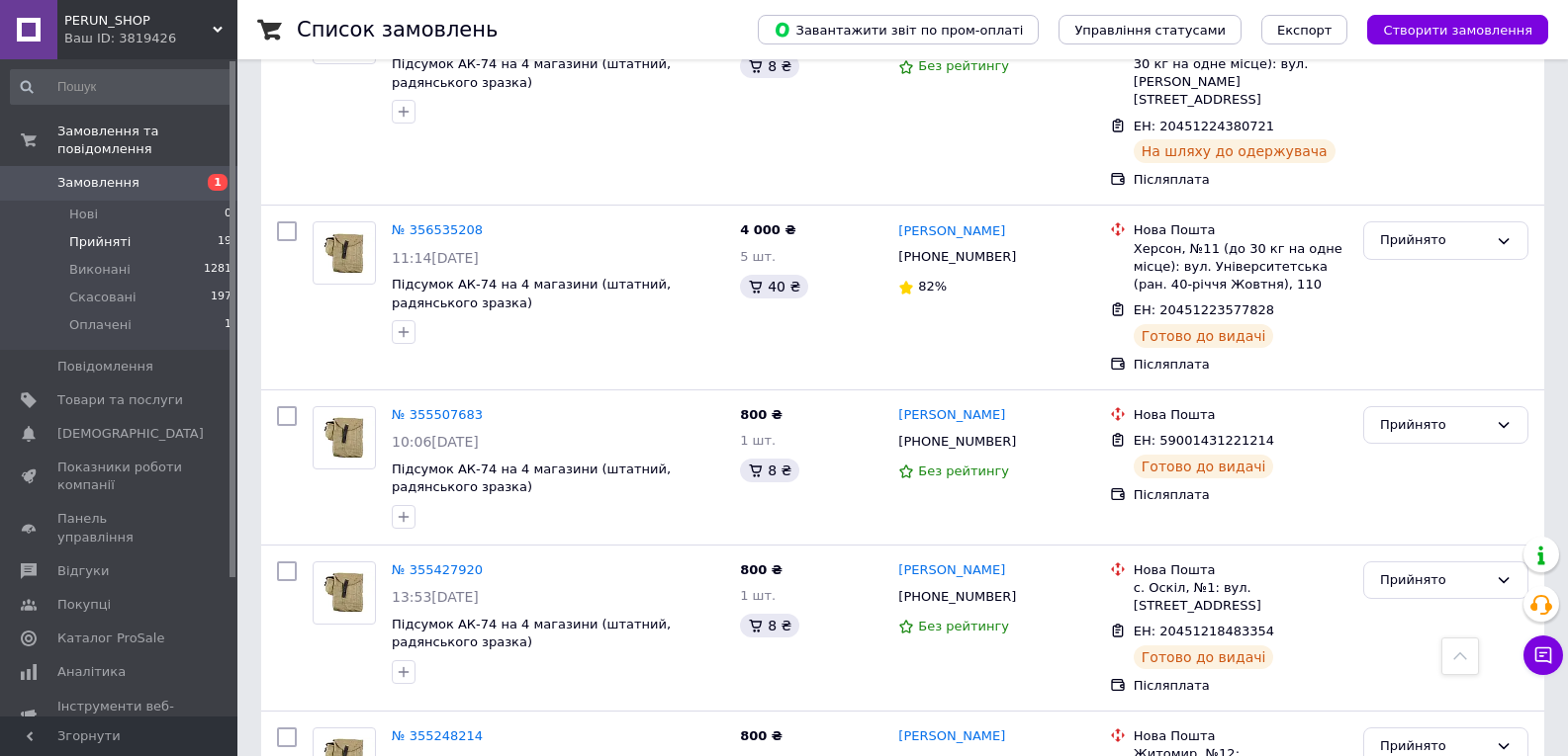
click at [93, 234] on span "Прийняті" at bounding box center [100, 242] width 61 height 18
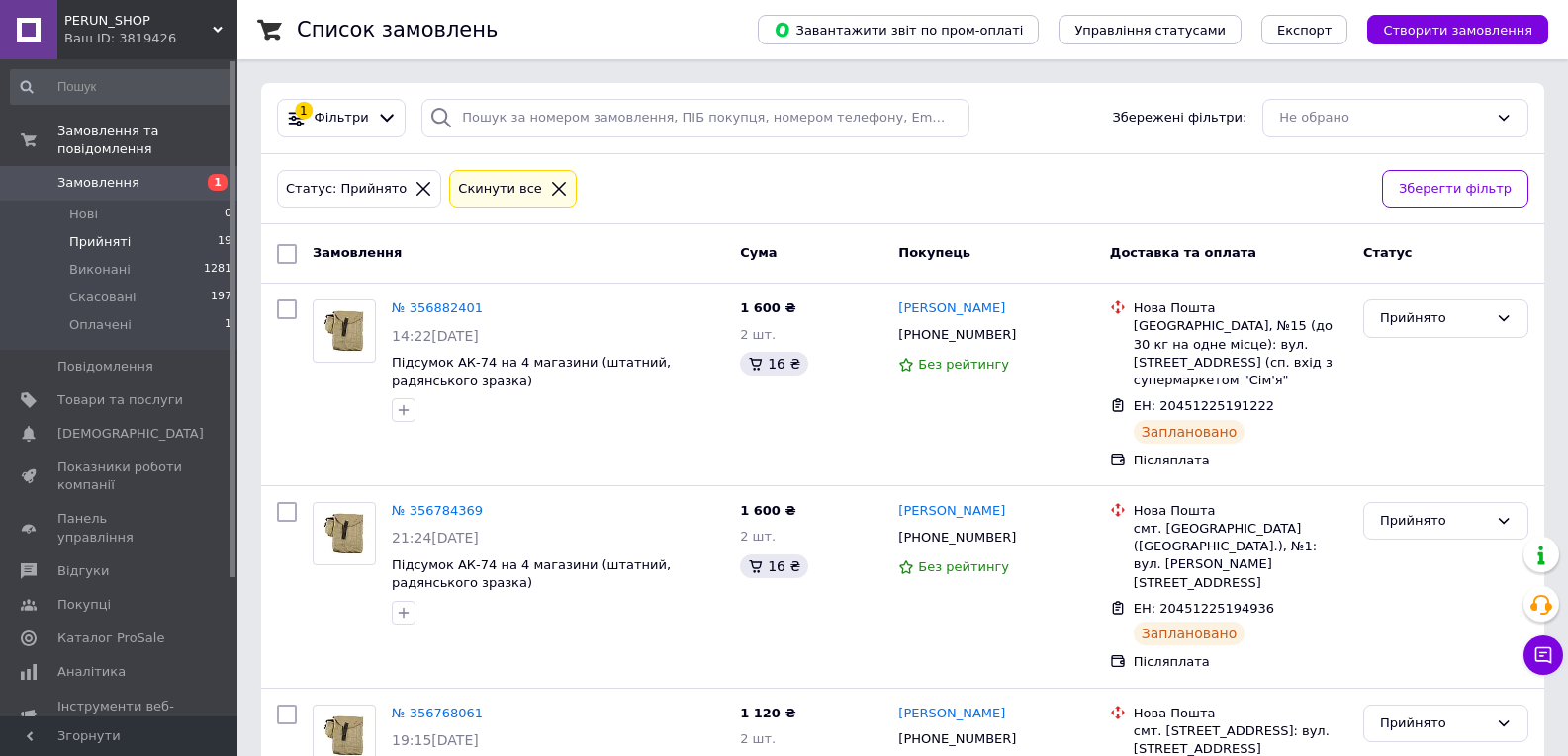
click at [94, 174] on span "Замовлення" at bounding box center [98, 183] width 82 height 18
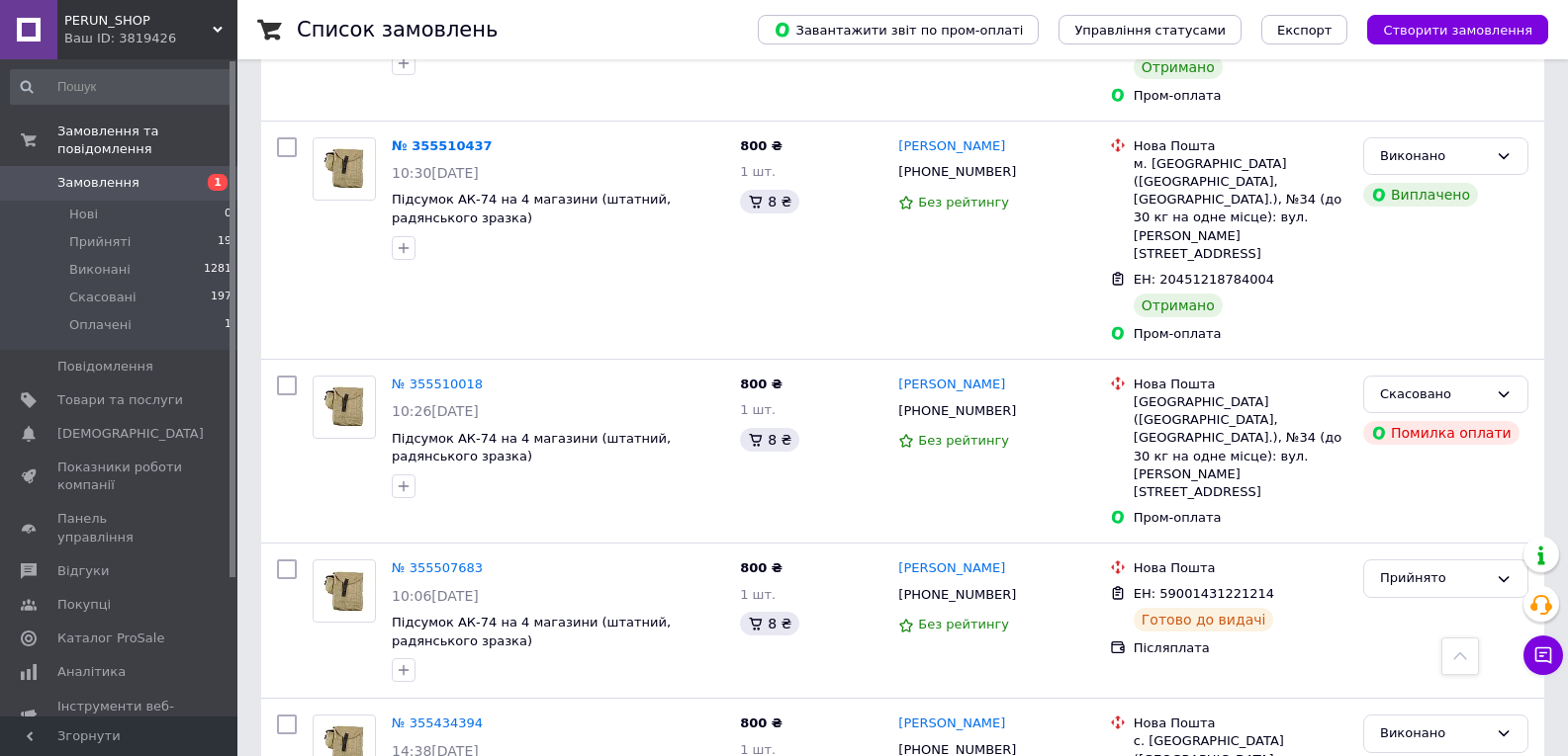
scroll to position [2373, 0]
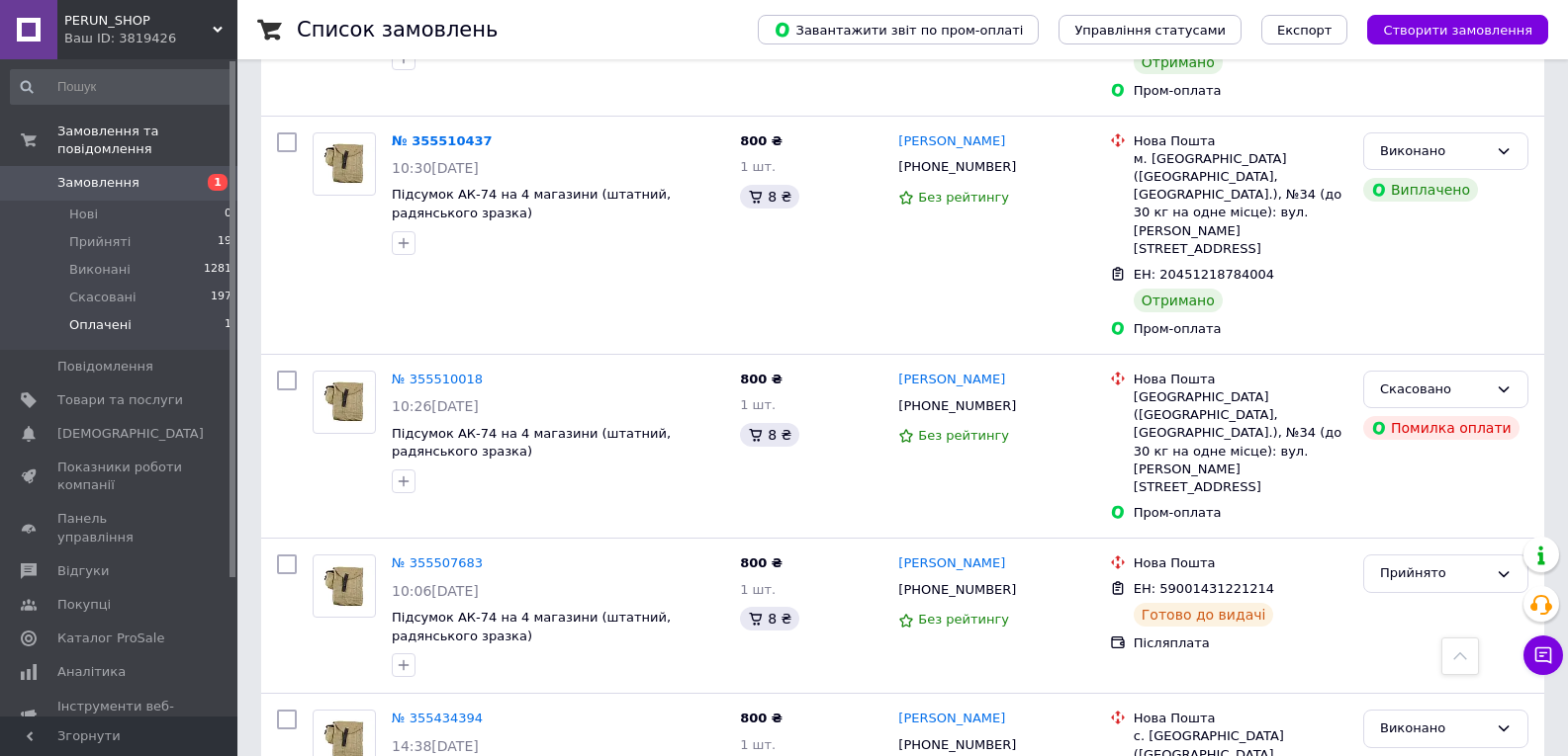
click at [124, 317] on span "Оплачені" at bounding box center [100, 326] width 62 height 18
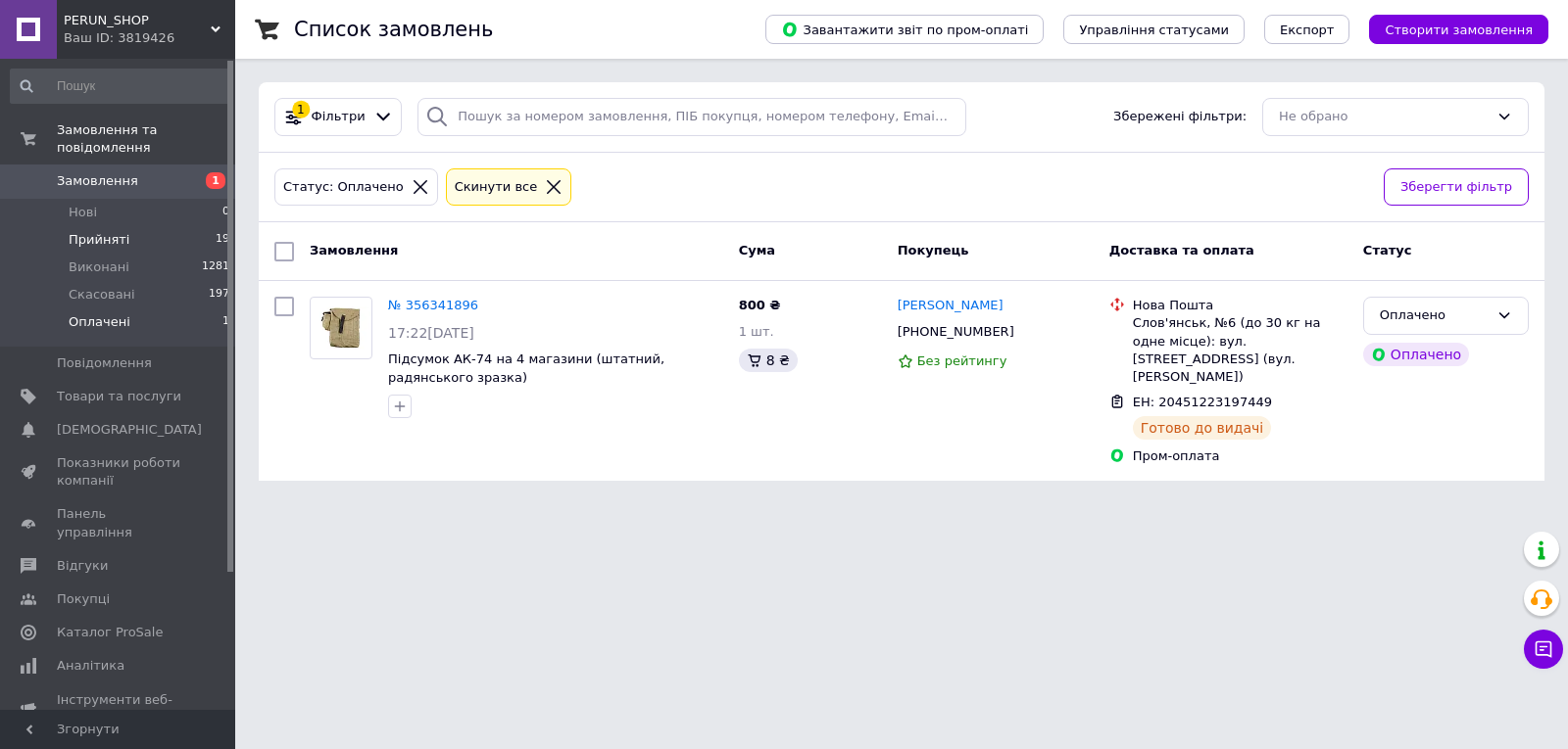
click at [152, 226] on li "Прийняті 19" at bounding box center [121, 240] width 241 height 27
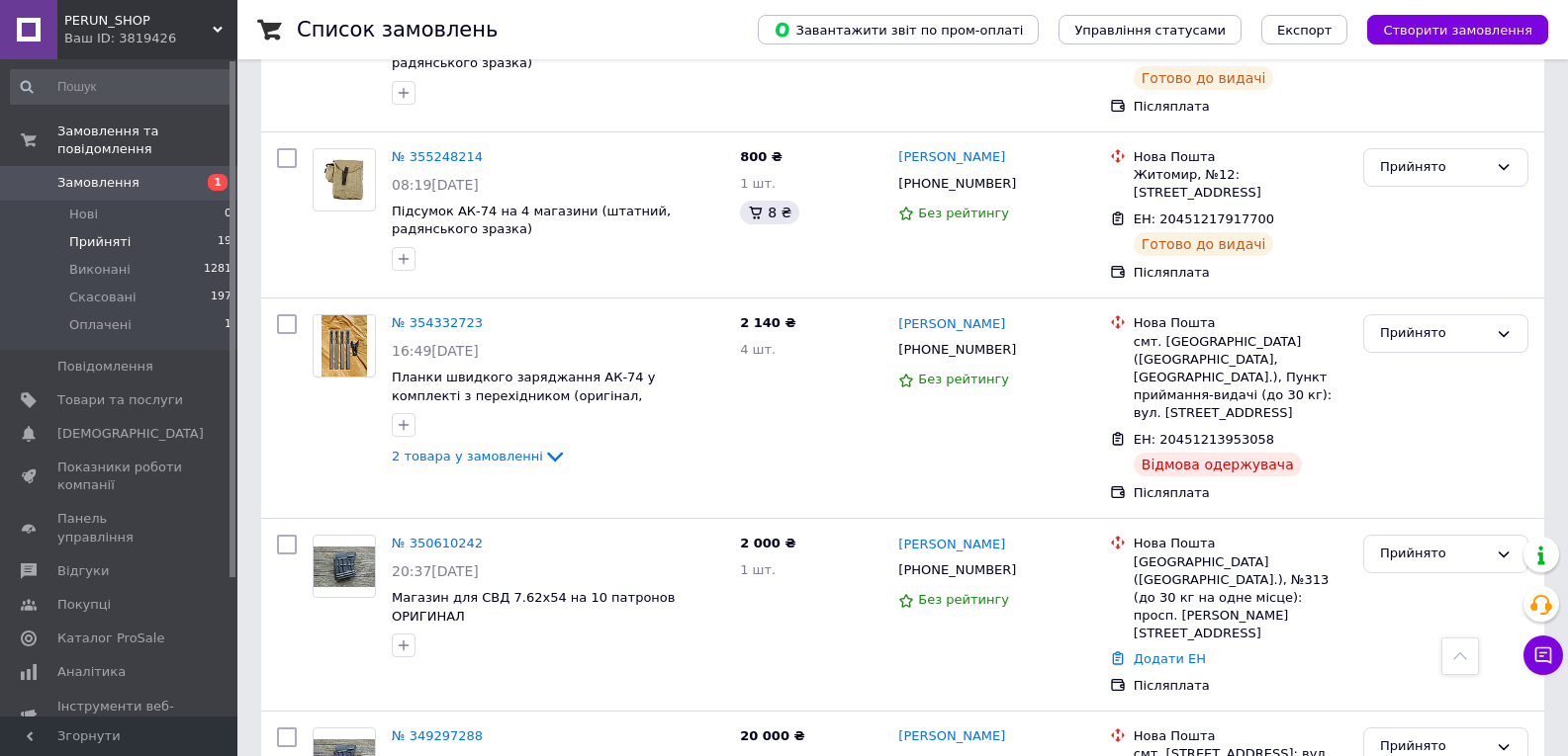
scroll to position [1618, 0]
